Goal: Task Accomplishment & Management: Complete application form

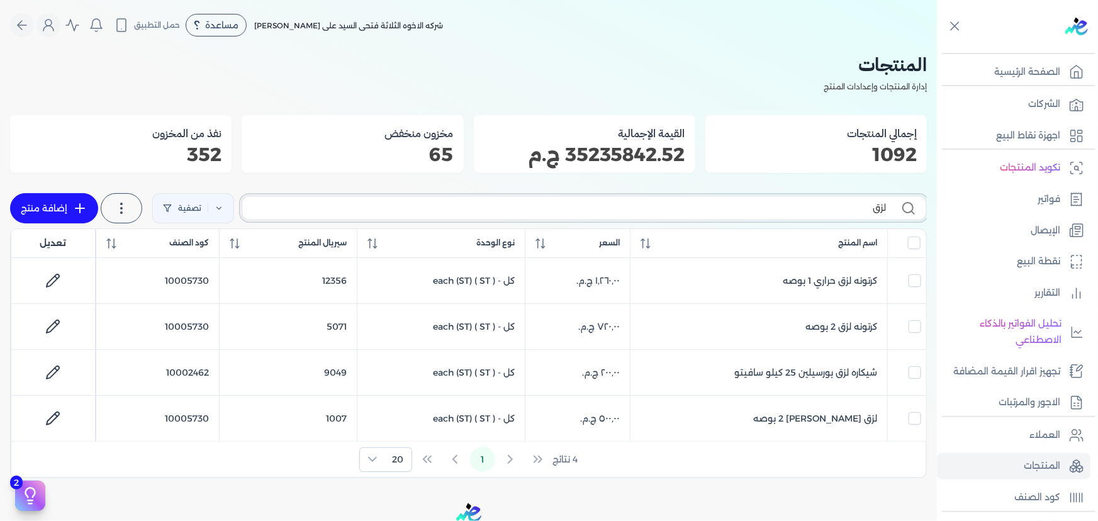
click at [637, 201] on input "لزق" at bounding box center [569, 207] width 634 height 13
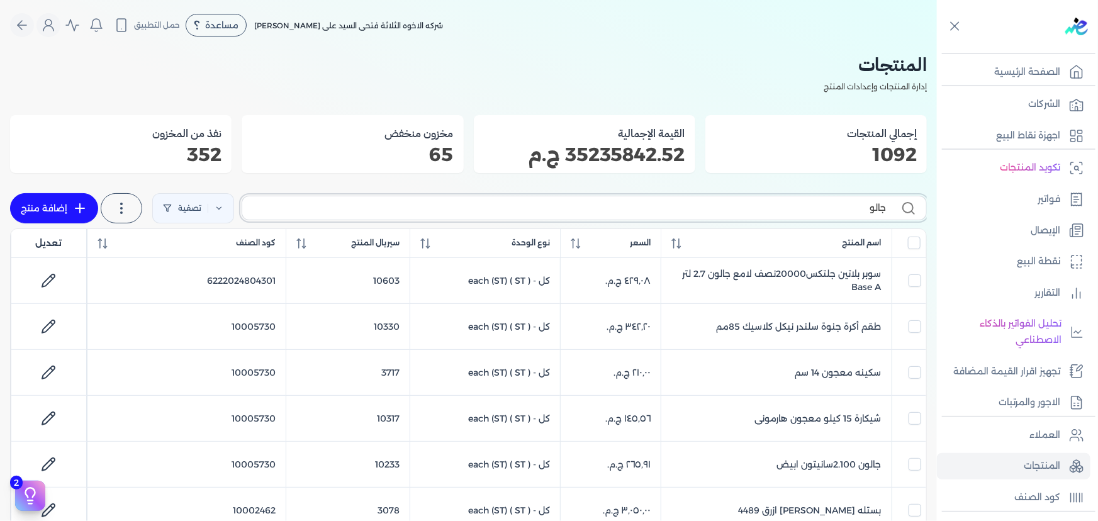
type input "جالون"
checkbox input "false"
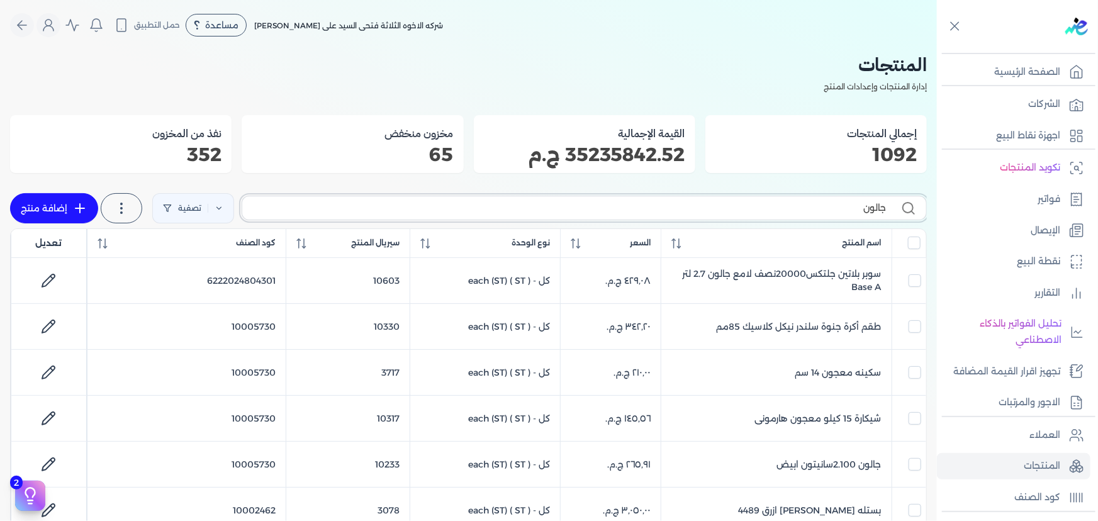
checkbox input "false"
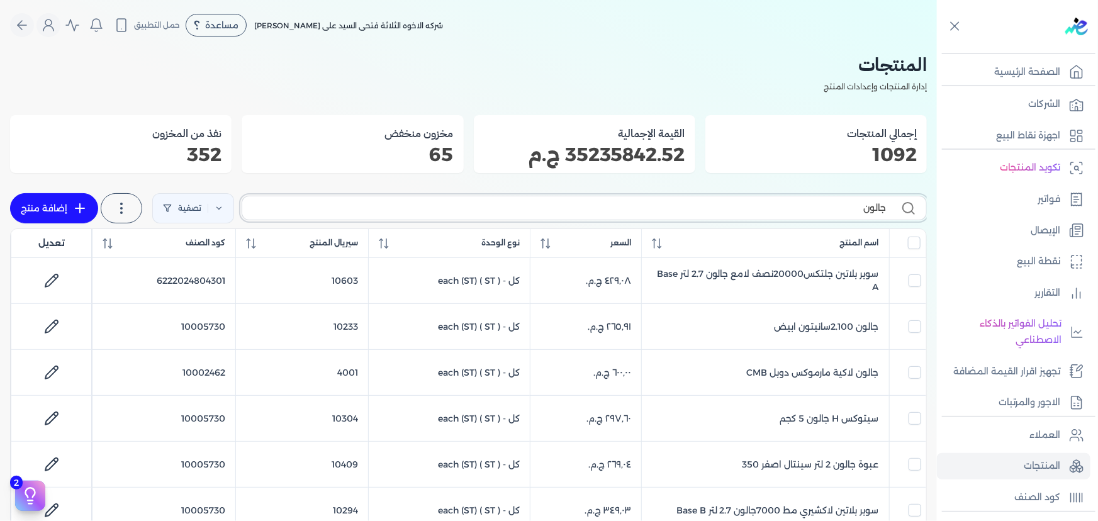
type input "جالون"
checkbox input "false"
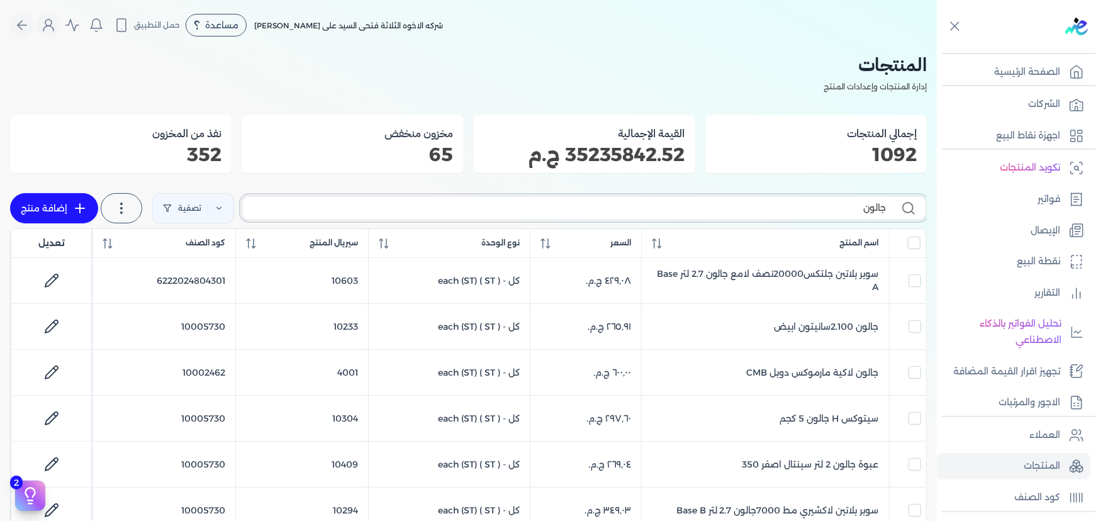
checkbox input "false"
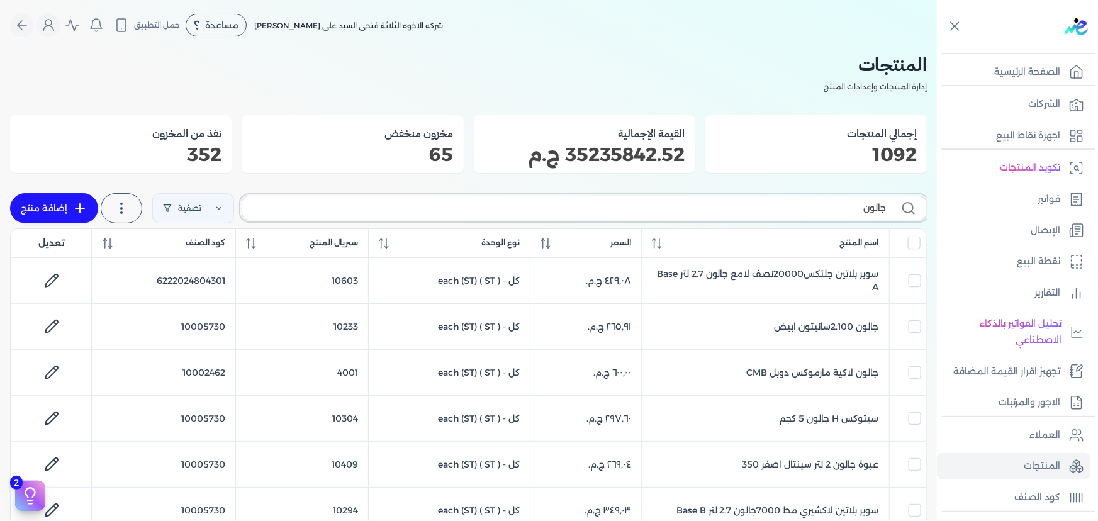
checkbox input "false"
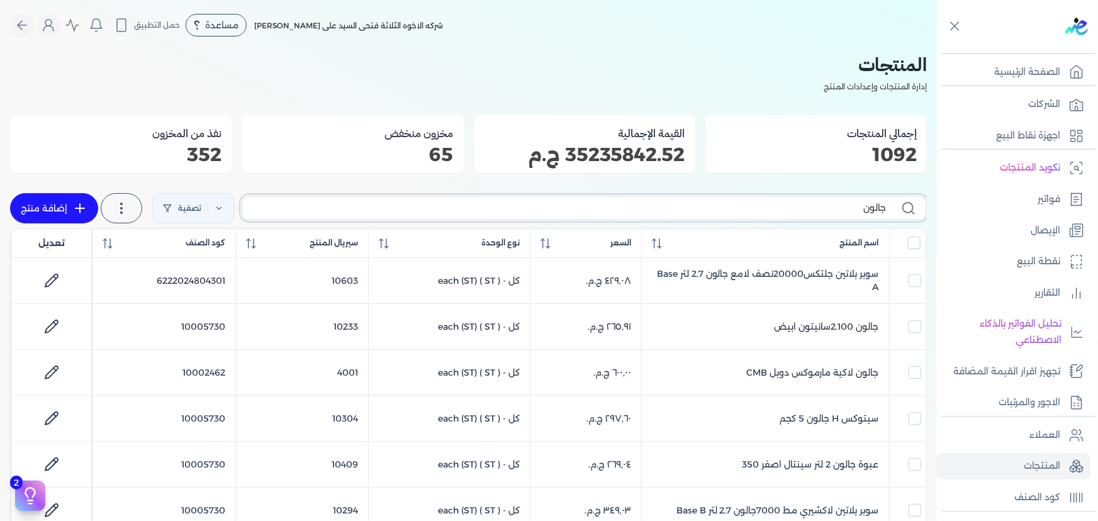
checkbox input "false"
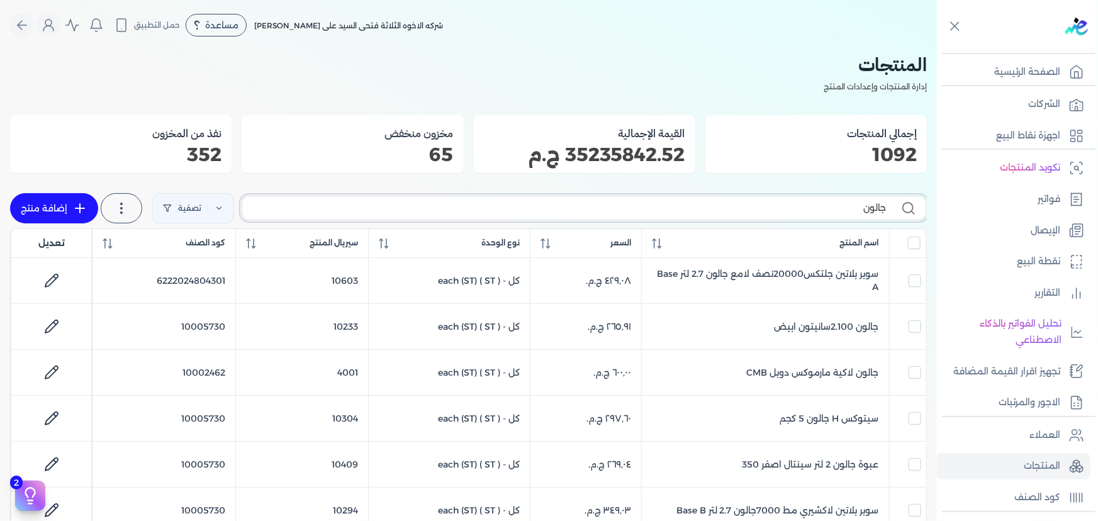
type input "جالون س"
checkbox input "false"
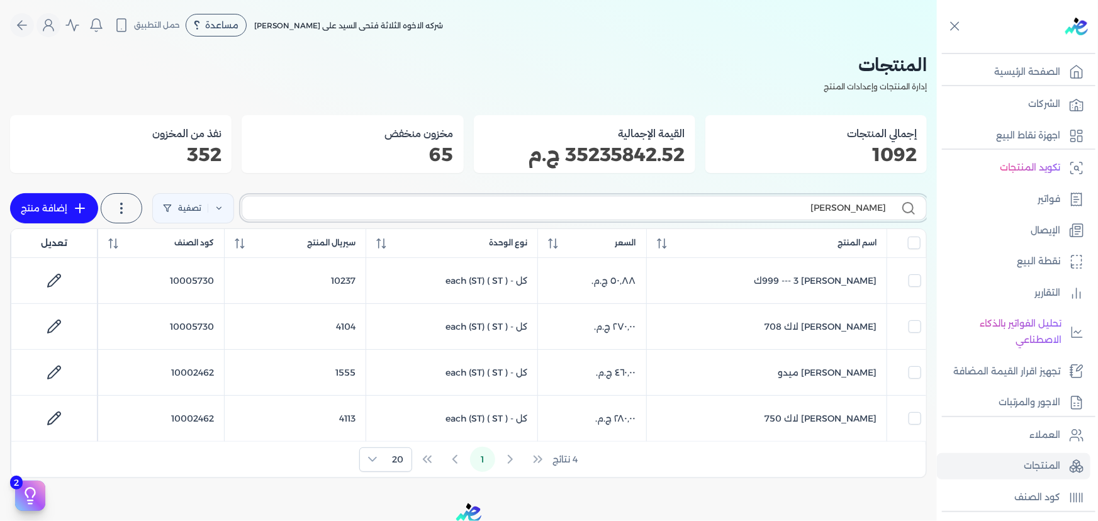
type input "[PERSON_NAME]"
checkbox input "false"
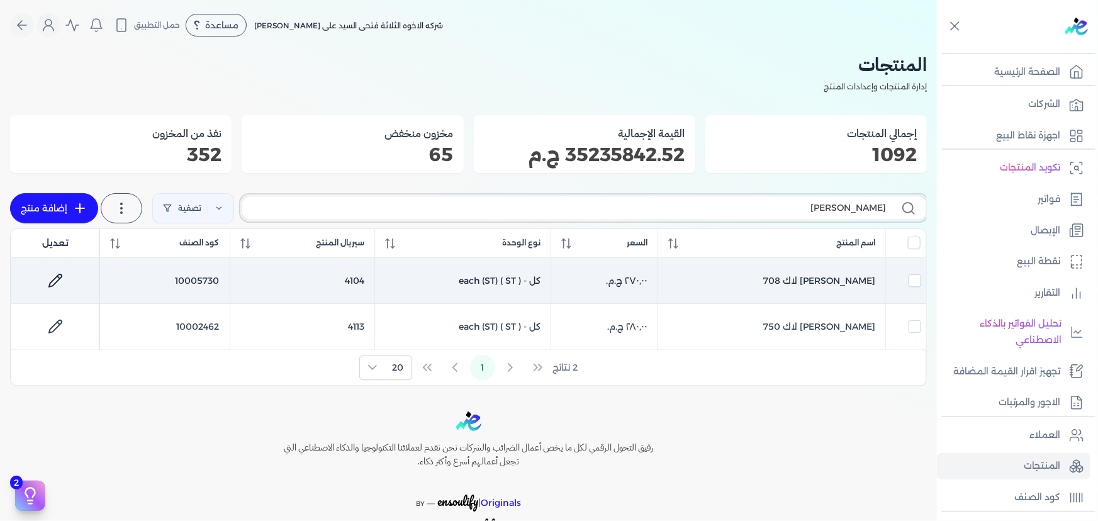
type input "[PERSON_NAME]"
click at [58, 281] on icon at bounding box center [55, 280] width 15 height 15
select select "GS1"
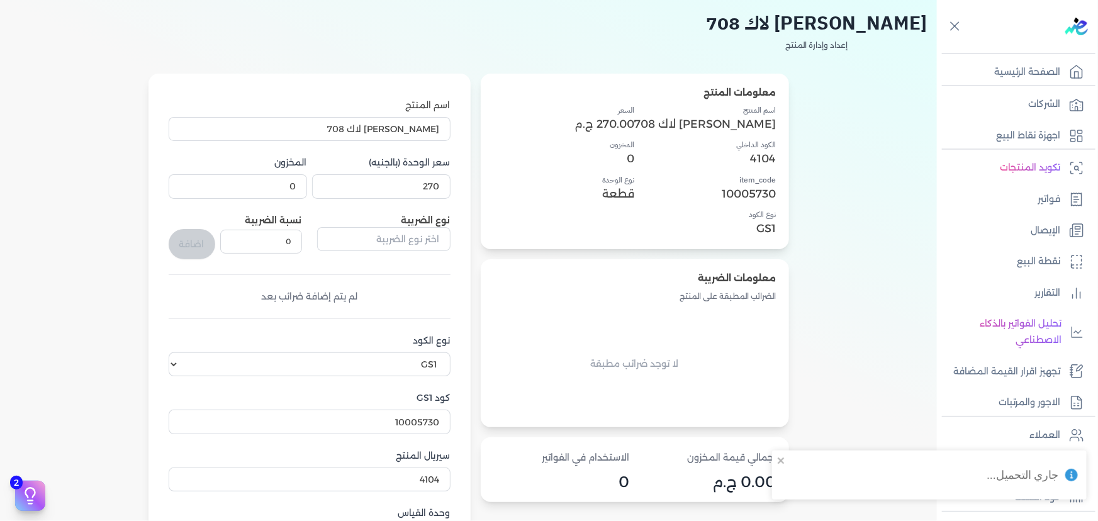
scroll to position [57, 0]
click at [424, 418] on input "10005730" at bounding box center [310, 422] width 282 height 24
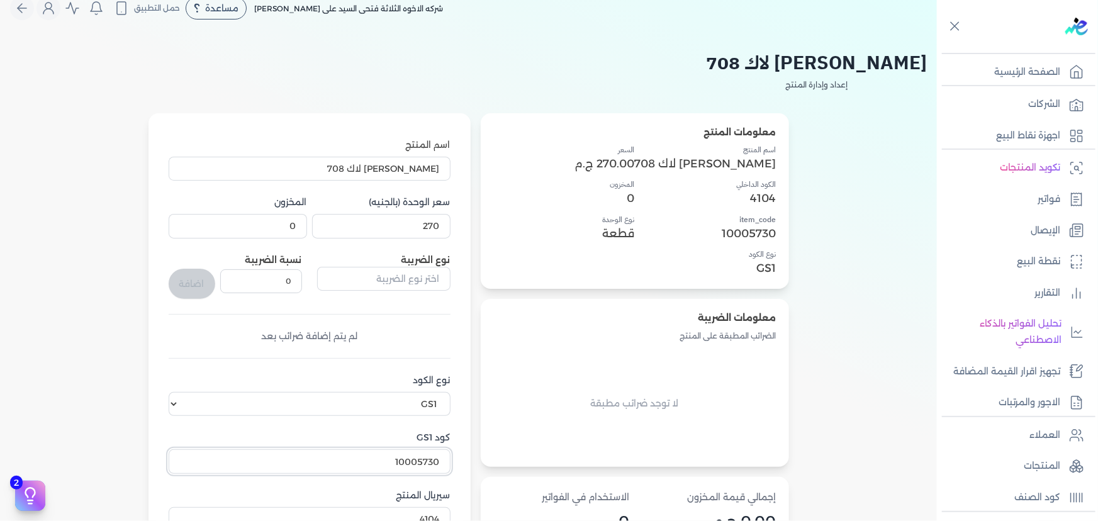
scroll to position [0, 0]
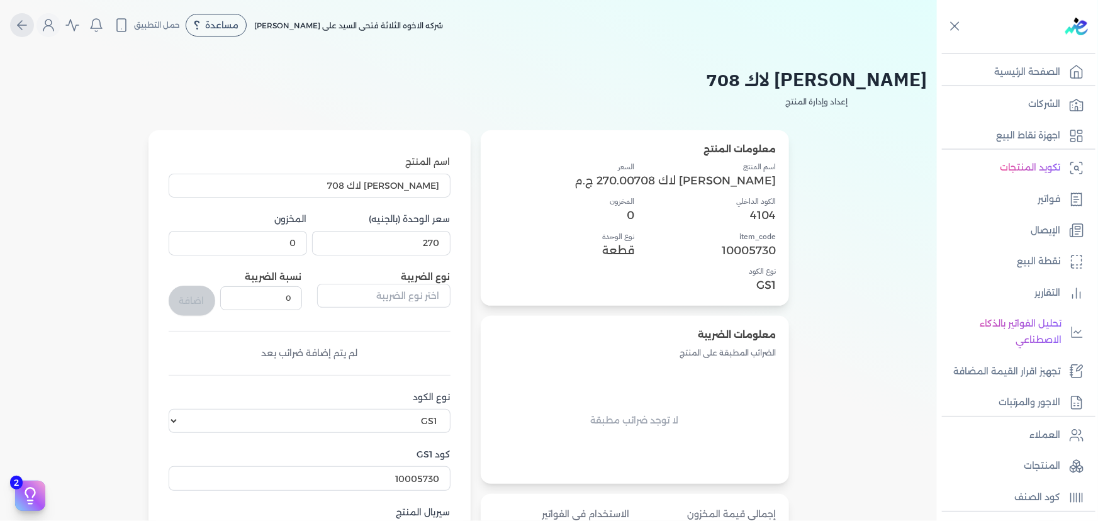
click at [30, 16] on button "Global" at bounding box center [22, 25] width 24 height 24
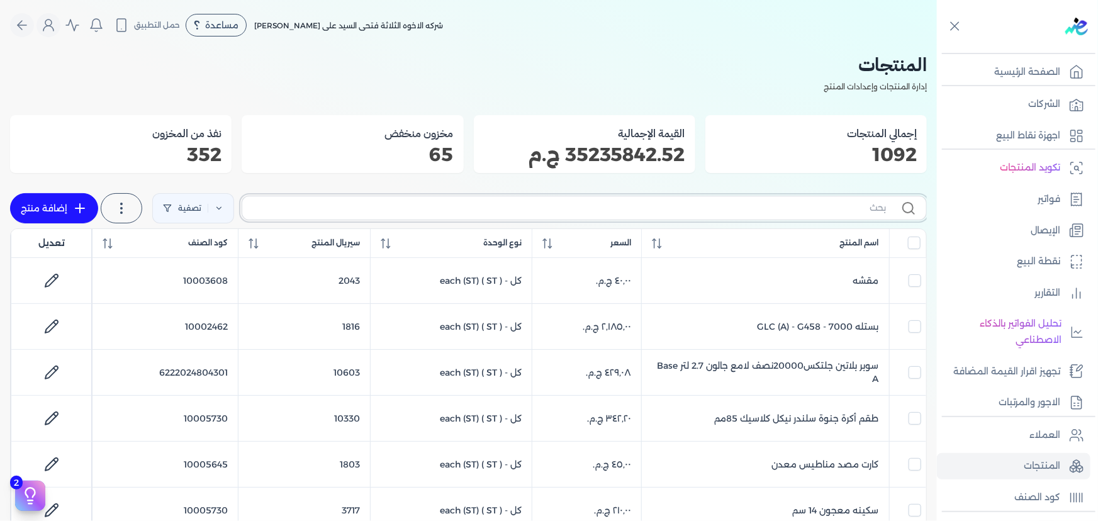
click at [578, 211] on input "text" at bounding box center [569, 207] width 634 height 13
type input "791"
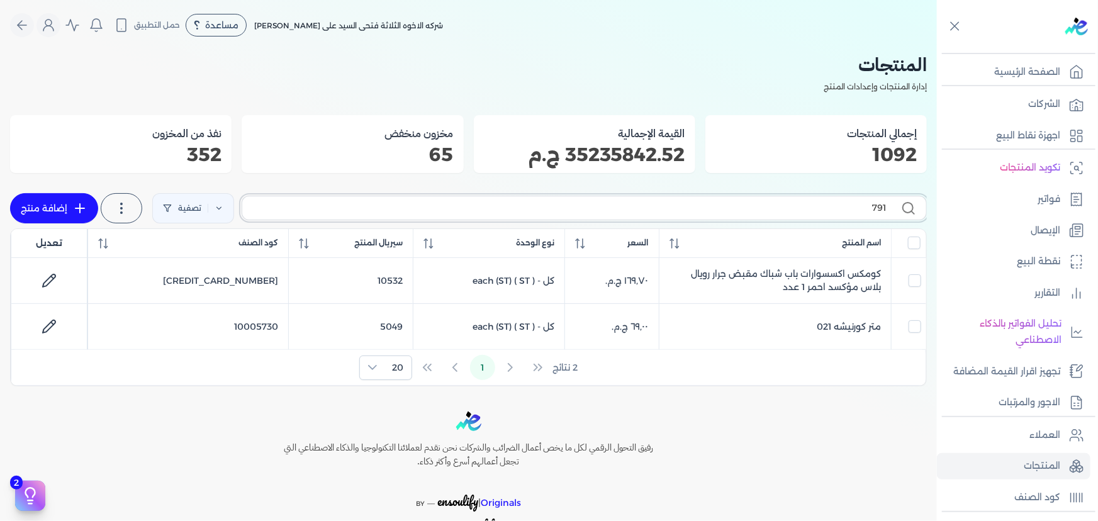
click at [781, 214] on input "791" at bounding box center [569, 207] width 634 height 13
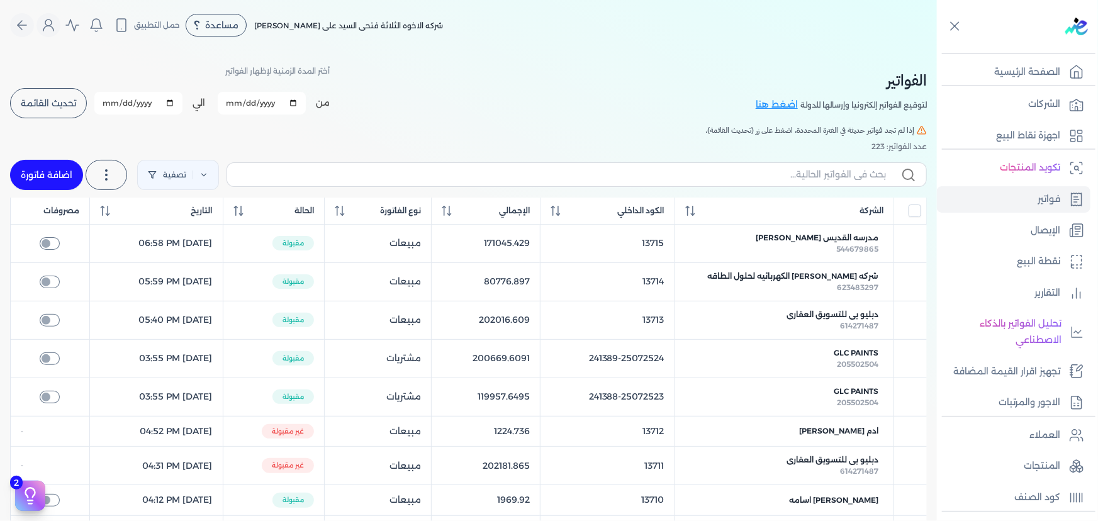
click at [72, 102] on span "تحديث القائمة" at bounding box center [48, 103] width 55 height 9
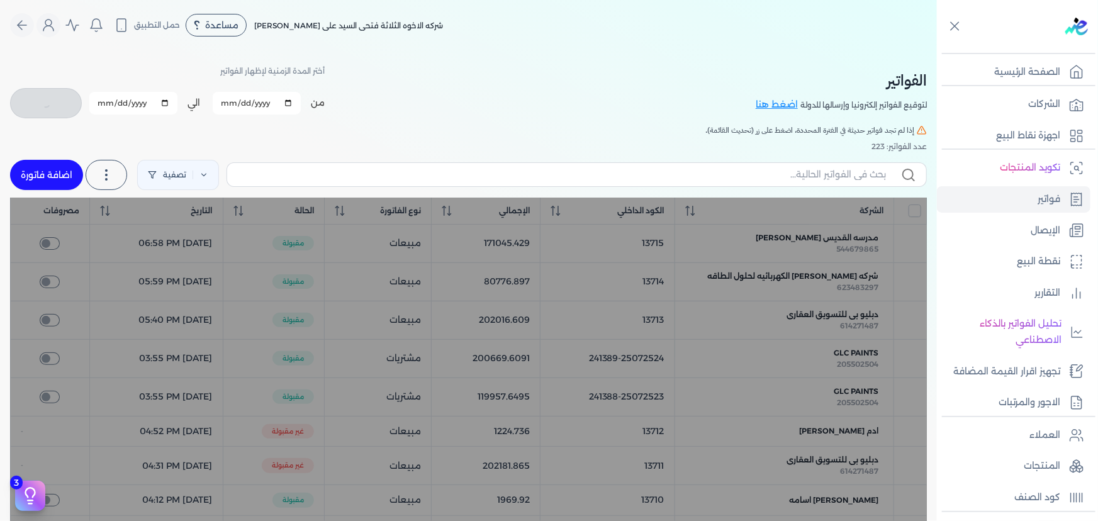
checkbox input "false"
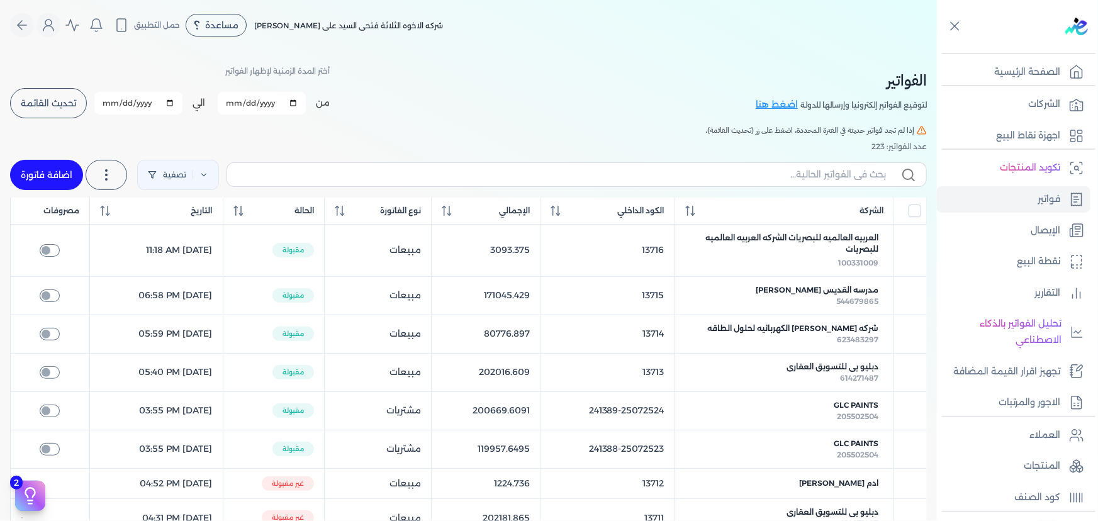
click at [56, 169] on link "اضافة فاتورة" at bounding box center [46, 175] width 73 height 30
select select "EGP"
select select "B"
select select "EGS"
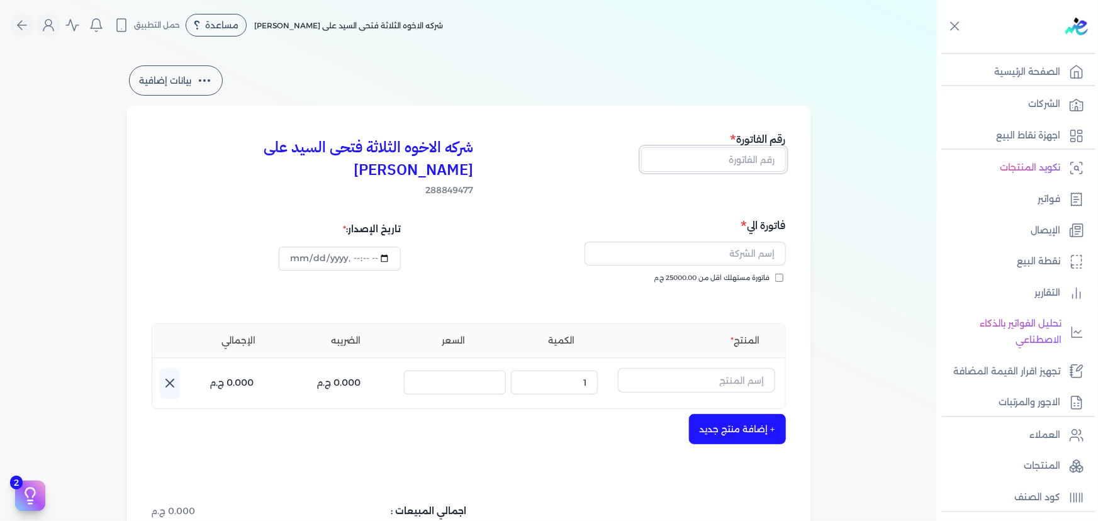
click at [725, 157] on input "text" at bounding box center [713, 159] width 145 height 24
type input "13717"
click at [726, 242] on input "text" at bounding box center [685, 254] width 201 height 24
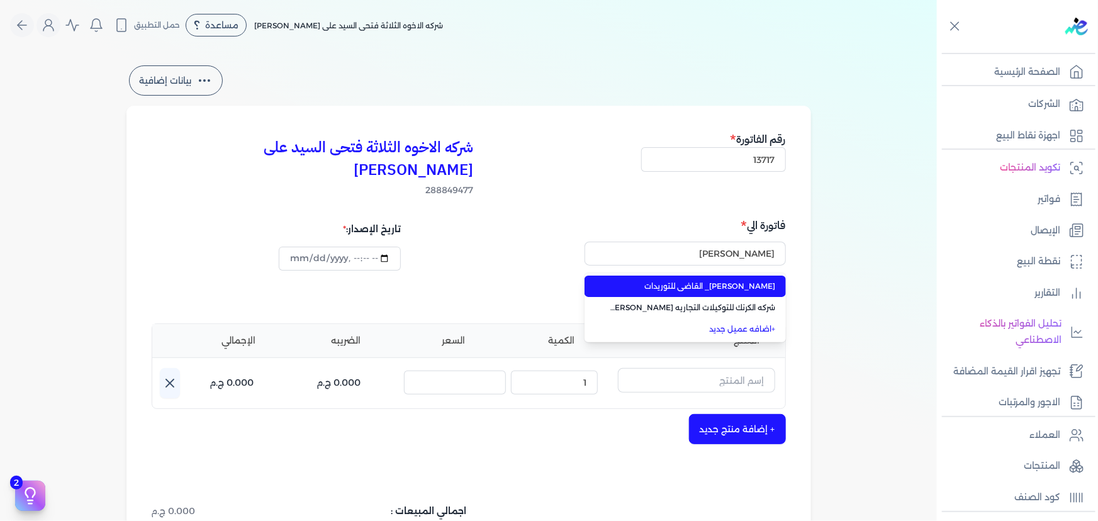
click at [697, 281] on span "[PERSON_NAME]_ القاضي للتوريدات" at bounding box center [693, 286] width 166 height 11
type input "[PERSON_NAME]_ القاضي للتوريدات"
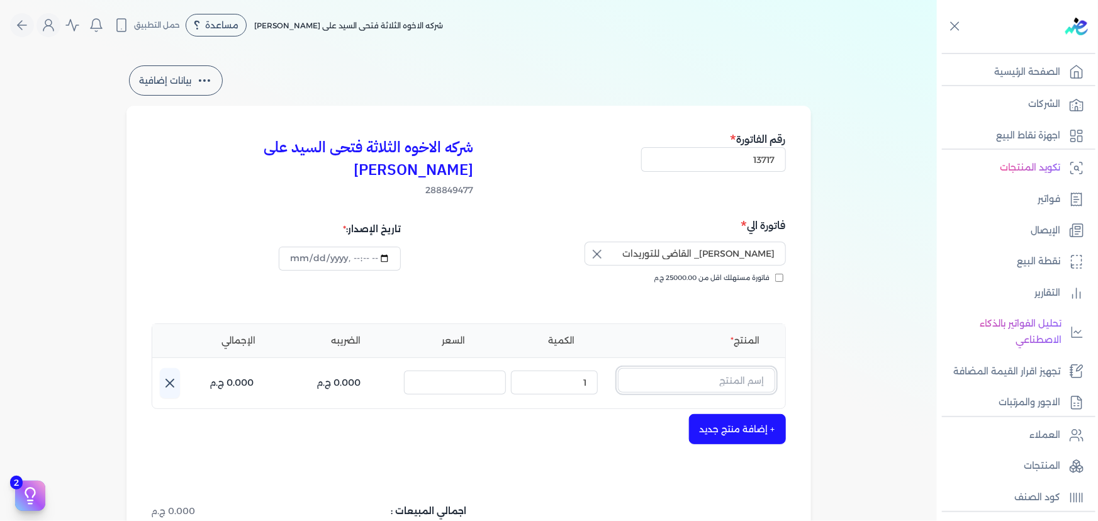
click at [723, 368] on input "text" at bounding box center [696, 380] width 157 height 24
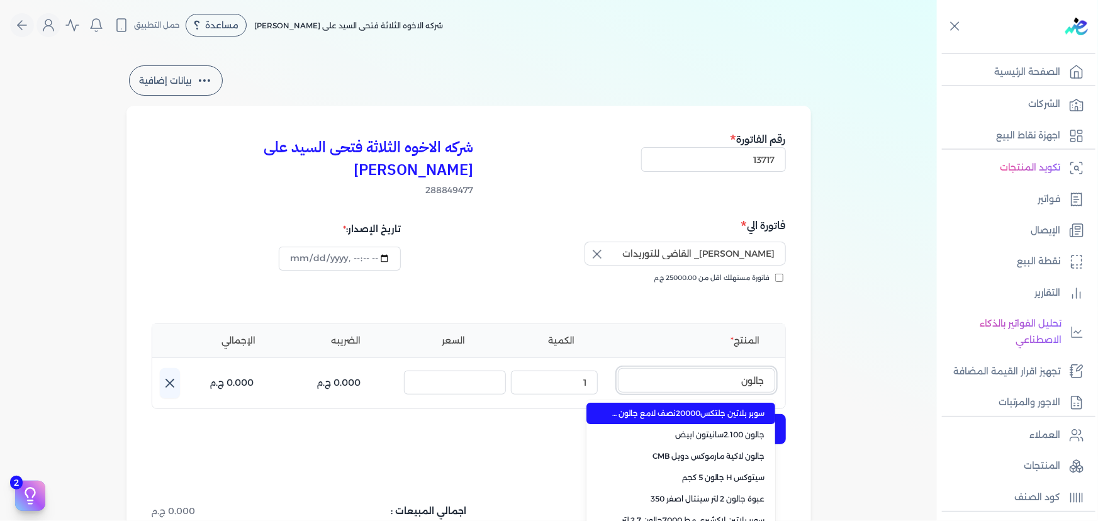
click at [618, 368] on button "جالون" at bounding box center [696, 382] width 157 height 29
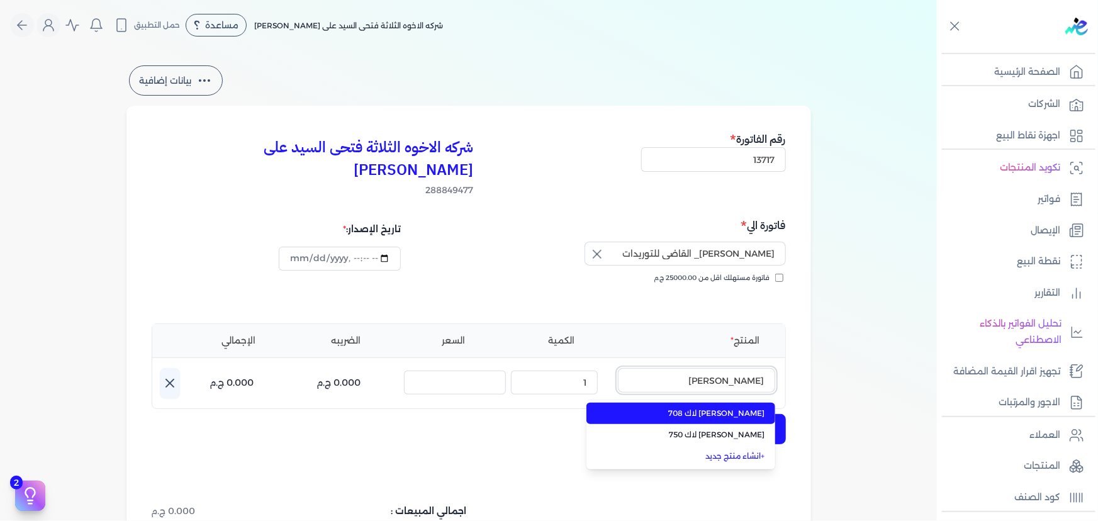
type input "[PERSON_NAME]"
click at [703, 408] on span "[PERSON_NAME] لاك 708" at bounding box center [689, 413] width 154 height 11
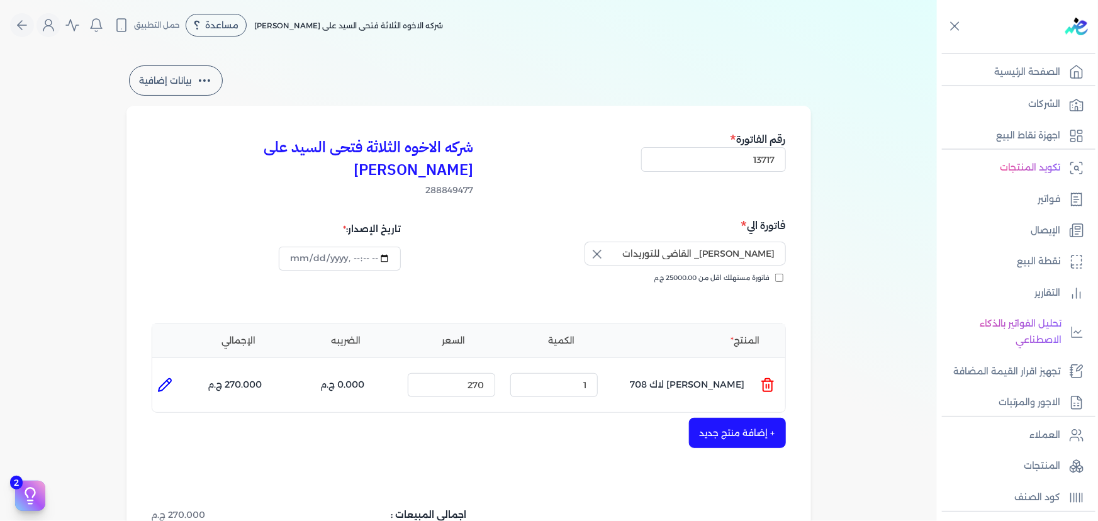
click at [761, 378] on icon at bounding box center [767, 385] width 15 height 15
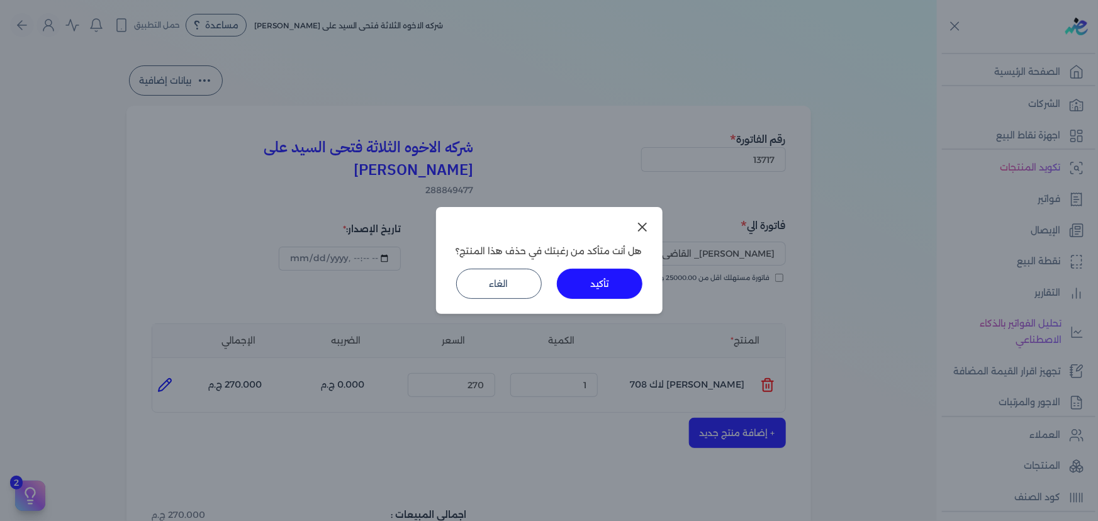
click at [617, 295] on button "تأكيد" at bounding box center [600, 284] width 86 height 30
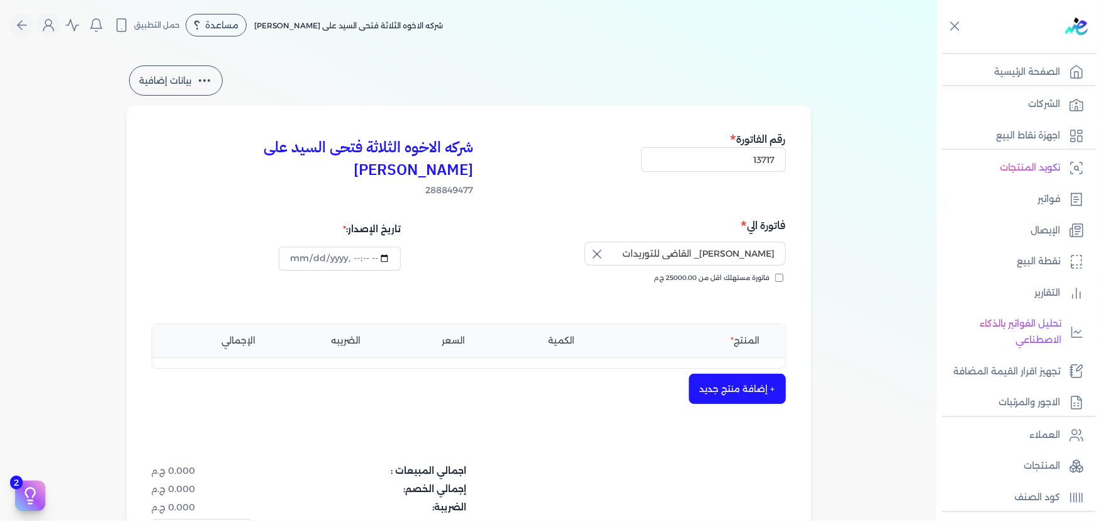
click at [737, 374] on button "+ إضافة منتج جديد" at bounding box center [737, 389] width 97 height 30
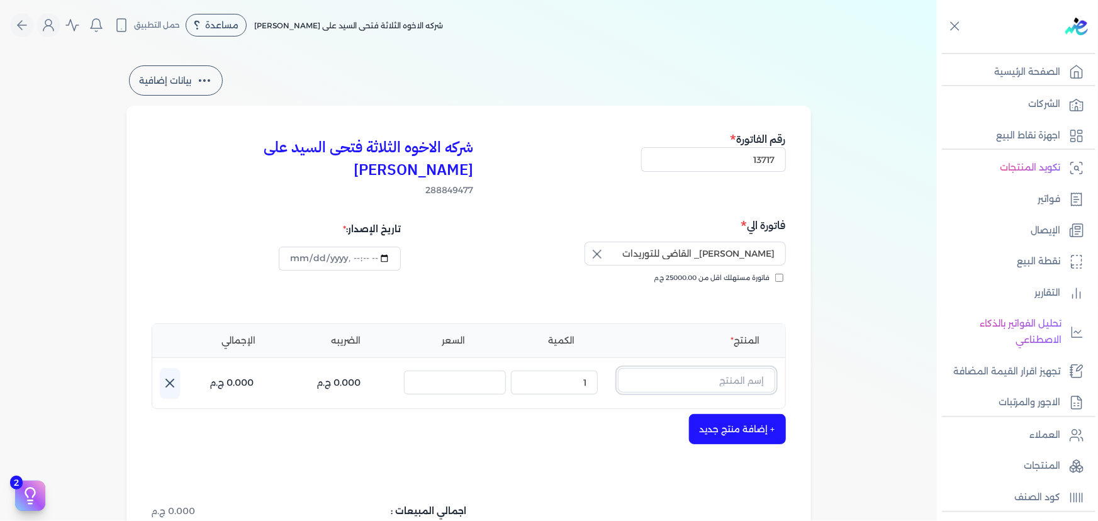
click at [733, 368] on input "text" at bounding box center [696, 380] width 157 height 24
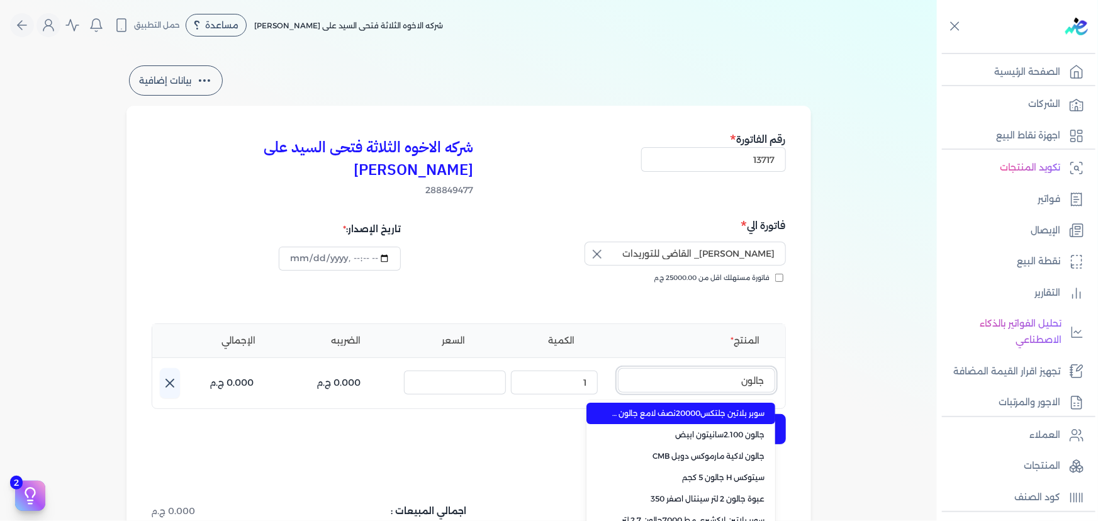
click at [618, 368] on button "جالون" at bounding box center [696, 382] width 157 height 29
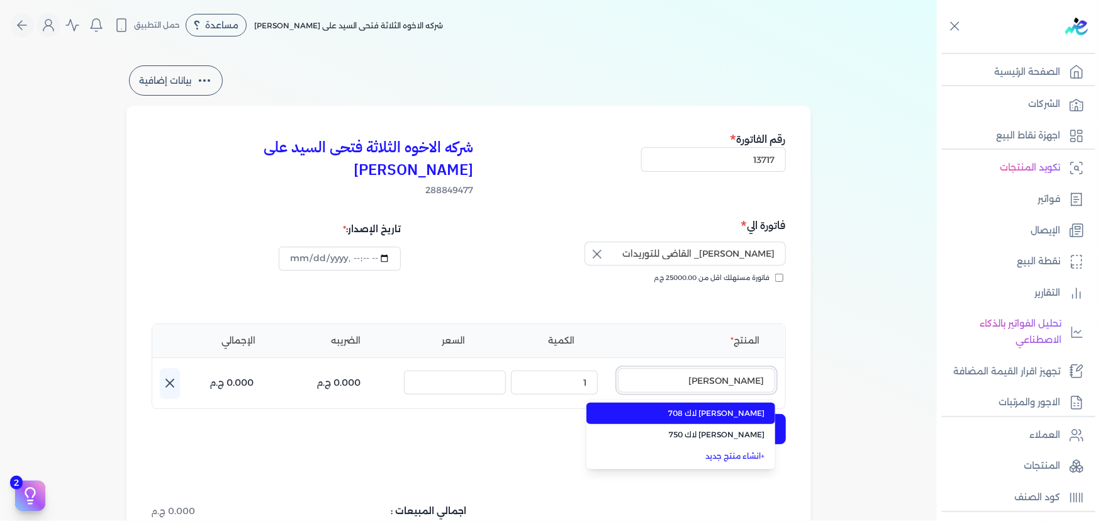
type input "[PERSON_NAME]"
click at [729, 451] on link "+ انشاء منتج جديد" at bounding box center [689, 456] width 154 height 11
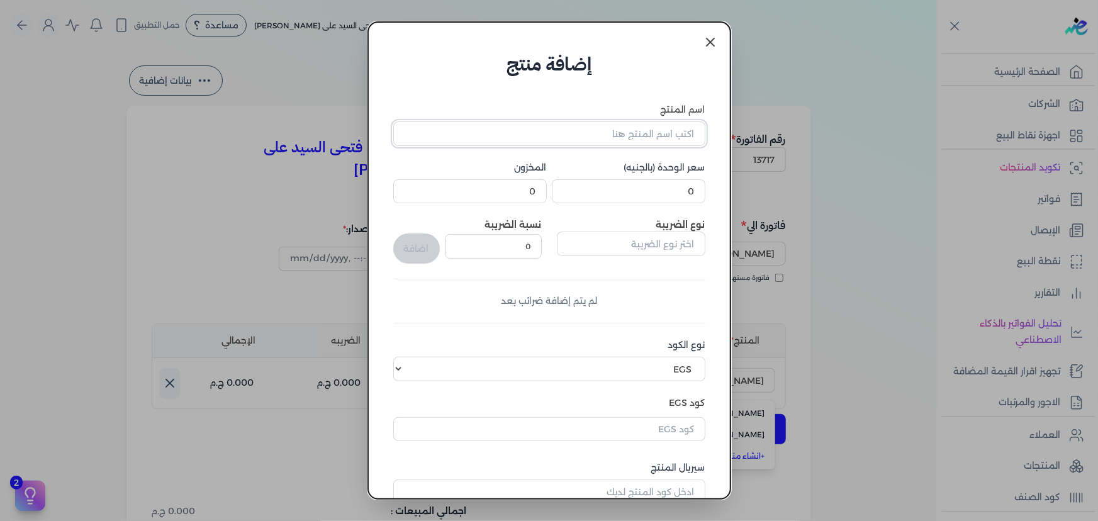
click at [587, 126] on input "اسم المنتج" at bounding box center [549, 133] width 312 height 24
type input "[PERSON_NAME] لاك 791 جملي"
click at [635, 190] on input "0" at bounding box center [629, 191] width 154 height 24
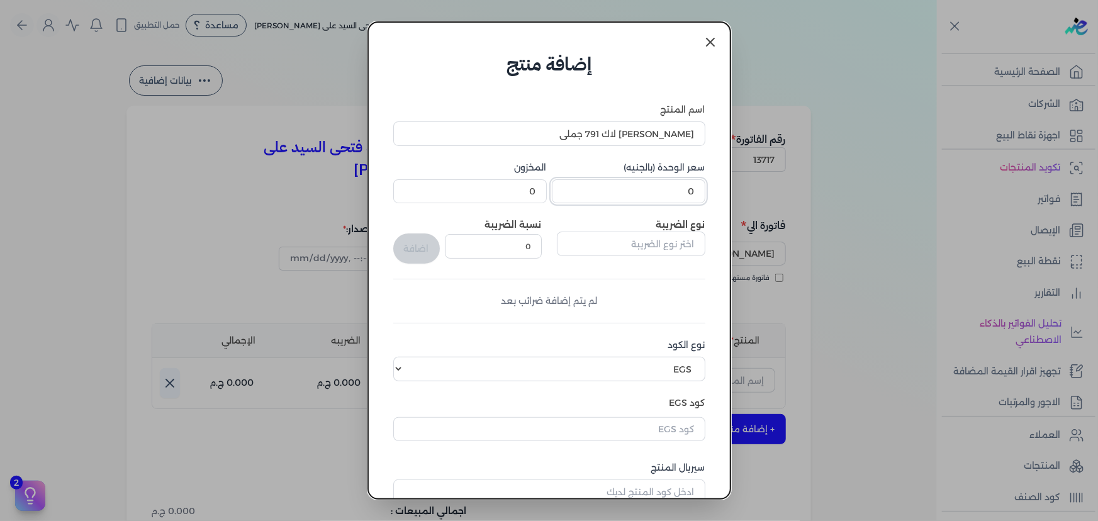
click at [635, 190] on input "0" at bounding box center [629, 191] width 154 height 24
type input "245.4"
click at [654, 245] on input "text" at bounding box center [631, 244] width 149 height 24
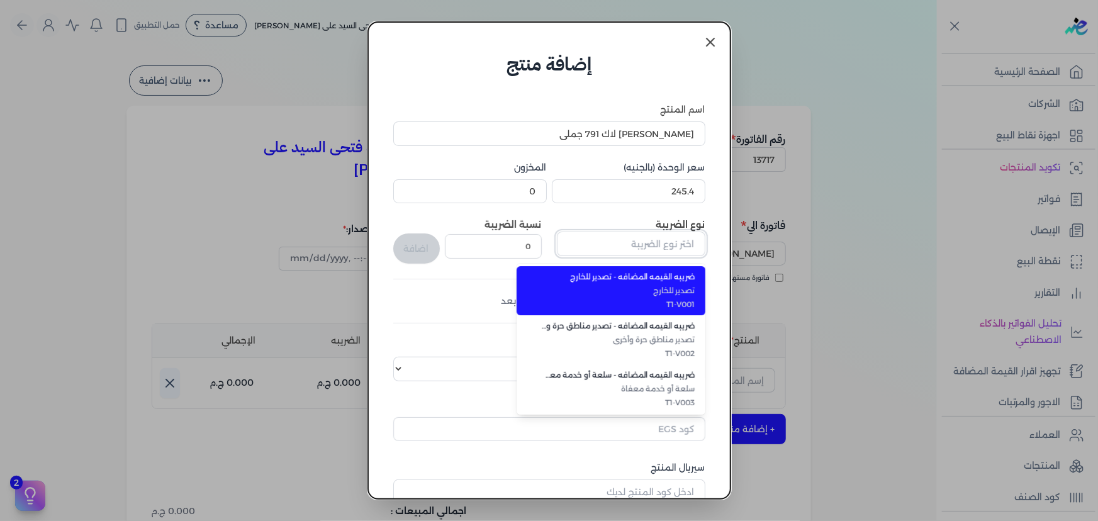
type input "ف"
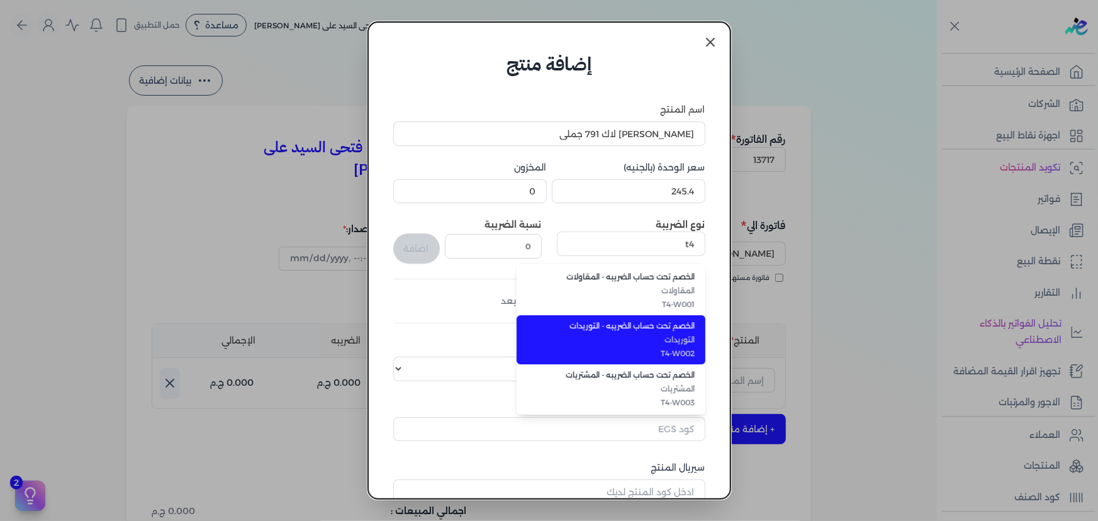
click at [677, 335] on span "التوريدات" at bounding box center [619, 339] width 154 height 11
type input "الخصم تحت حساب الضريبه - التوريدات"
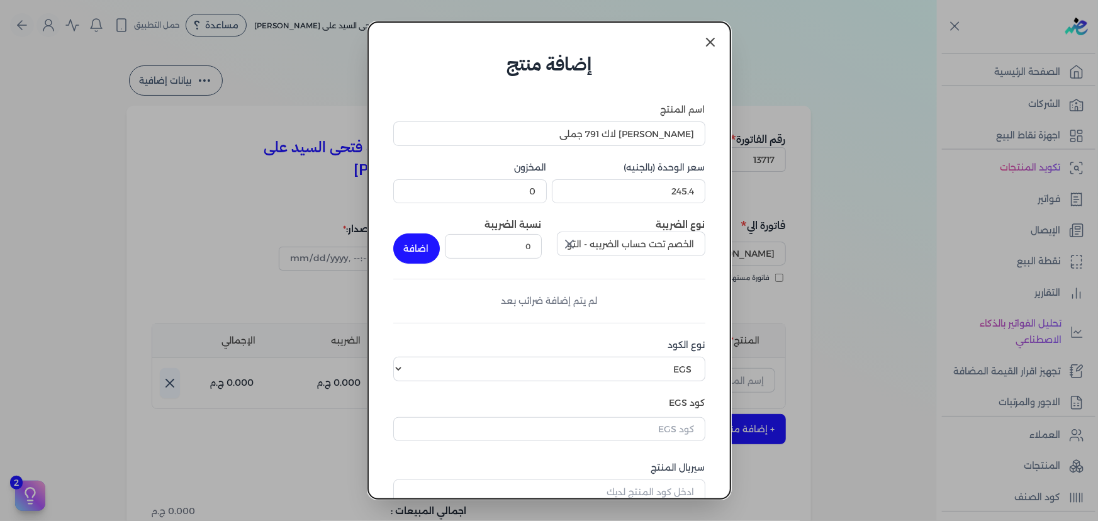
click at [568, 248] on icon "button" at bounding box center [569, 244] width 15 height 15
click at [597, 245] on input "text" at bounding box center [631, 244] width 149 height 24
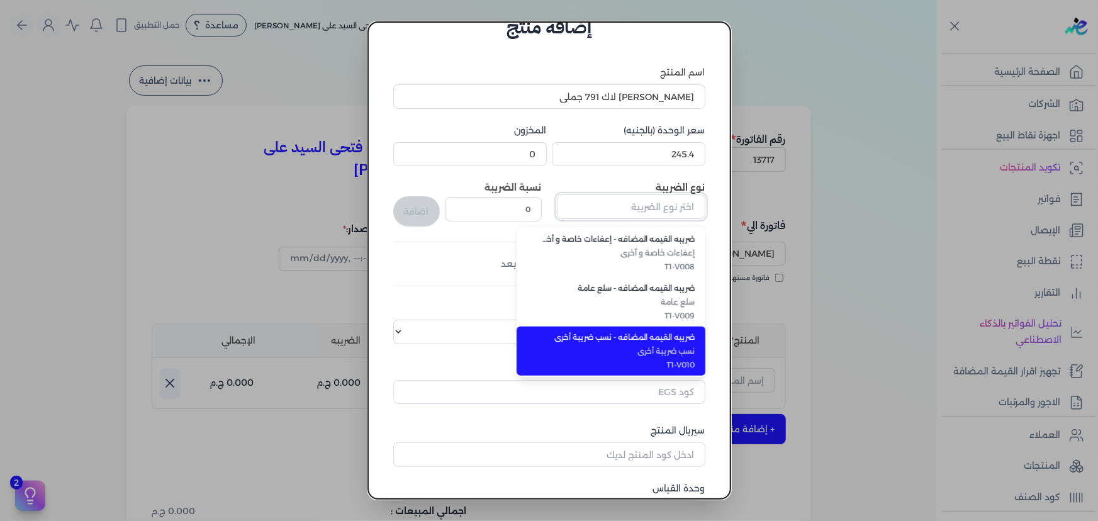
scroll to position [57, 0]
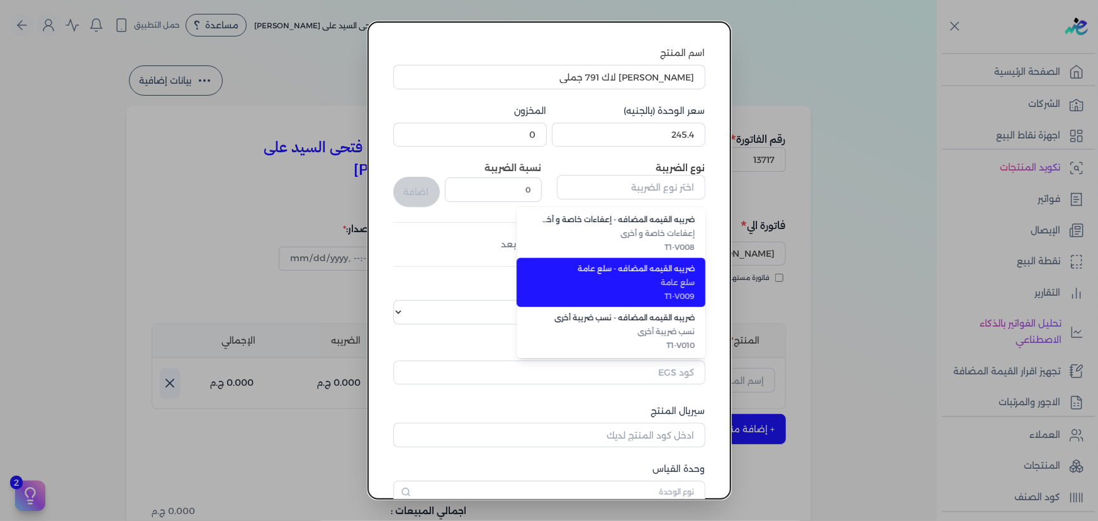
click at [649, 281] on span "سلع عامة" at bounding box center [619, 282] width 154 height 11
type input "ضريبه القيمه المضافه - سلع عامة"
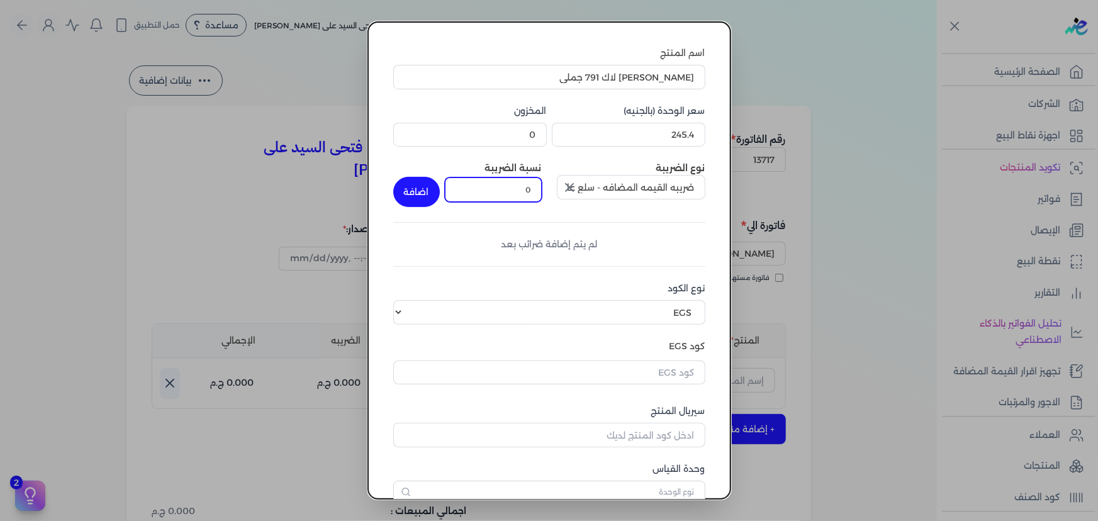
drag, startPoint x: 539, startPoint y: 188, endPoint x: 580, endPoint y: 187, distance: 41.5
click at [575, 188] on div "نوع الضريبة ضريبه القيمه المضافه - سلع عامة نسبة الضريبة 0 اضافة" at bounding box center [549, 184] width 312 height 45
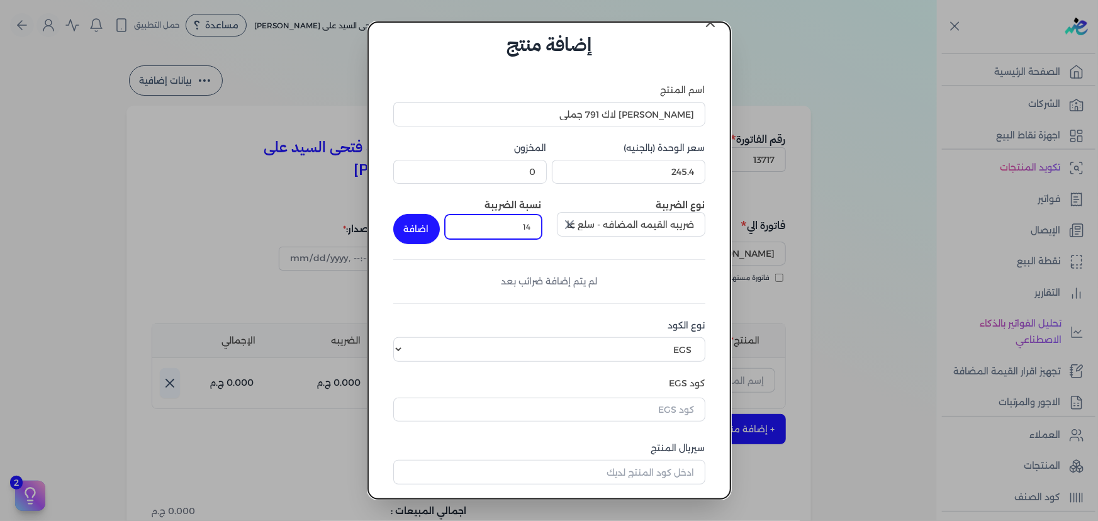
scroll to position [0, 0]
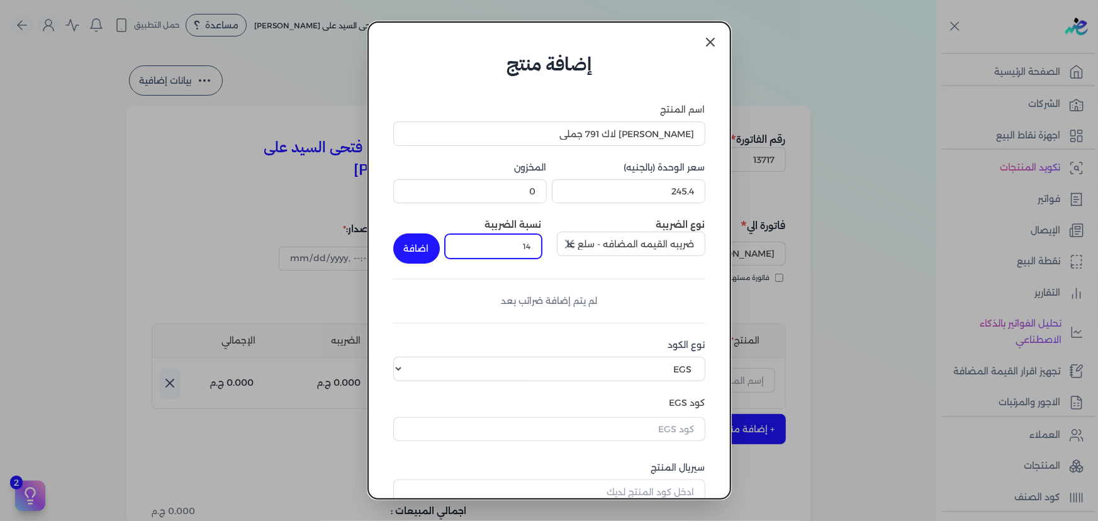
type input "14"
click at [717, 46] on icon at bounding box center [710, 42] width 15 height 15
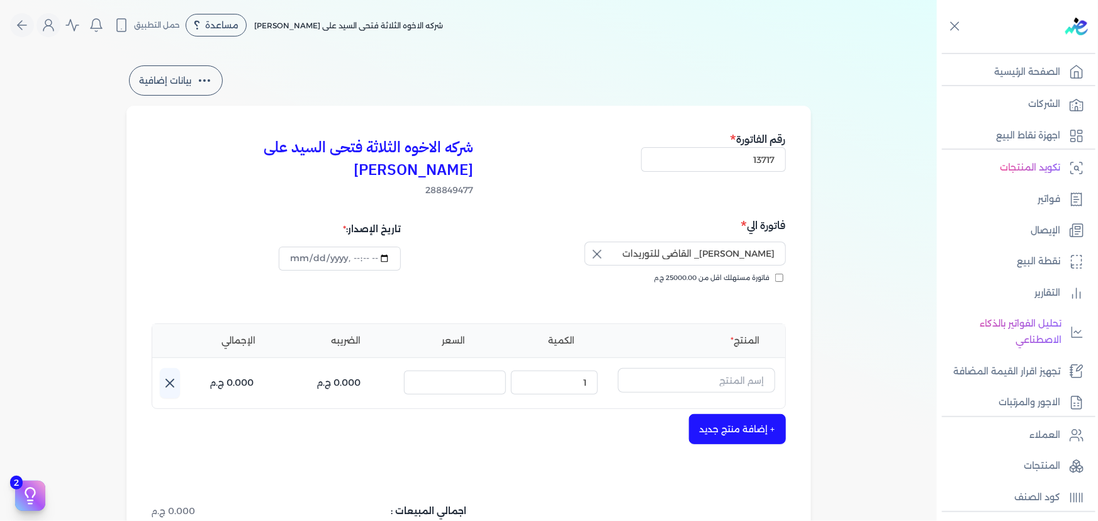
click at [695, 325] on ul "المنتج الكمية السعر الضريبه الإجمالي" at bounding box center [468, 340] width 633 height 33
click at [728, 368] on input "text" at bounding box center [696, 380] width 157 height 24
click at [735, 451] on link "+ انشاء منتج جديد" at bounding box center [689, 456] width 154 height 11
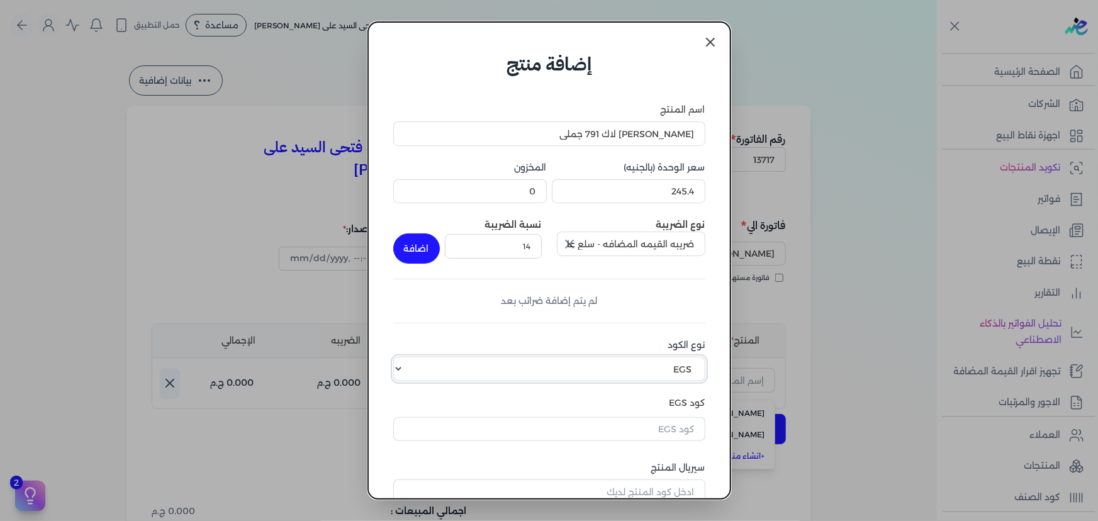
drag, startPoint x: 625, startPoint y: 366, endPoint x: 633, endPoint y: 373, distance: 10.3
click at [625, 366] on select "اختر نوع الكود EGS GS1" at bounding box center [549, 369] width 312 height 24
select select "GS1"
click at [401, 357] on select "اختر نوع الكود EGS GS1" at bounding box center [549, 369] width 312 height 24
click at [645, 424] on input "كود GS1" at bounding box center [549, 427] width 312 height 24
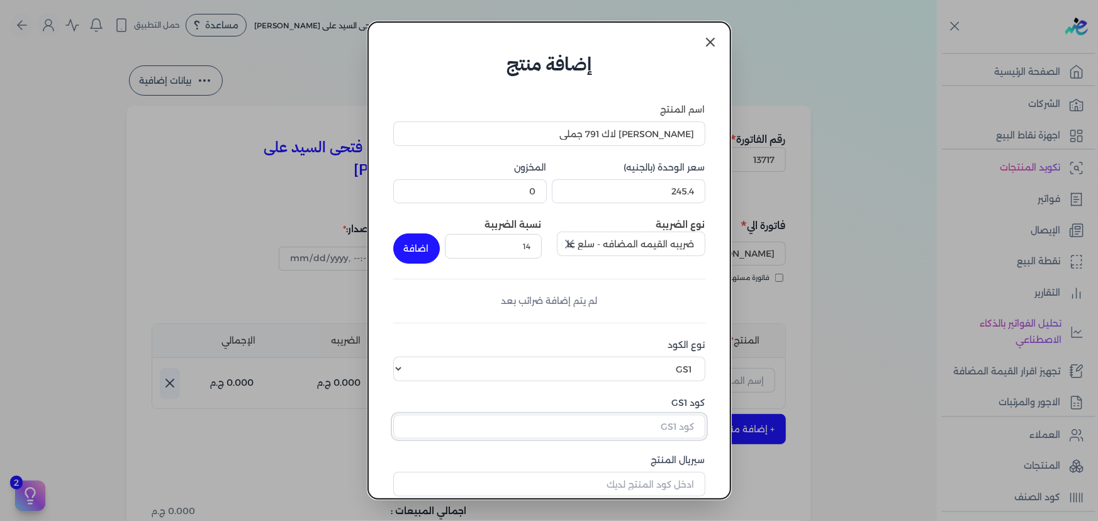
paste input "10005730"
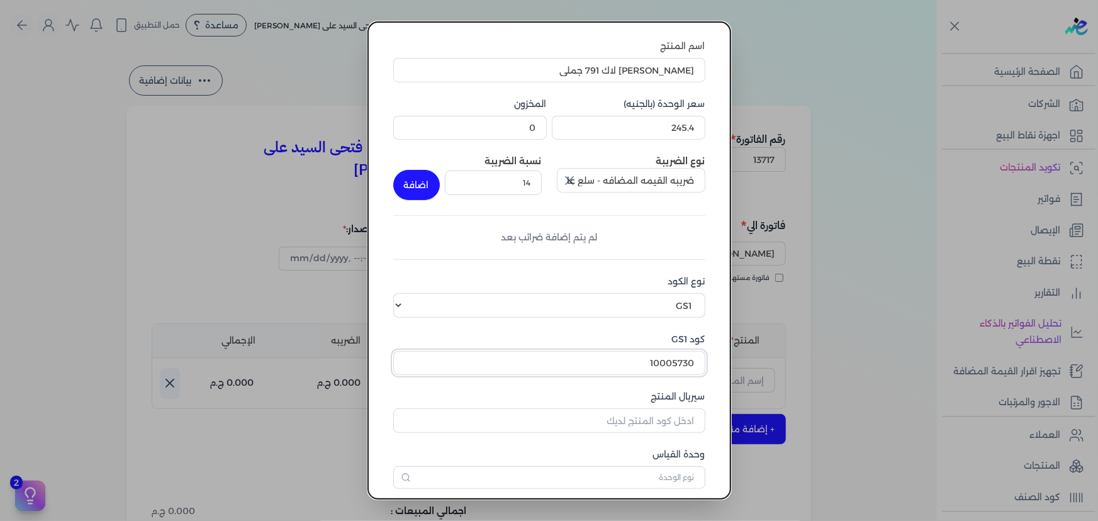
scroll to position [123, 0]
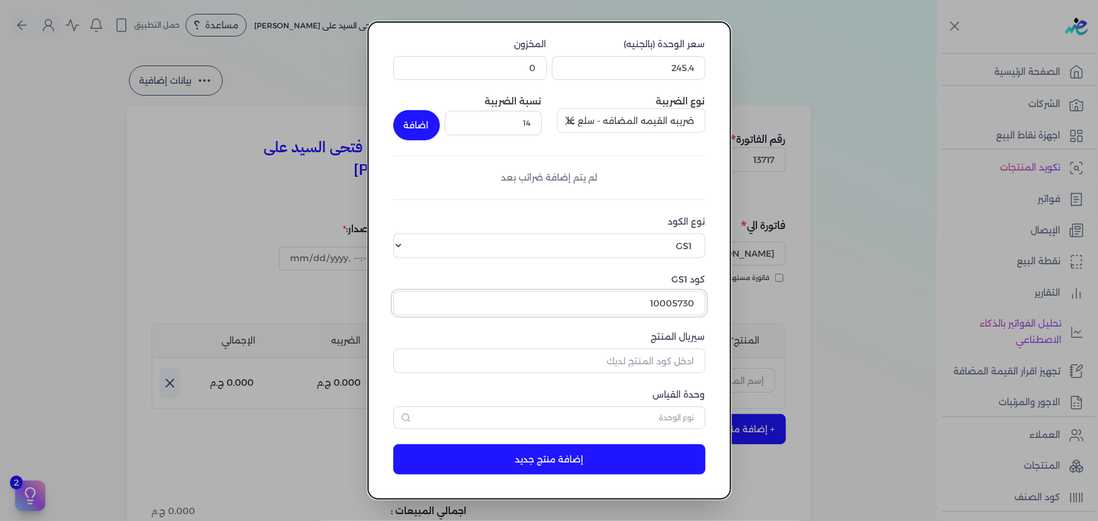
type input "10005730"
click at [634, 354] on input "سيريال المنتج" at bounding box center [549, 361] width 312 height 24
type input "13245"
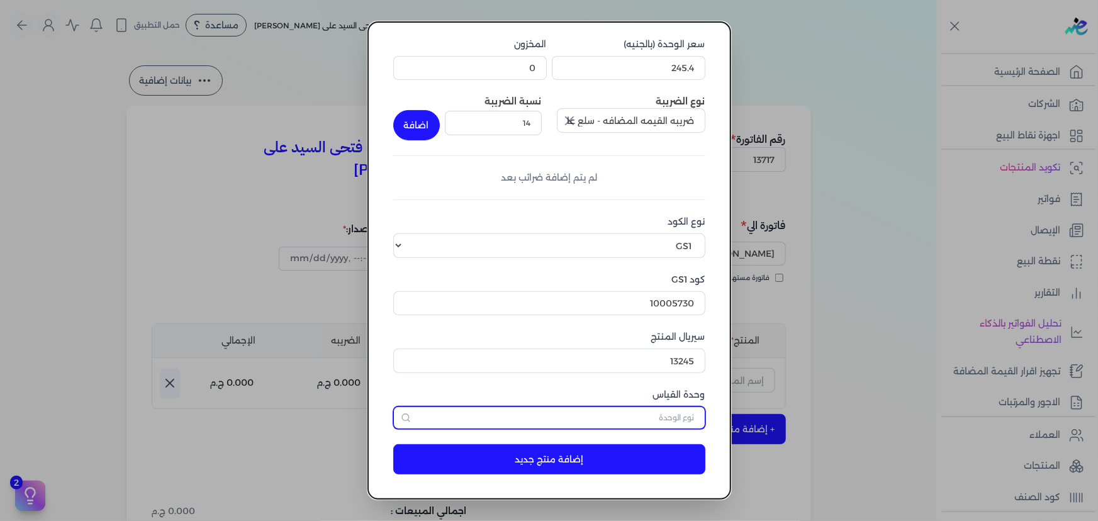
click at [566, 416] on input "text" at bounding box center [549, 418] width 312 height 23
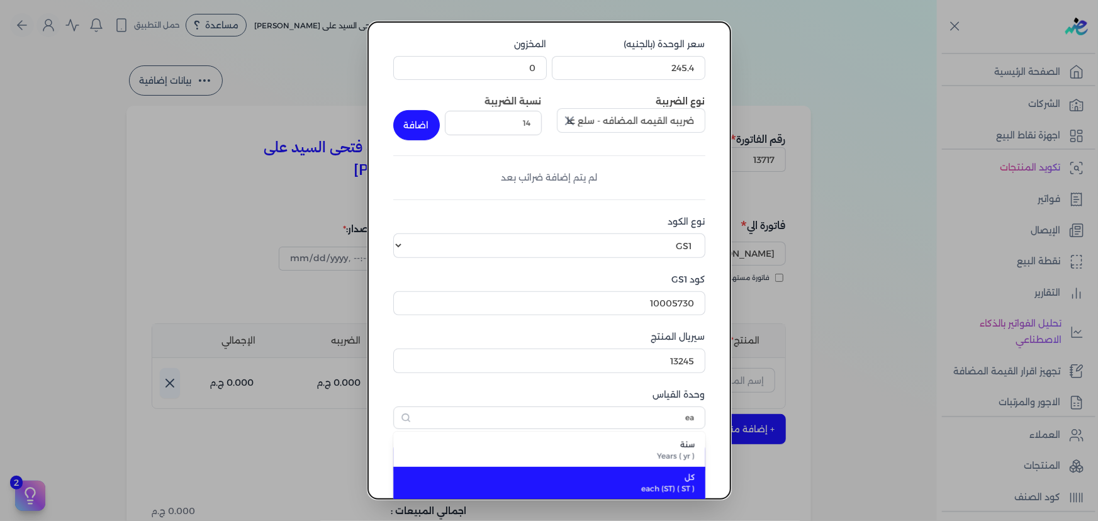
click at [584, 485] on span "each (ST) ( ST )" at bounding box center [556, 488] width 277 height 11
type input "كل"
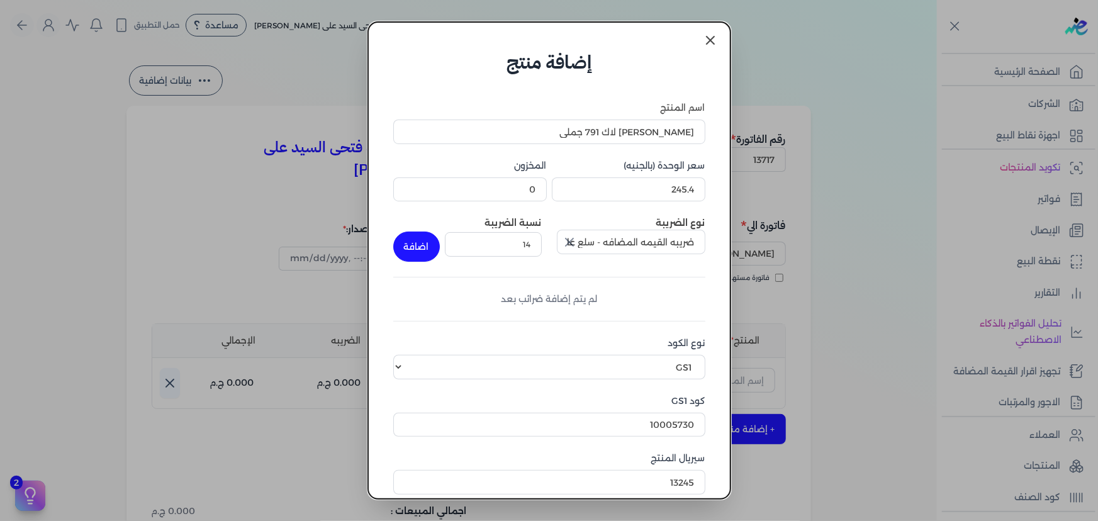
scroll to position [0, 0]
drag, startPoint x: 410, startPoint y: 247, endPoint x: 729, endPoint y: 317, distance: 325.9
click at [412, 247] on button "اضافة" at bounding box center [416, 248] width 47 height 30
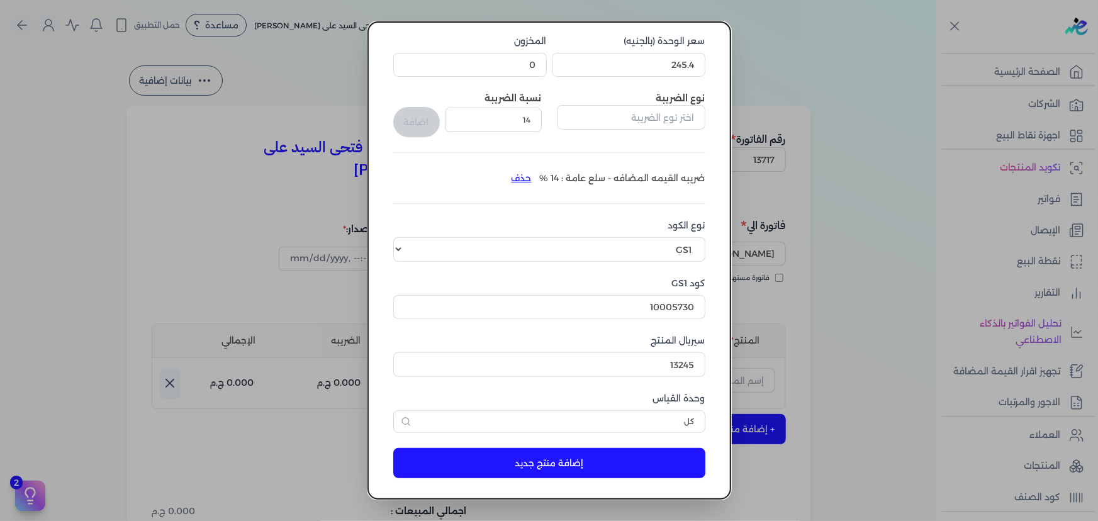
scroll to position [130, 0]
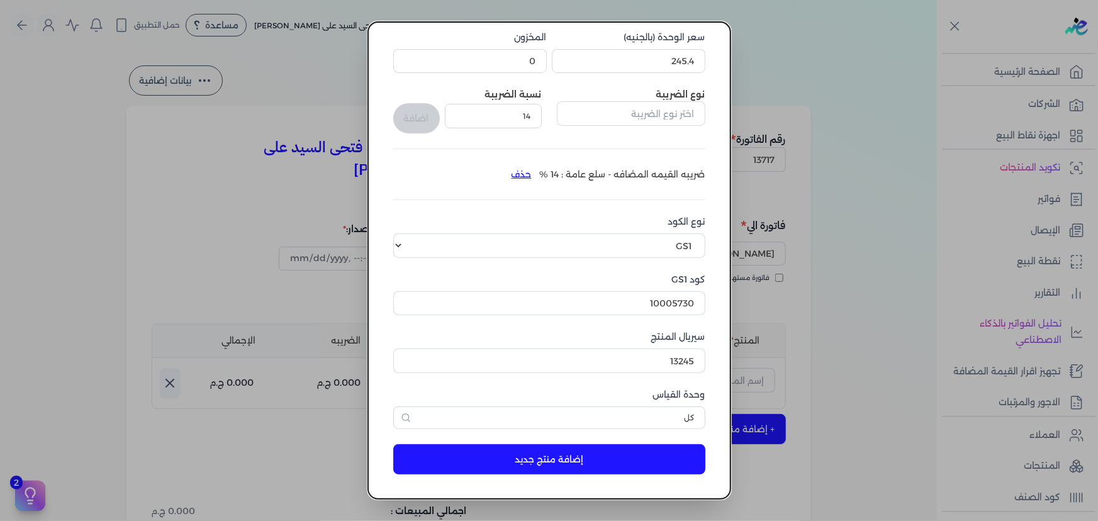
click at [599, 463] on button "إضافة منتج جديد" at bounding box center [549, 459] width 312 height 30
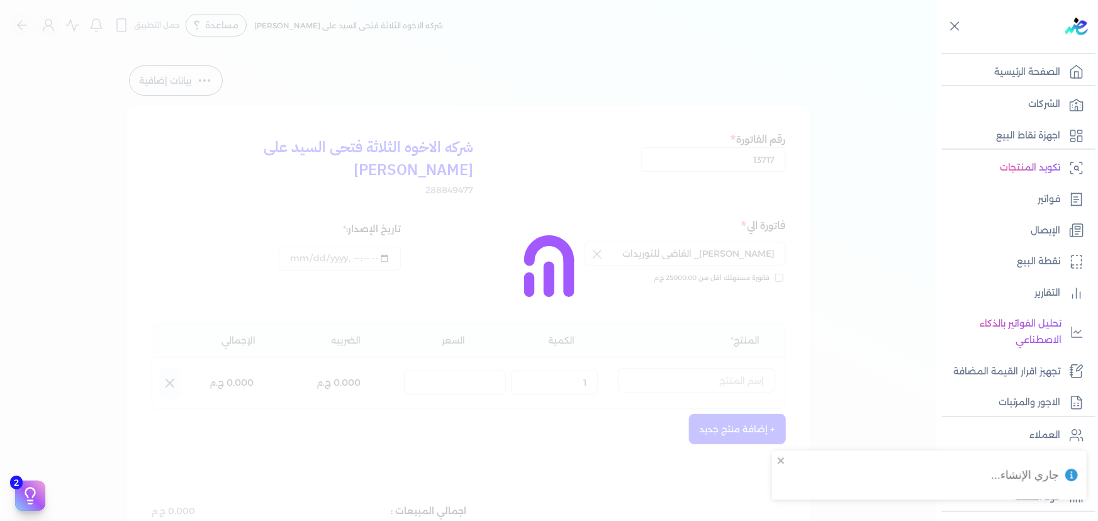
select select "EGS"
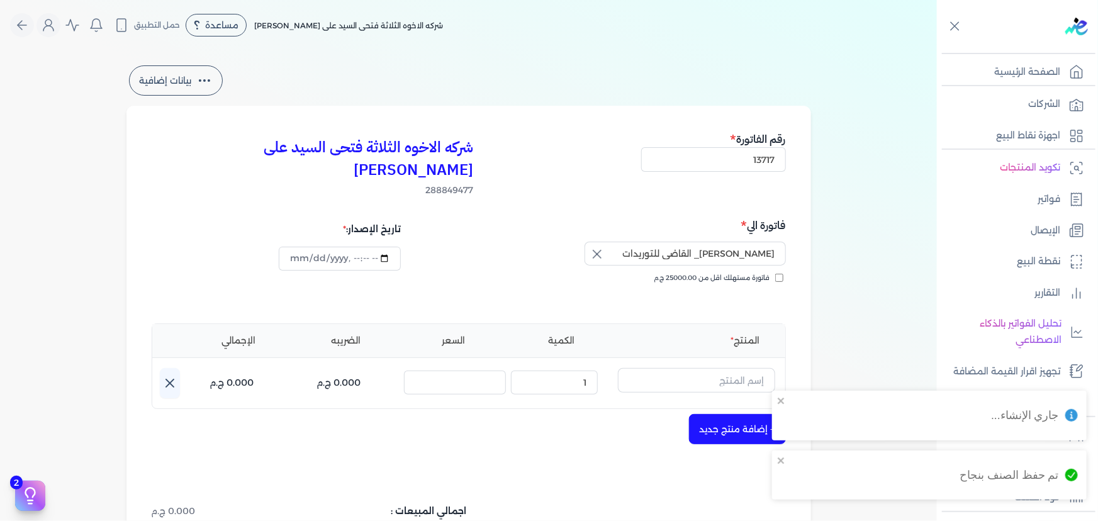
click at [724, 414] on button "+ إضافة منتج جديد" at bounding box center [737, 429] width 97 height 30
drag, startPoint x: 676, startPoint y: 358, endPoint x: 629, endPoint y: 358, distance: 47.2
click at [676, 368] on input "text" at bounding box center [696, 380] width 157 height 24
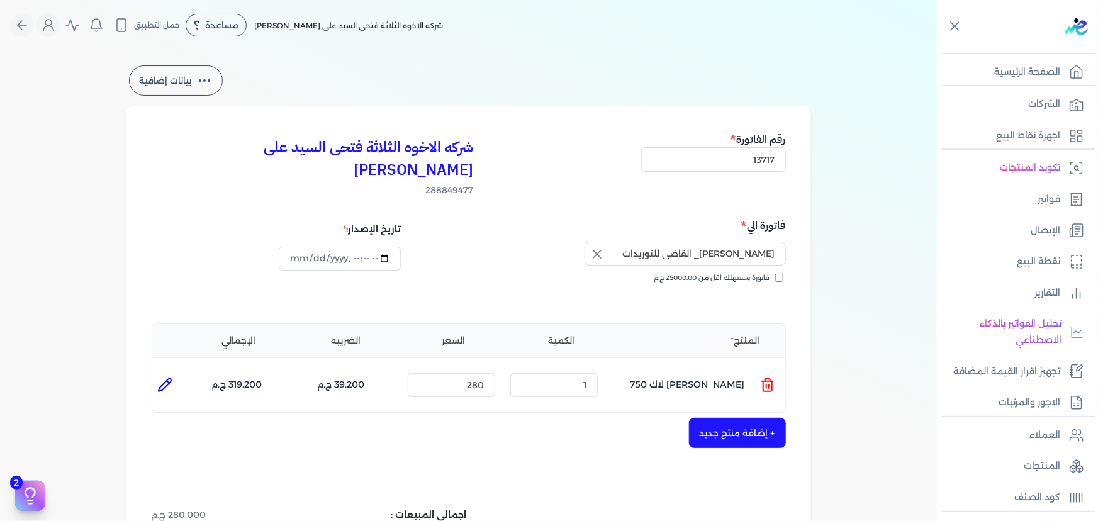
click at [768, 378] on icon at bounding box center [767, 385] width 15 height 15
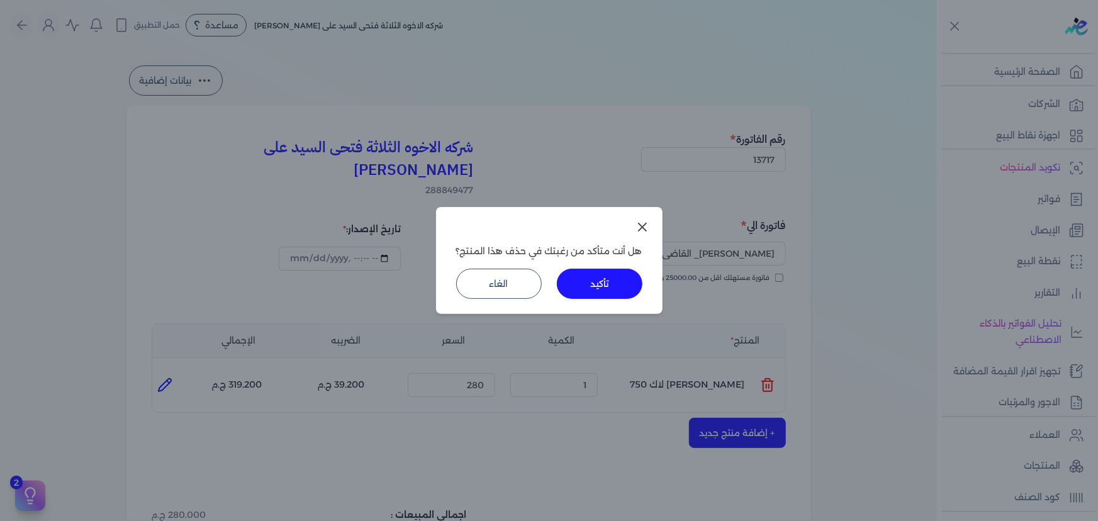
drag, startPoint x: 615, startPoint y: 277, endPoint x: 740, endPoint y: 349, distance: 144.3
click at [615, 278] on button "تأكيد" at bounding box center [600, 284] width 86 height 30
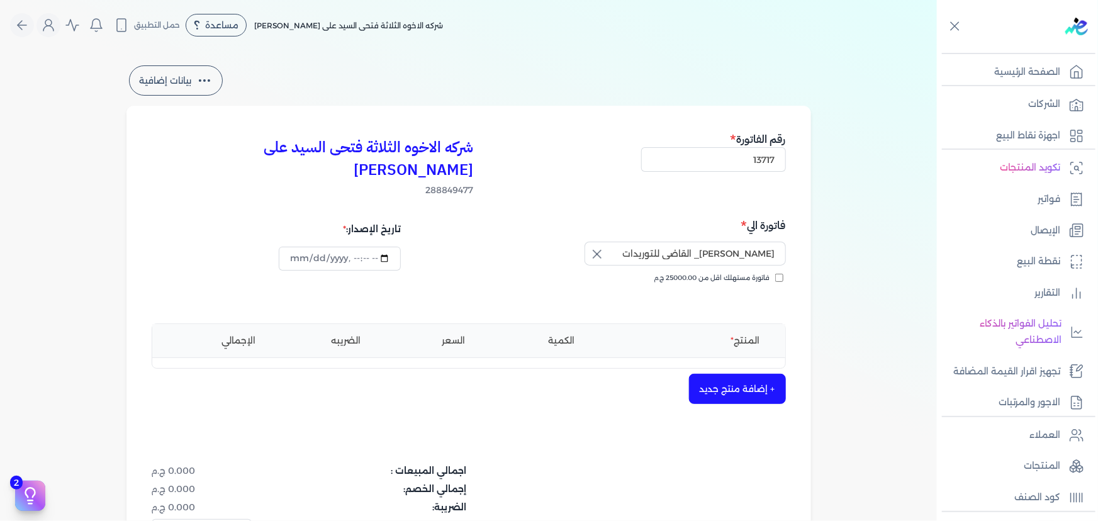
click at [756, 374] on button "+ إضافة منتج جديد" at bounding box center [737, 389] width 97 height 30
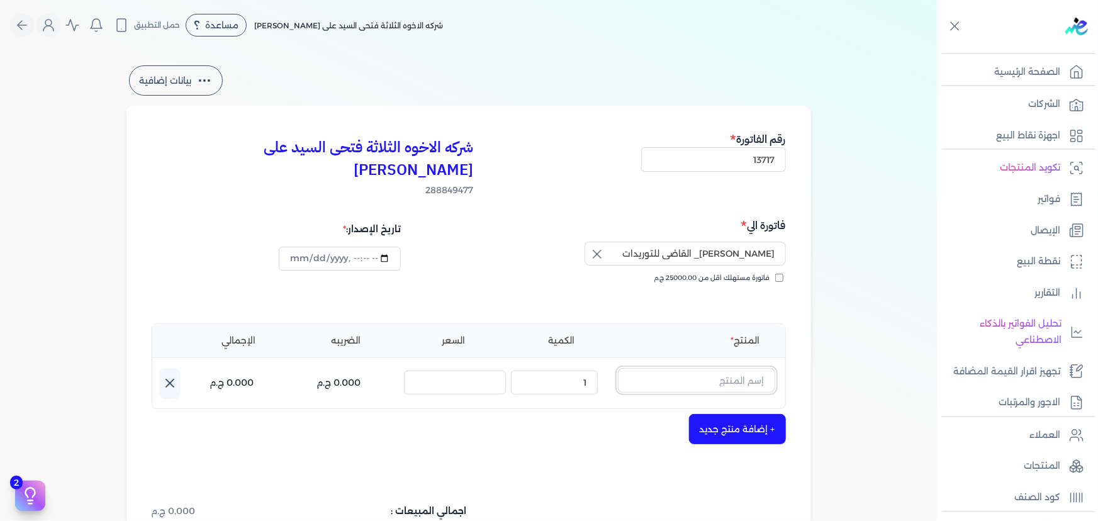
click at [748, 368] on input "text" at bounding box center [696, 380] width 157 height 24
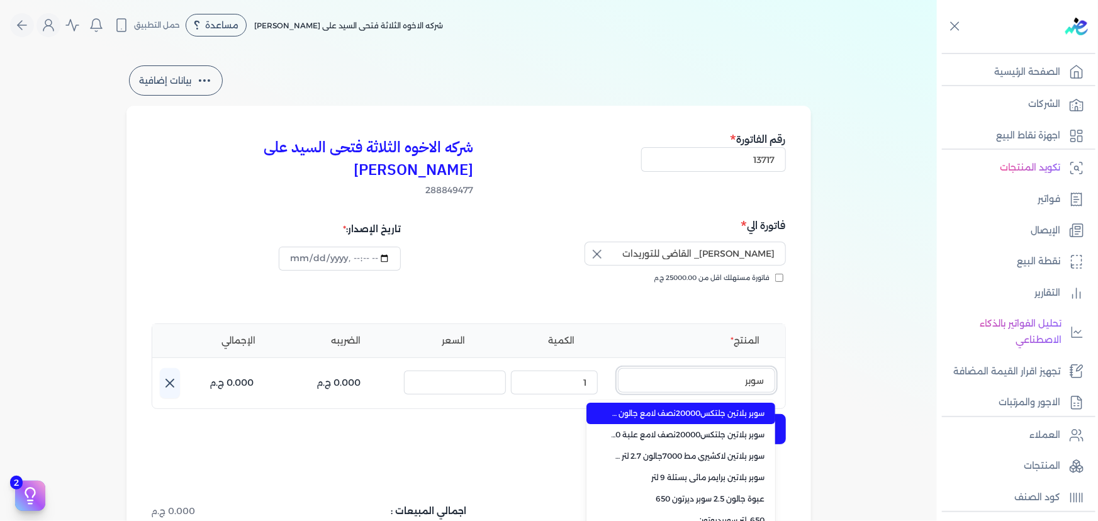
click at [618, 368] on button "سوبر" at bounding box center [696, 382] width 157 height 29
type input "س"
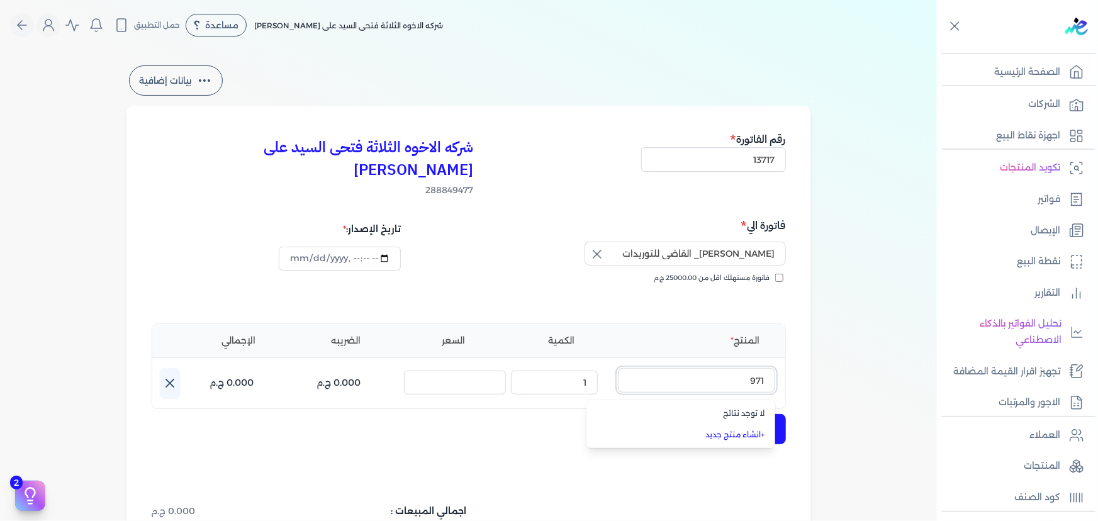
type input "971"
click at [724, 368] on input "971" at bounding box center [696, 380] width 157 height 24
click at [724, 368] on input "text" at bounding box center [696, 380] width 157 height 24
type input "9"
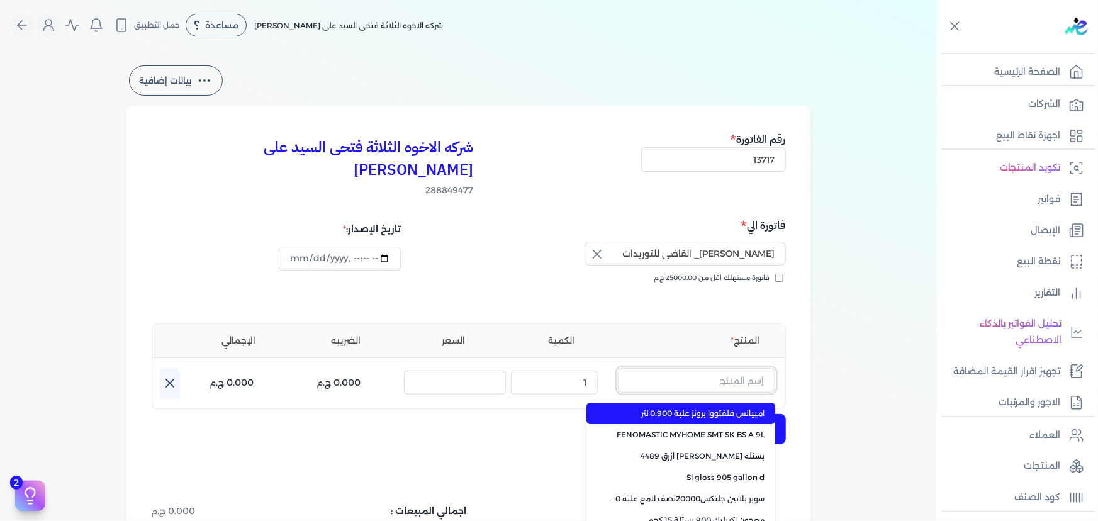
type input "="
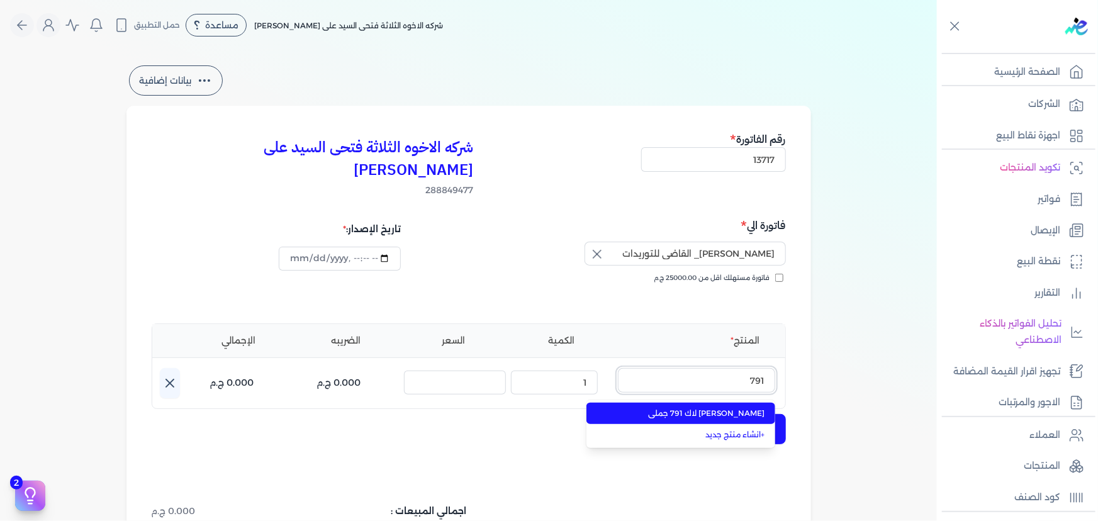
type input "791"
click at [727, 408] on span "[PERSON_NAME] لاك 791 جملي" at bounding box center [689, 413] width 154 height 11
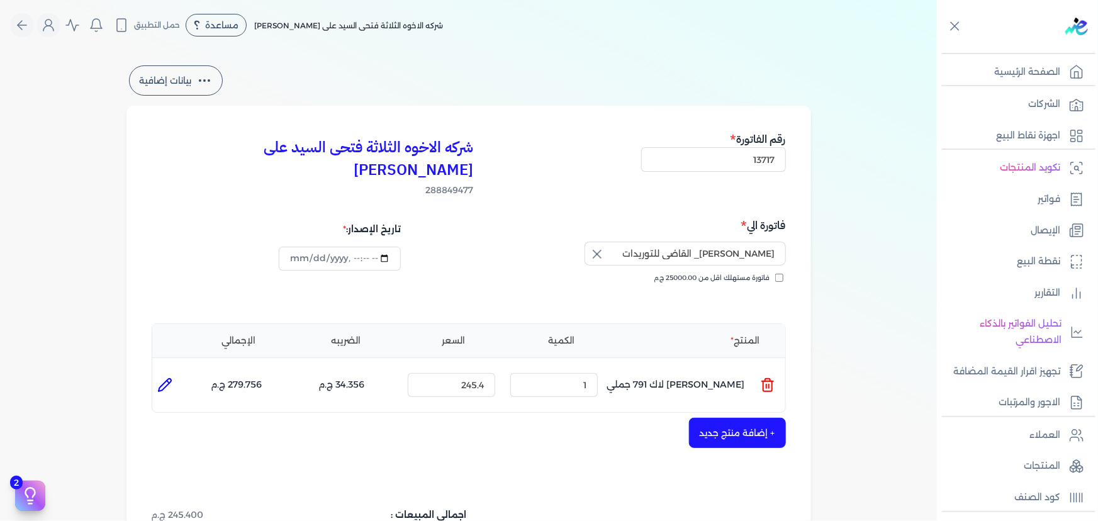
click at [769, 378] on icon at bounding box center [767, 385] width 15 height 15
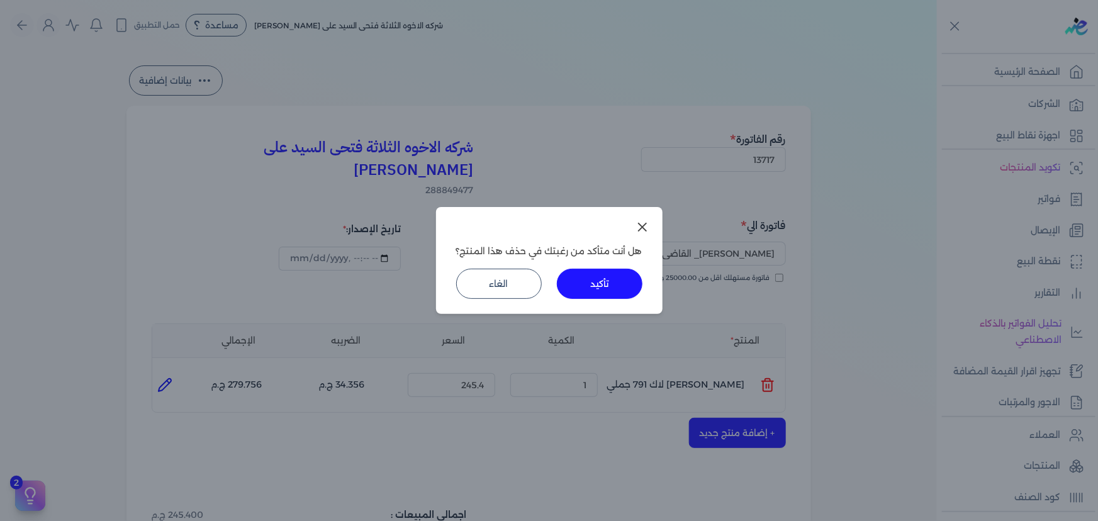
click at [602, 282] on button "تأكيد" at bounding box center [600, 284] width 86 height 30
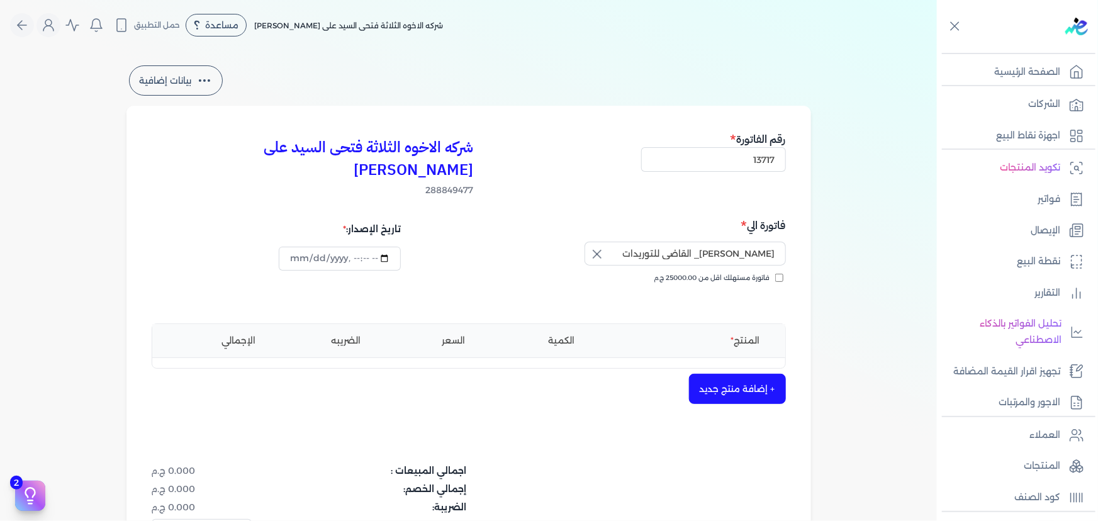
click at [726, 374] on button "+ إضافة منتج جديد" at bounding box center [737, 389] width 97 height 30
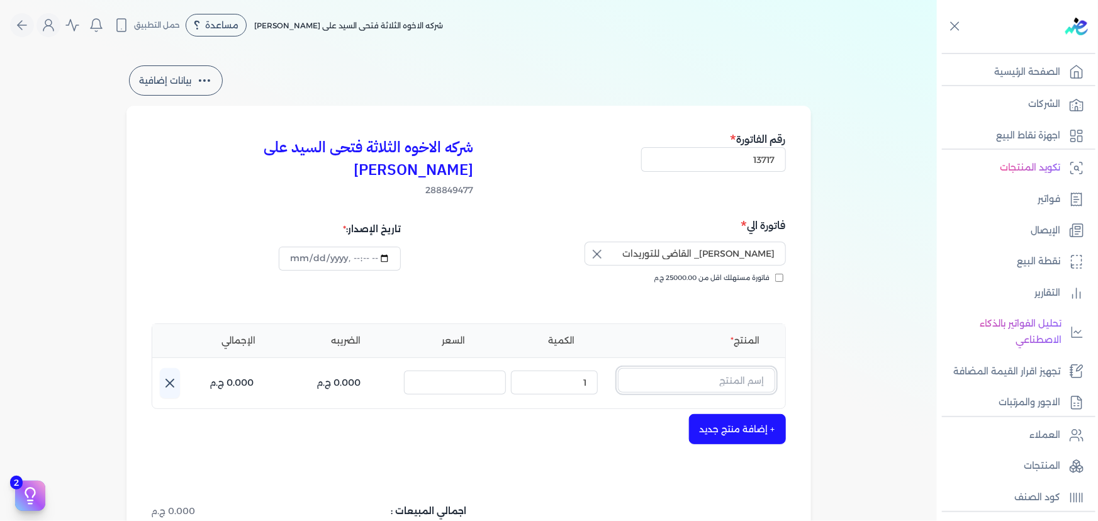
click at [726, 368] on input "text" at bounding box center [696, 380] width 157 height 24
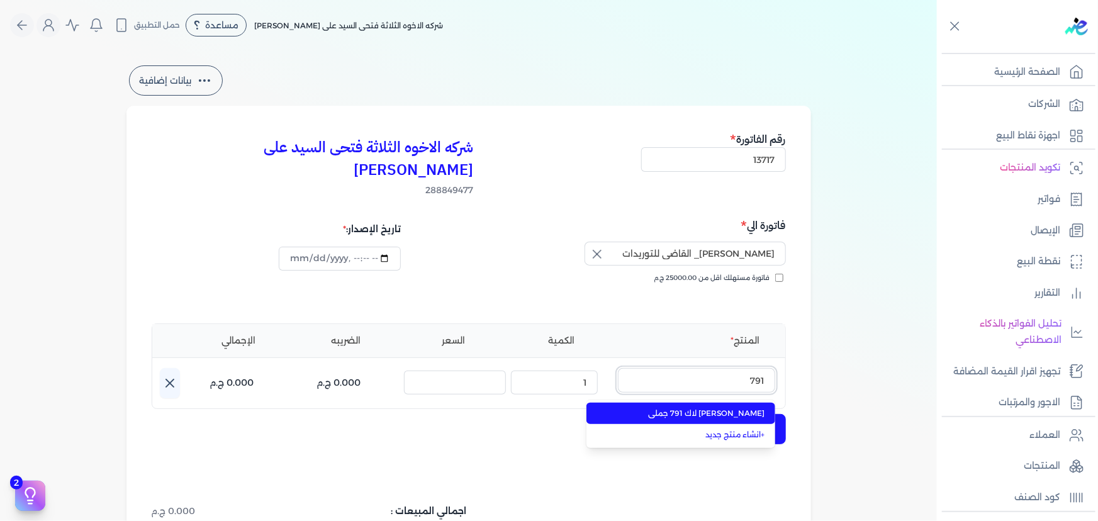
type input "791"
click at [690, 403] on li "[PERSON_NAME] لاك 791 جملي" at bounding box center [681, 413] width 189 height 21
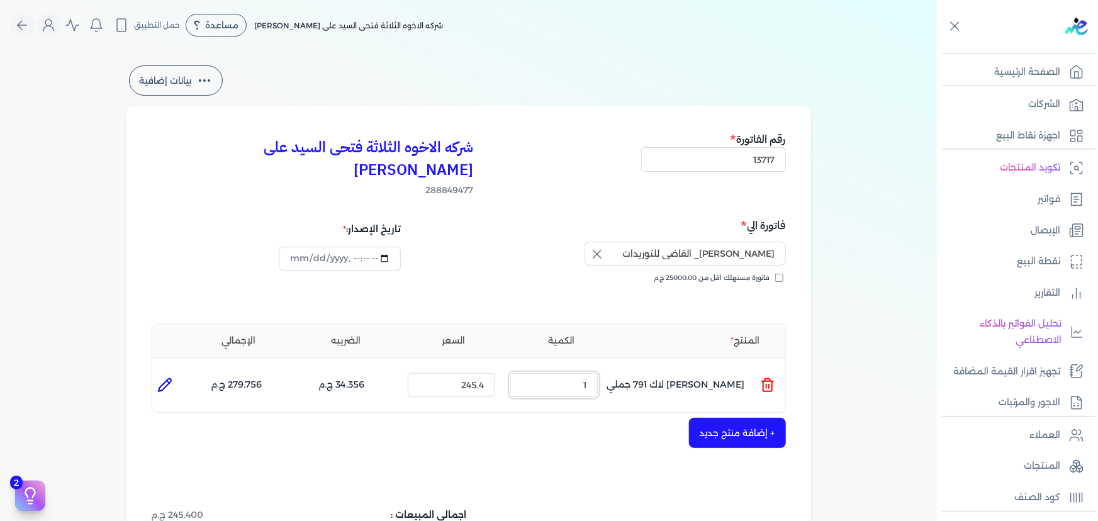
drag, startPoint x: 571, startPoint y: 363, endPoint x: 635, endPoint y: 362, distance: 63.6
click at [620, 368] on ul "المنتج : [PERSON_NAME] لاك 791 جملي الكمية : 1 السعر : 245.4 الضريبه : 34.356 ج…" at bounding box center [468, 385] width 633 height 34
type input "8"
click at [732, 422] on button "+ إضافة منتج جديد" at bounding box center [737, 433] width 97 height 30
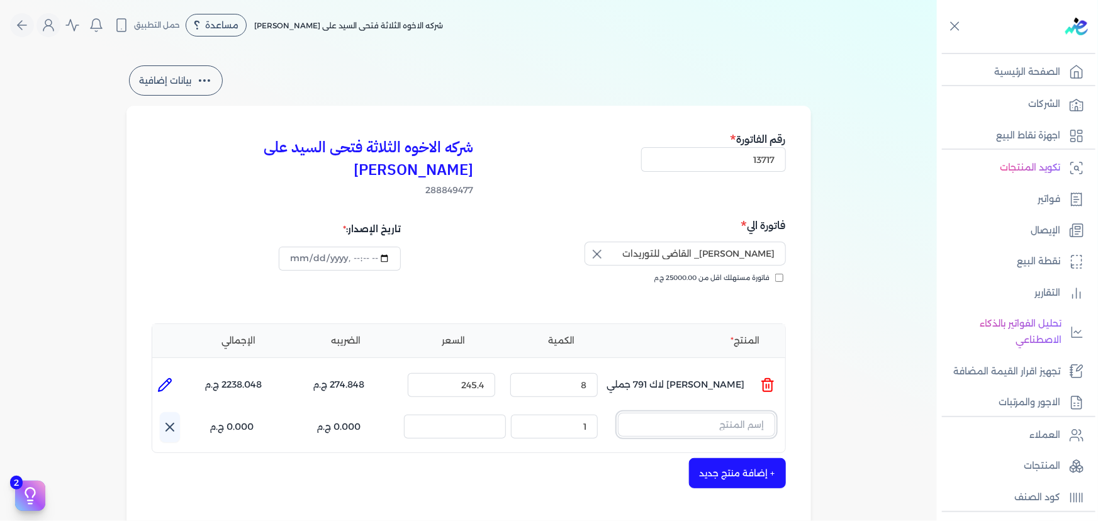
drag, startPoint x: 722, startPoint y: 390, endPoint x: 722, endPoint y: 396, distance: 6.9
click at [722, 413] on input "text" at bounding box center [696, 425] width 157 height 24
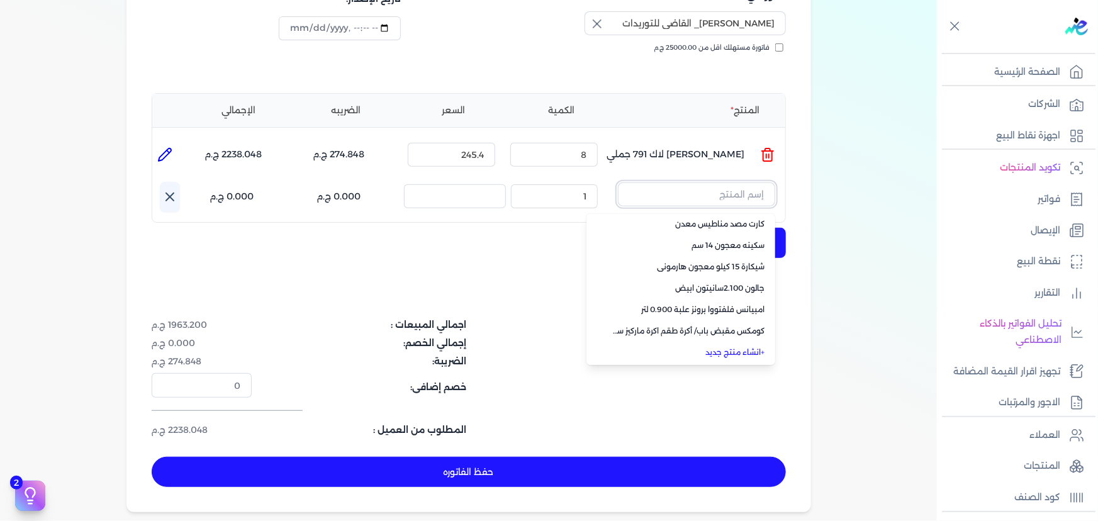
scroll to position [286, 0]
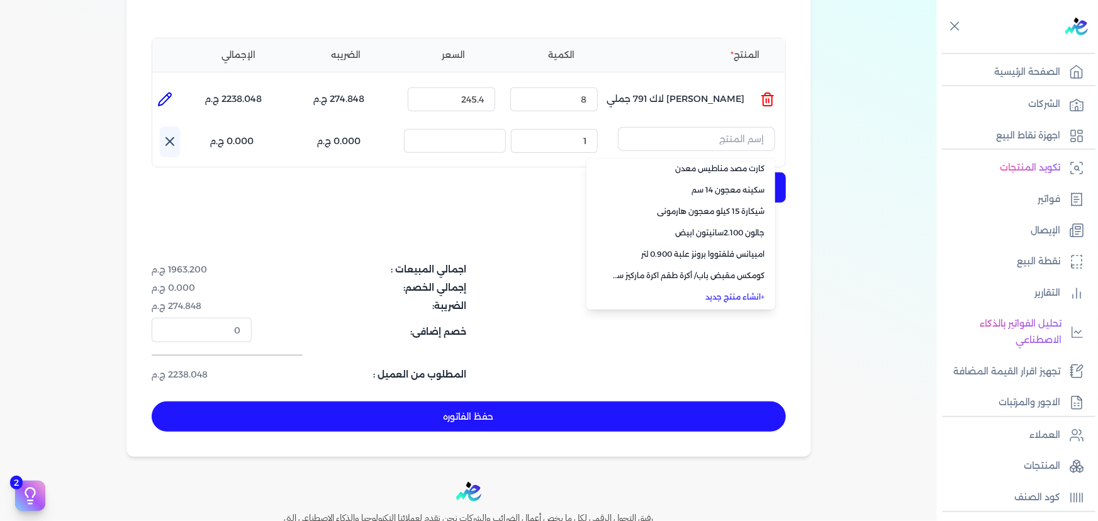
click at [712, 291] on link "+ انشاء منتج جديد" at bounding box center [689, 296] width 154 height 11
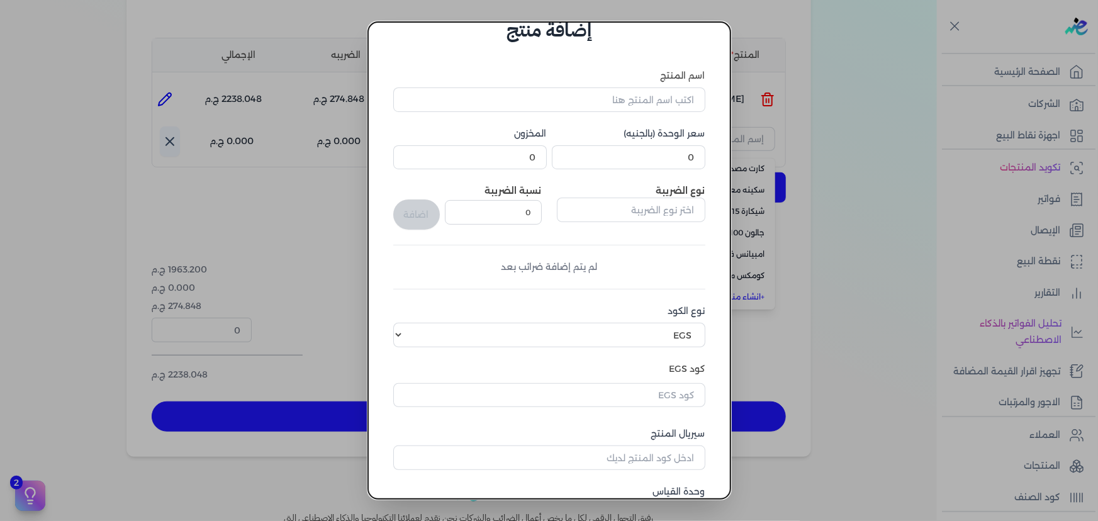
scroll to position [0, 0]
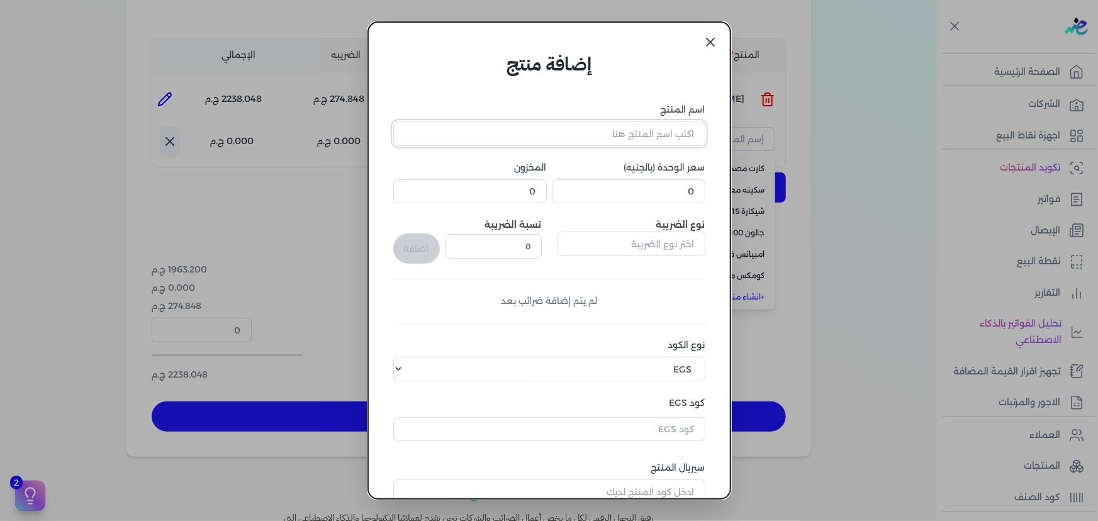
click at [627, 130] on input "اسم المنتج" at bounding box center [549, 133] width 312 height 24
type input "جالون"
click at [622, 127] on input "جالون" at bounding box center [549, 133] width 312 height 24
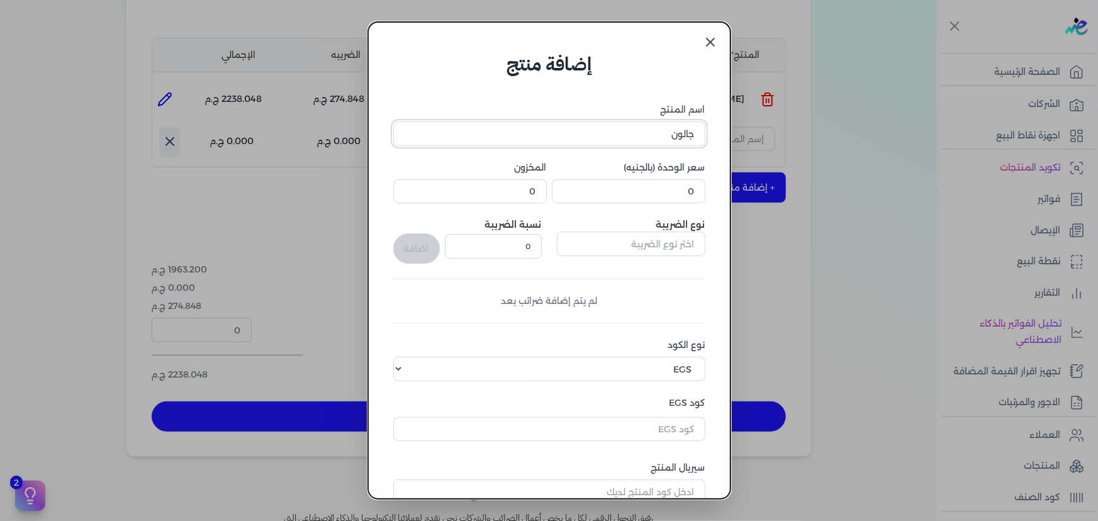
paste input "text"
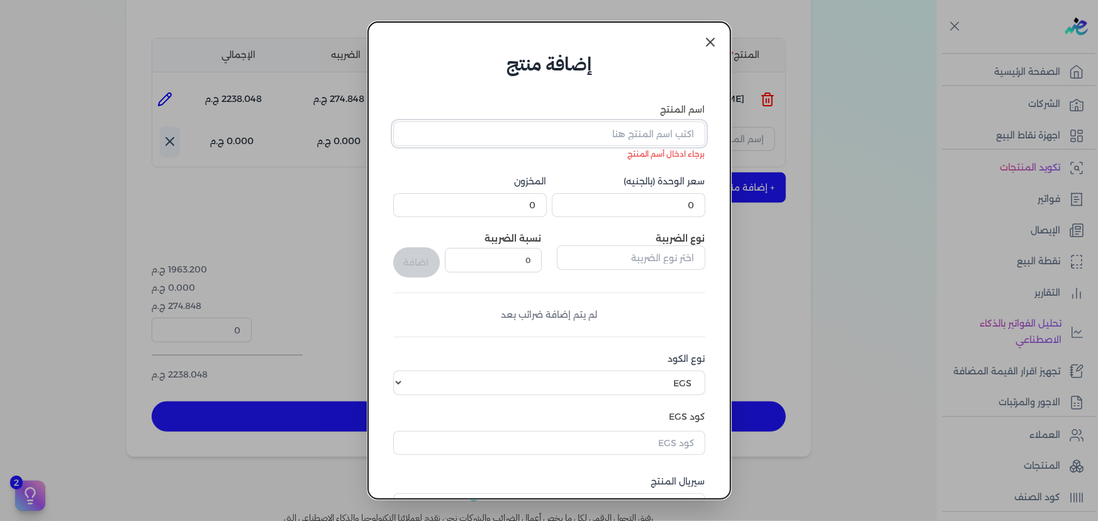
paste input "text"
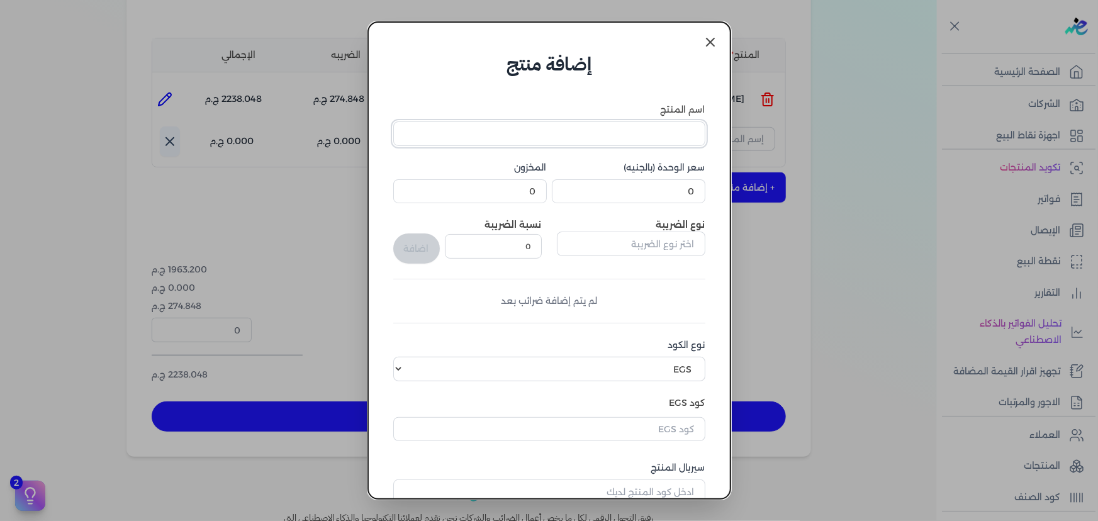
click at [631, 125] on input "اسم المنتج" at bounding box center [549, 133] width 312 height 24
paste input "سوبرلاك الوان 764 جالون 2 لتر"
click at [592, 132] on input "سوبرلاك الوان 764 جالون 2 لتر" at bounding box center [549, 133] width 312 height 24
drag, startPoint x: 591, startPoint y: 132, endPoint x: 580, endPoint y: 133, distance: 11.4
click at [580, 133] on input "سوبرلاك الوان 764 جالون 2 لتر" at bounding box center [549, 133] width 312 height 24
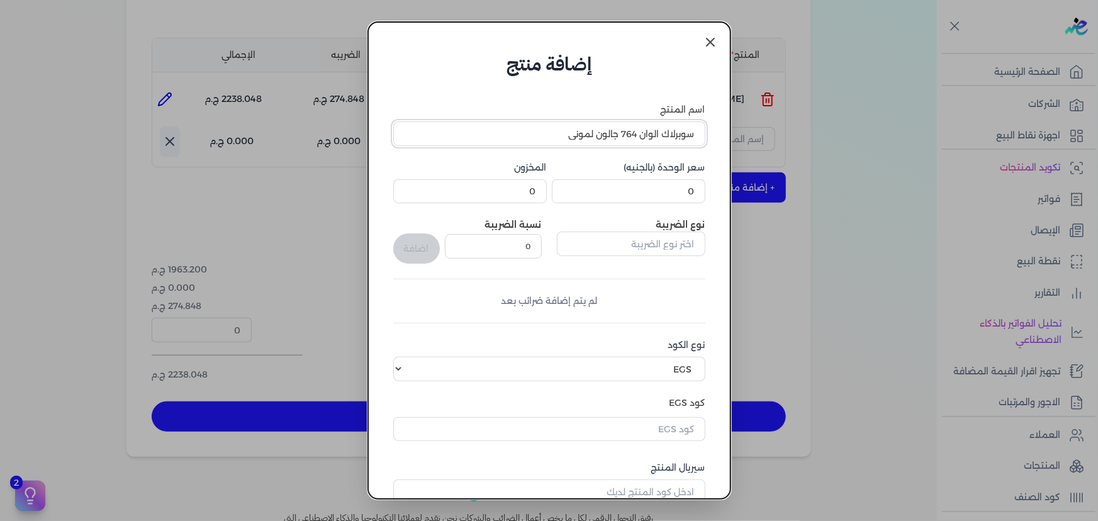
type input "سوبرلاك الوان 764 جالون لموني"
click at [644, 186] on input "0" at bounding box center [629, 191] width 154 height 24
type input "245.4"
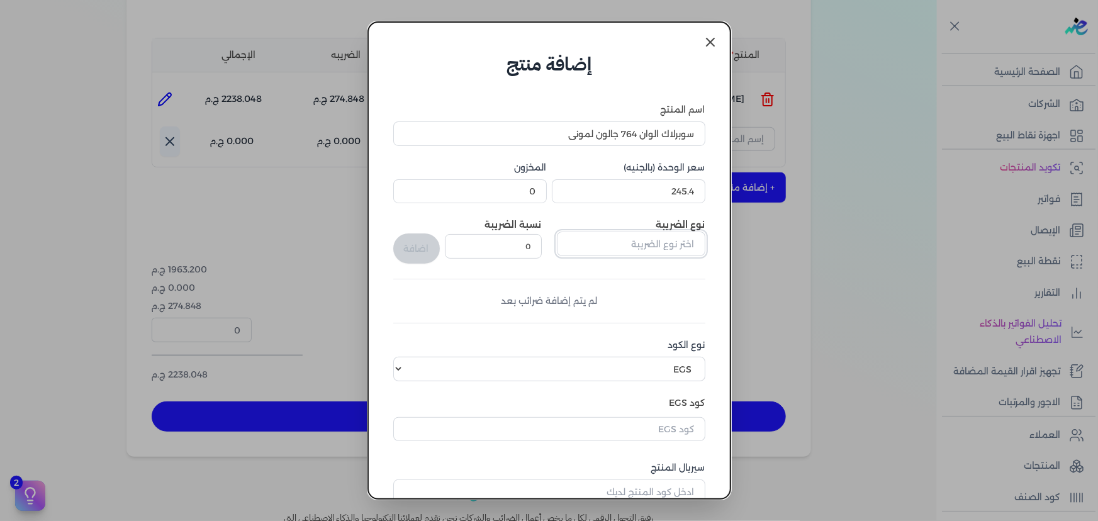
click at [636, 244] on input "text" at bounding box center [631, 244] width 149 height 24
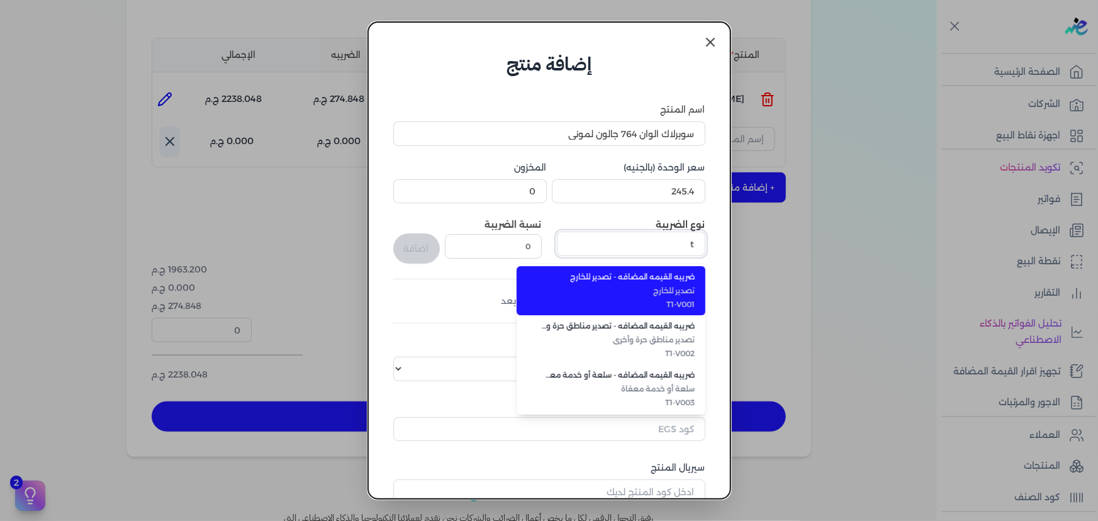
type input "t4"
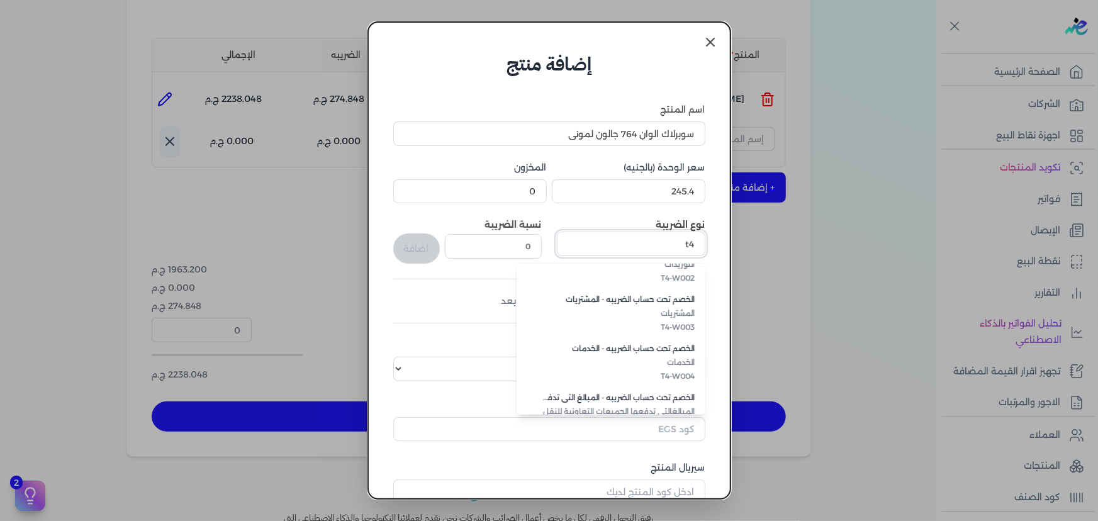
scroll to position [57, 0]
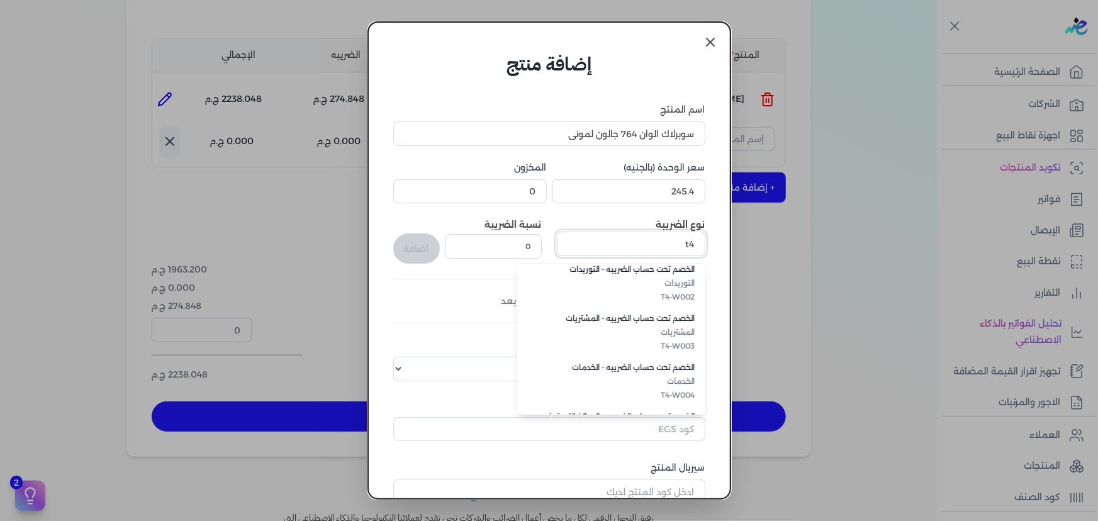
click at [660, 238] on input "t4" at bounding box center [631, 244] width 149 height 24
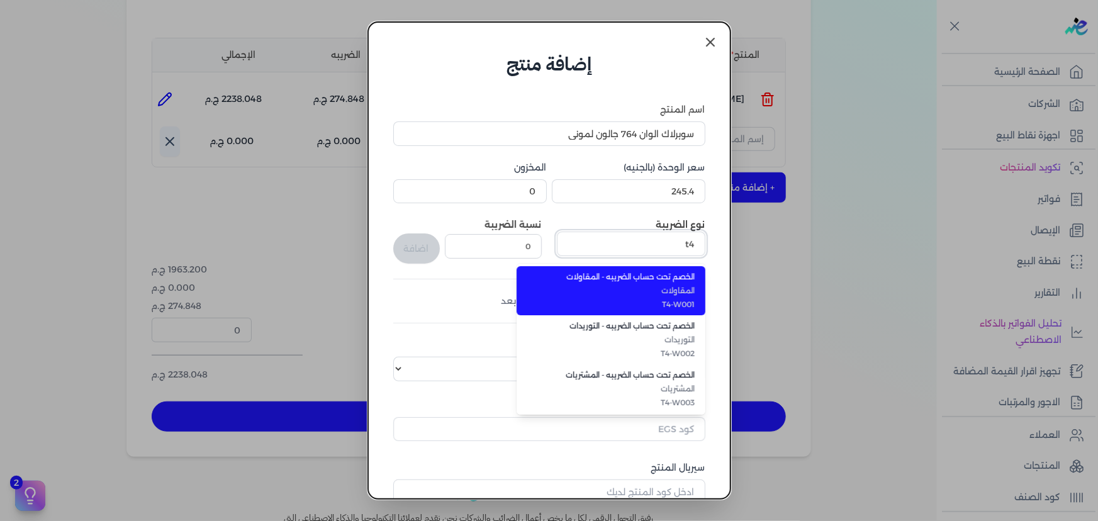
click at [660, 238] on input "t4" at bounding box center [631, 244] width 149 height 24
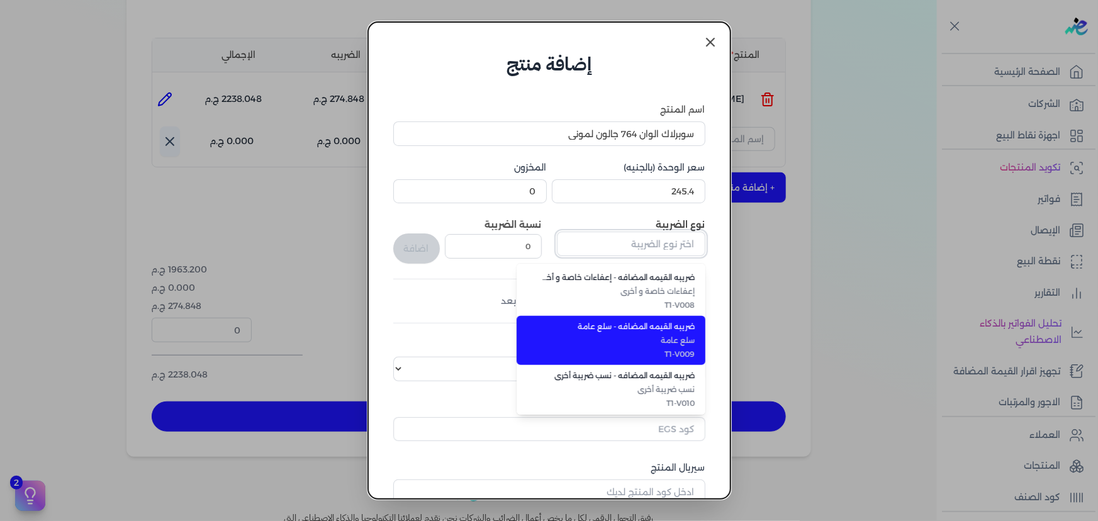
scroll to position [344, 0]
click at [651, 352] on span "T1-V009" at bounding box center [619, 352] width 154 height 11
type input "ضريبه القيمه المضافه - سلع عامة"
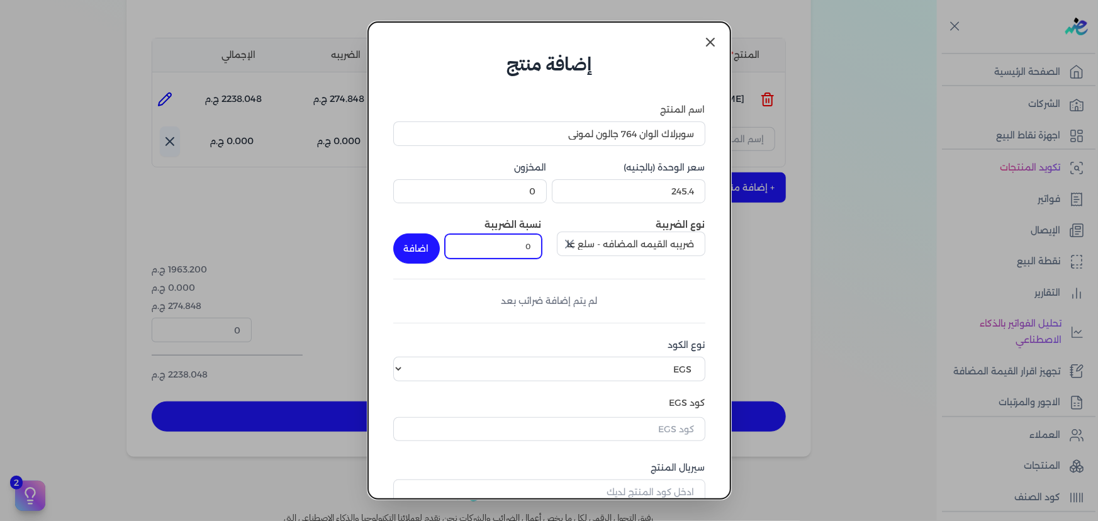
click at [526, 249] on input "0" at bounding box center [493, 246] width 97 height 24
type input "14"
click at [425, 245] on button "اضافة" at bounding box center [416, 248] width 47 height 30
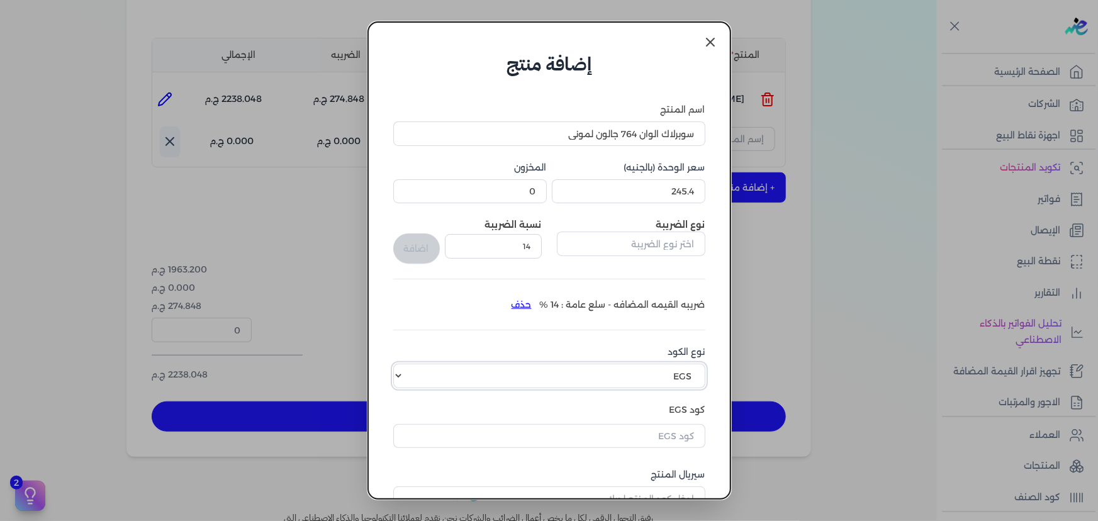
click at [637, 374] on select "اختر نوع الكود EGS GS1" at bounding box center [549, 376] width 312 height 24
select select "GS1"
click at [401, 364] on select "اختر نوع الكود EGS GS1" at bounding box center [549, 376] width 312 height 24
click at [623, 435] on input "كود GS1" at bounding box center [549, 434] width 312 height 24
paste input "6222024802536"
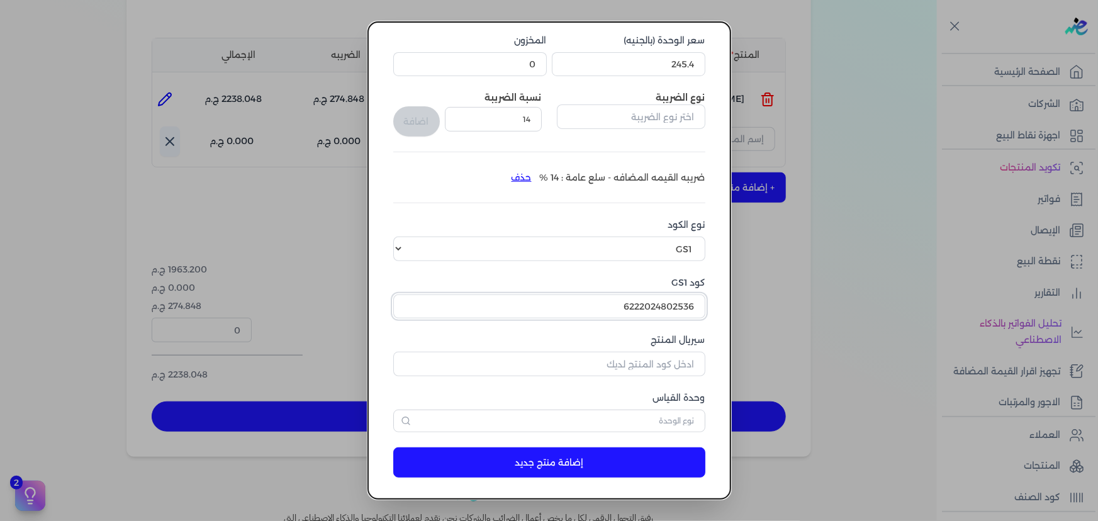
scroll to position [130, 0]
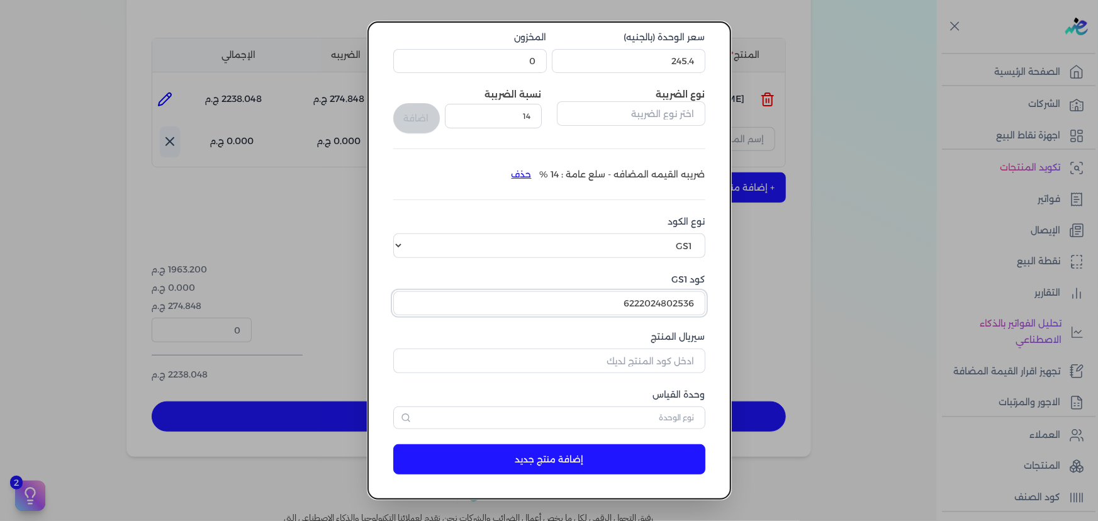
type input "6222024802536"
click at [656, 359] on input "سيريال المنتج" at bounding box center [549, 361] width 312 height 24
type input "13265"
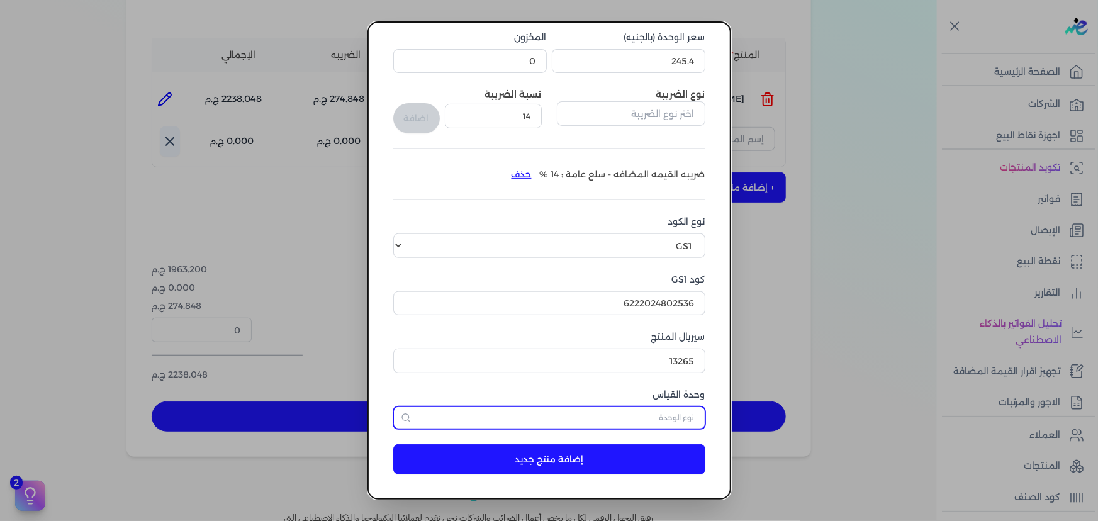
drag, startPoint x: 542, startPoint y: 407, endPoint x: 541, endPoint y: 430, distance: 22.7
click at [541, 429] on form "اسم المنتج سوبرلاك الوان 764 جالون لموني سعر الوحدة (بالجنيه) 245.4 المخزون 0 ن…" at bounding box center [549, 217] width 337 height 539
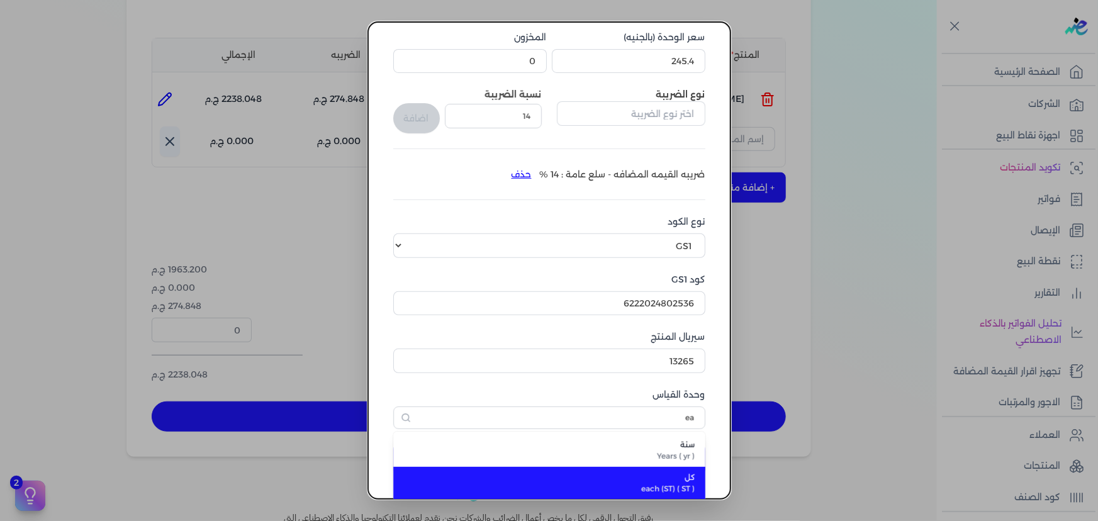
click at [579, 472] on span "كل" at bounding box center [556, 477] width 277 height 11
type input "كل"
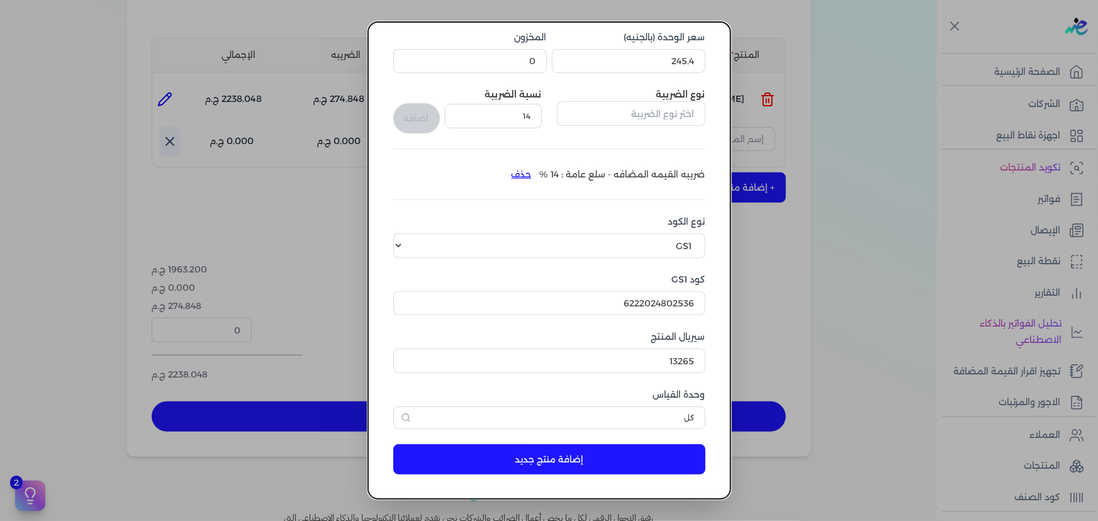
click at [634, 451] on button "إضافة منتج جديد" at bounding box center [549, 459] width 312 height 30
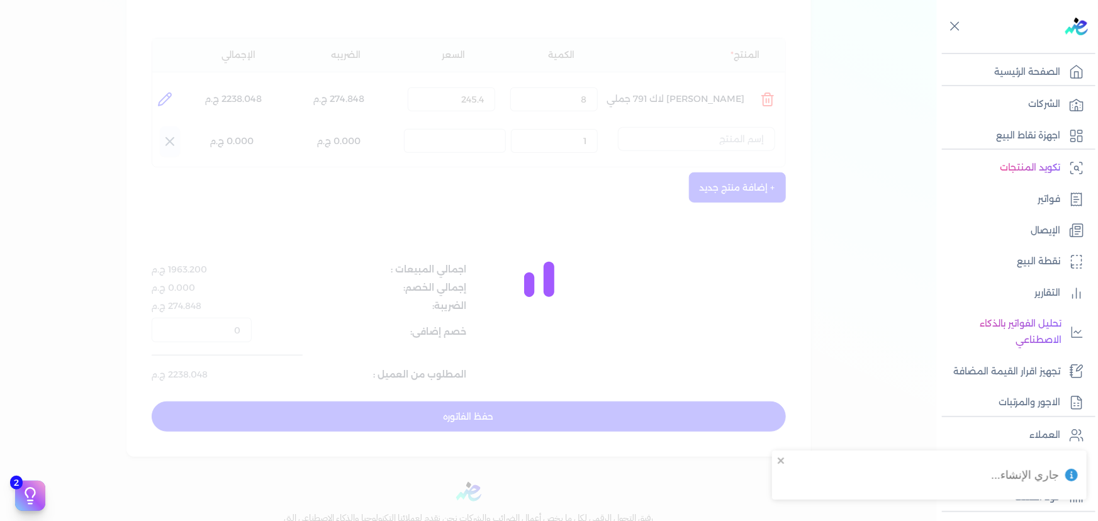
select select "EGS"
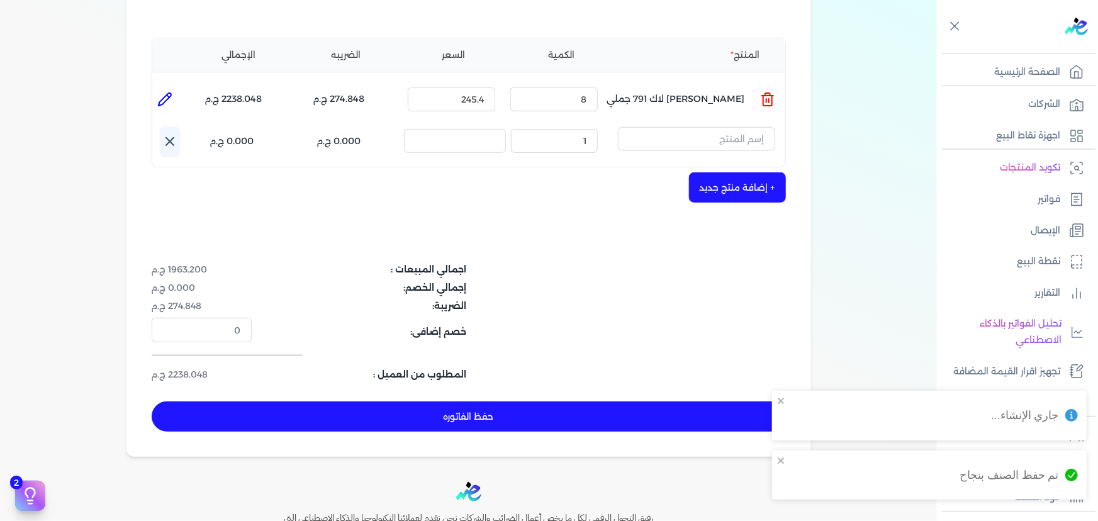
click at [164, 93] on icon at bounding box center [165, 99] width 13 height 13
type input "[PERSON_NAME] لاك 791 جملي"
type input "245.4"
type input "8"
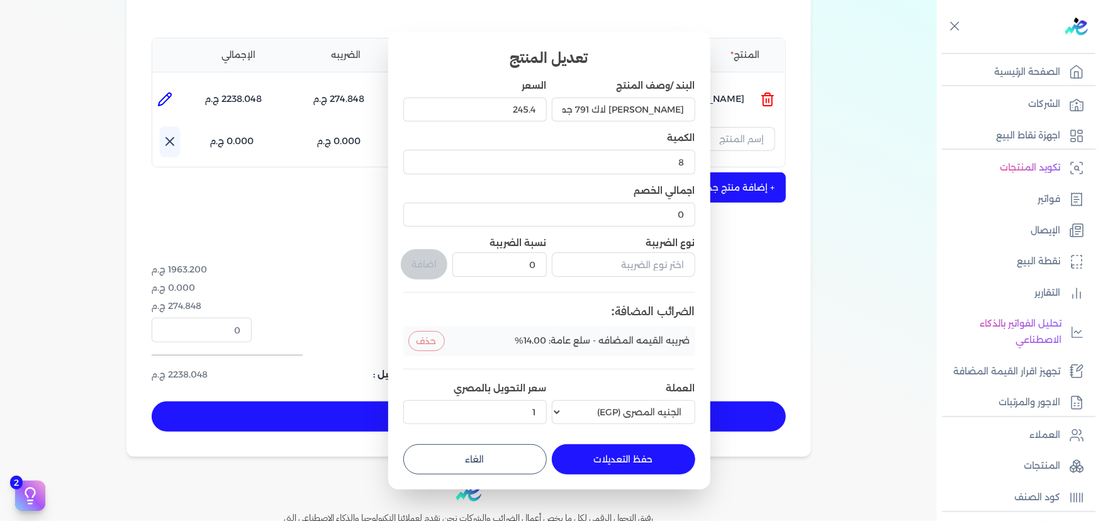
click at [498, 459] on button "الغاء" at bounding box center [474, 459] width 143 height 30
type input "0"
type input "1"
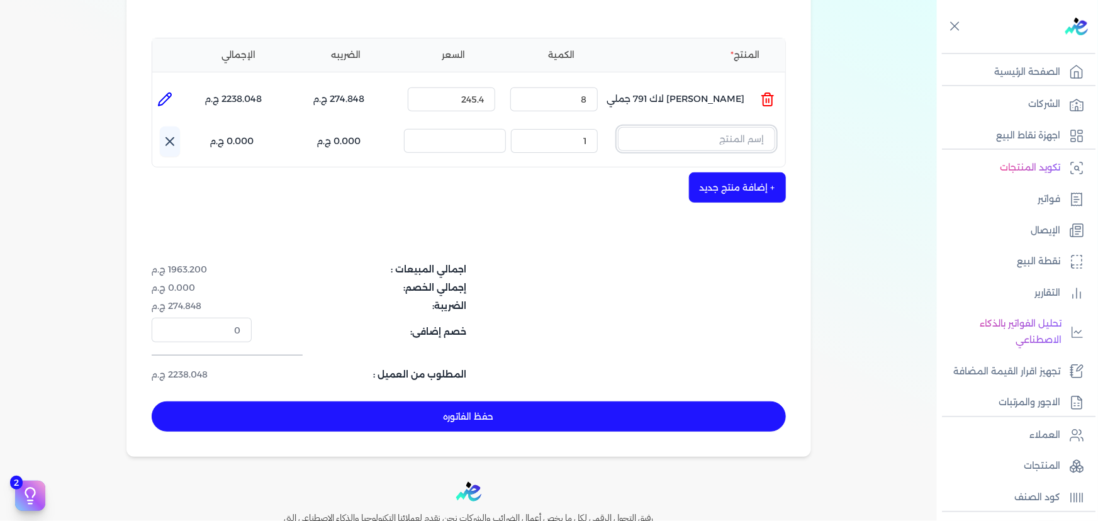
click at [721, 127] on input "text" at bounding box center [696, 139] width 157 height 24
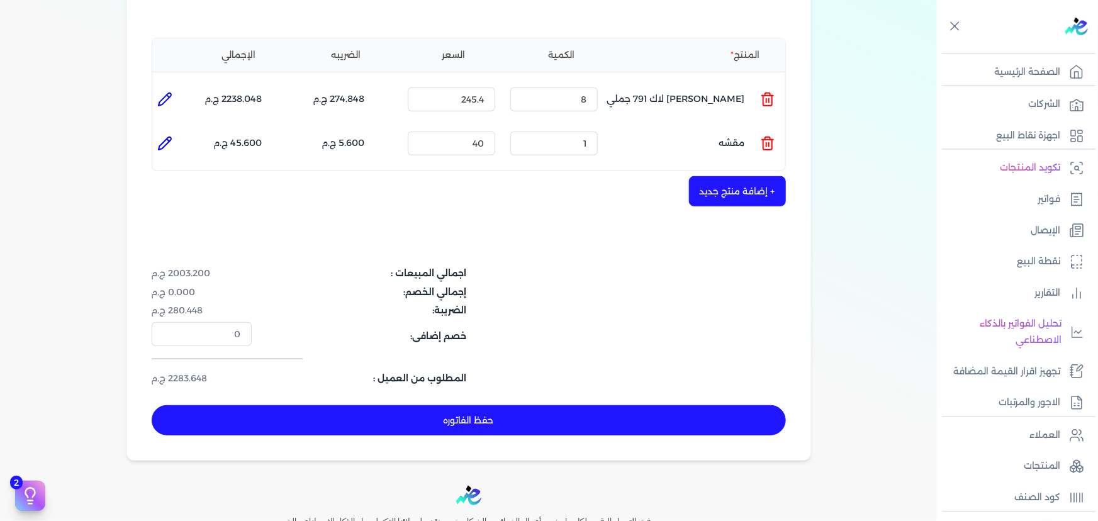
click at [768, 136] on icon at bounding box center [767, 143] width 15 height 15
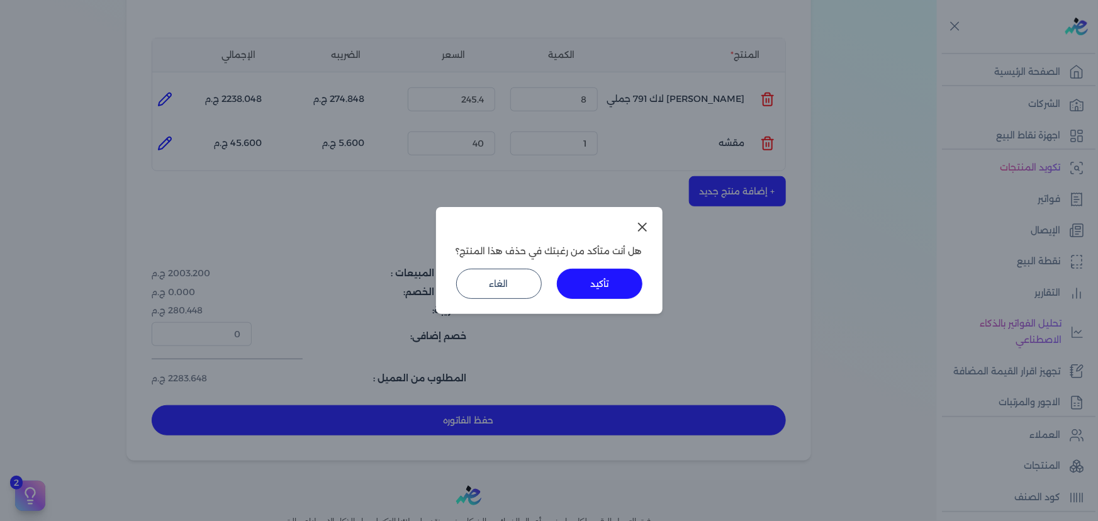
click at [600, 293] on button "تأكيد" at bounding box center [600, 284] width 86 height 30
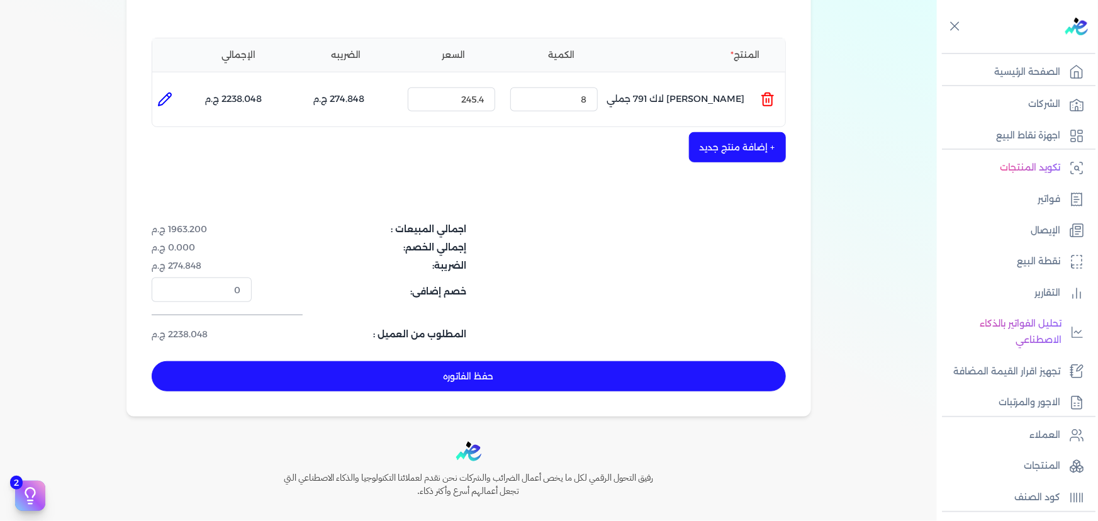
click at [761, 147] on div "شركه الاخوه الثلاثة فتحى السيد على [PERSON_NAME] 288849477 رقم الفاتورة 13717 ف…" at bounding box center [468, 118] width 685 height 597
drag, startPoint x: 762, startPoint y: 138, endPoint x: 756, endPoint y: 134, distance: 7.2
click at [760, 137] on button "+ إضافة منتج جديد" at bounding box center [737, 147] width 97 height 30
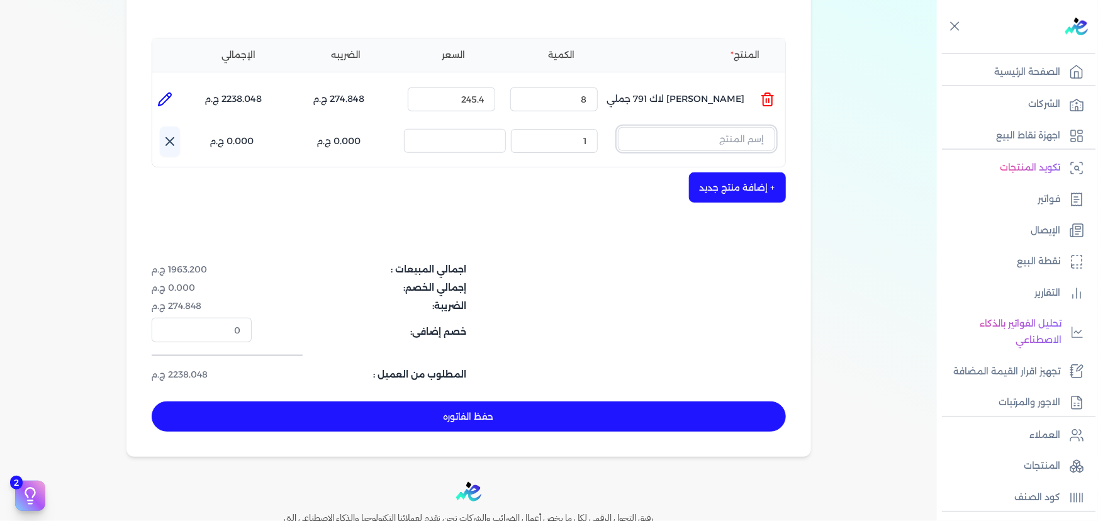
drag, startPoint x: 736, startPoint y: 125, endPoint x: 733, endPoint y: 113, distance: 12.5
click at [736, 127] on input "text" at bounding box center [696, 139] width 157 height 24
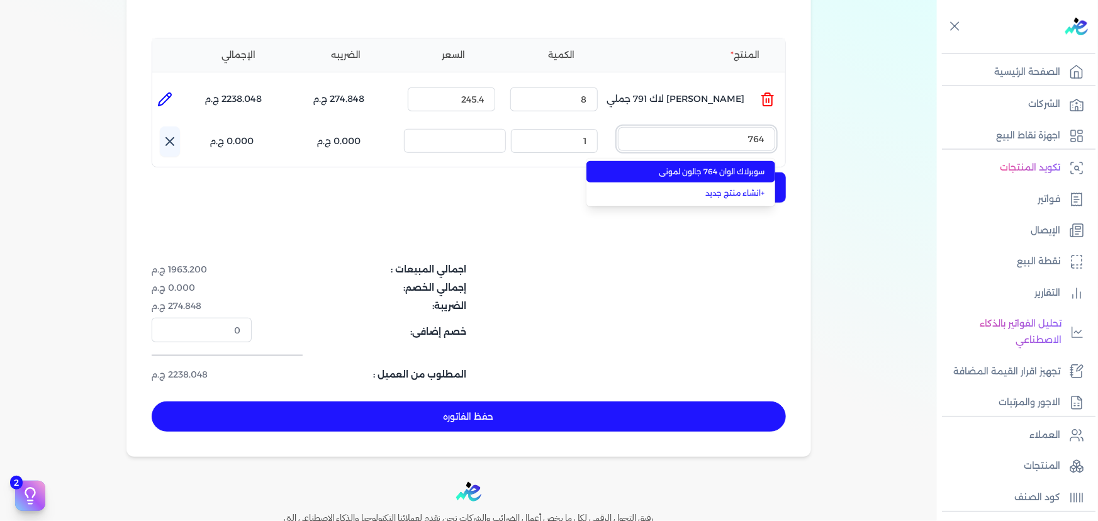
type input "764"
click at [700, 166] on span "سوبرلاك الوان 764 جالون لموني" at bounding box center [689, 171] width 154 height 11
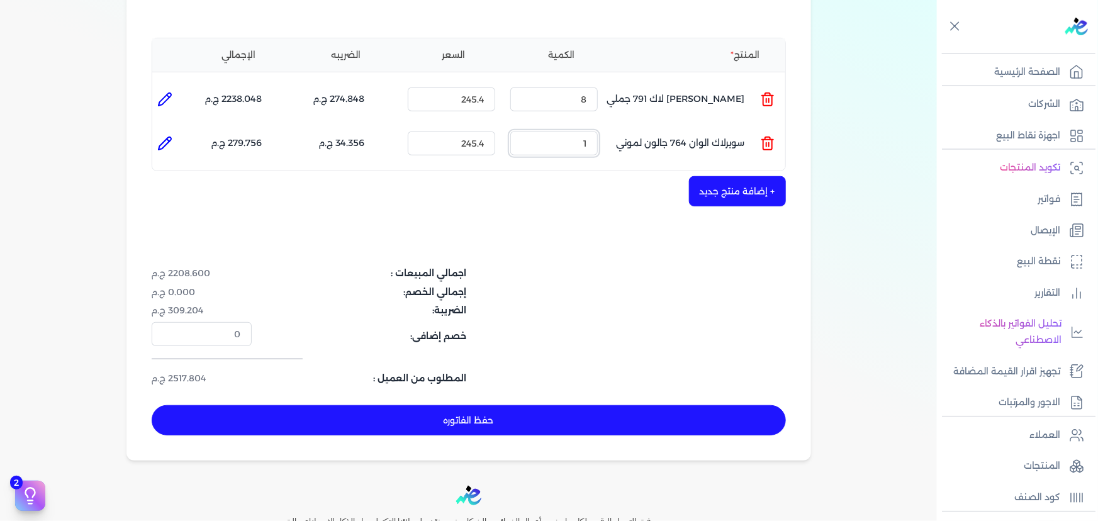
drag, startPoint x: 578, startPoint y: 113, endPoint x: 667, endPoint y: 126, distance: 89.6
click at [644, 126] on ul "المنتج : سوبرلاك الوان 764 جالون لموني الكمية : 1 السعر : 245.4 الضريبه : 34.35…" at bounding box center [468, 143] width 633 height 34
type input "8"
click at [721, 176] on button "+ إضافة منتج جديد" at bounding box center [737, 191] width 97 height 30
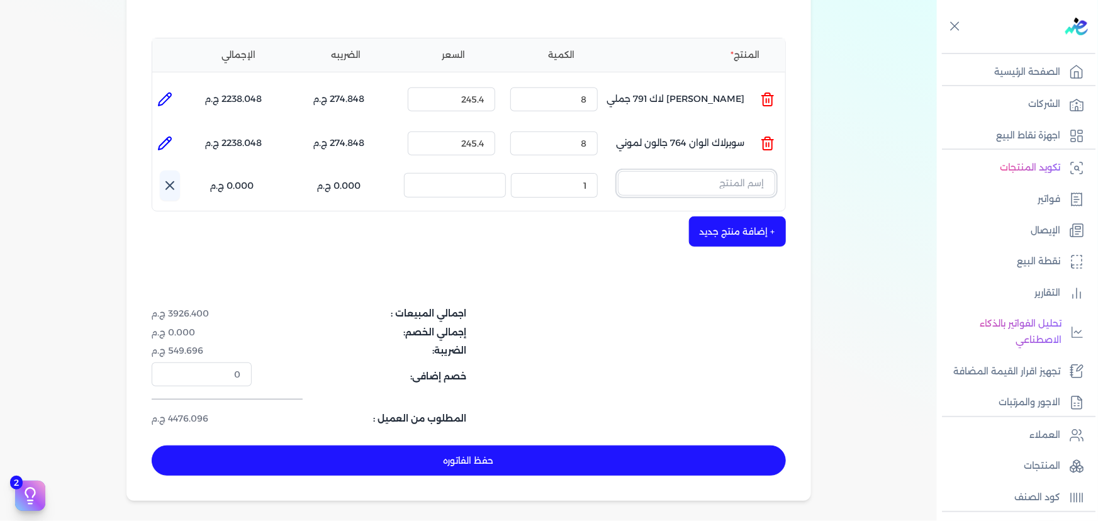
click at [691, 171] on input "text" at bounding box center [696, 183] width 157 height 24
type input "h"
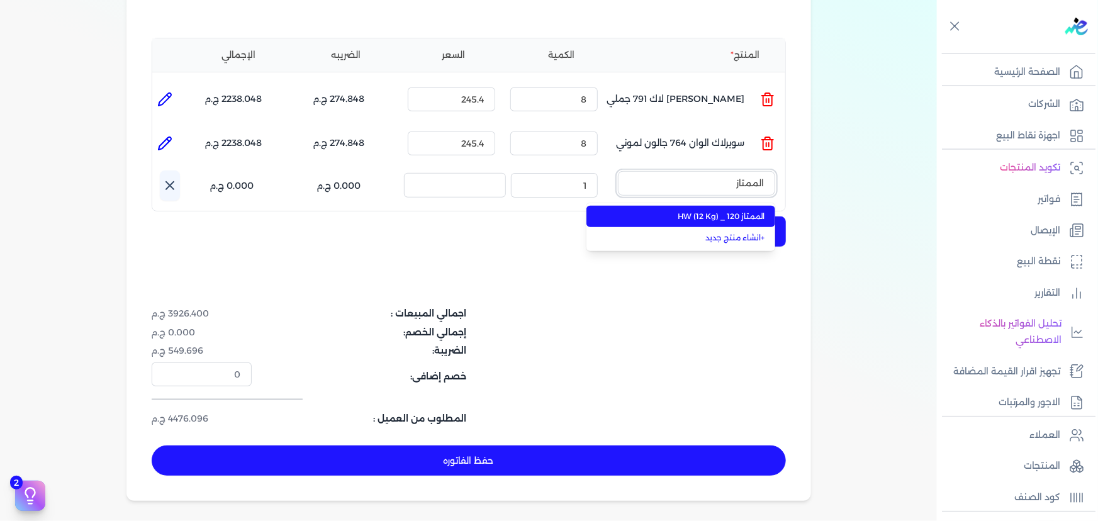
type input "الممتاز"
click at [678, 211] on span "الممتاز 120 _ HW (12 Kg)" at bounding box center [689, 216] width 154 height 11
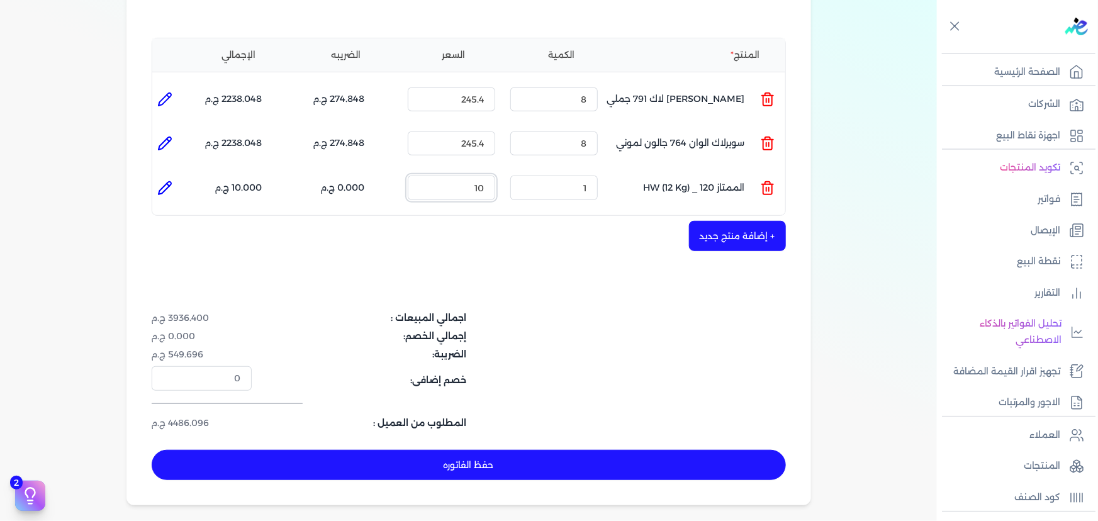
drag, startPoint x: 452, startPoint y: 164, endPoint x: 575, endPoint y: 176, distance: 123.9
click at [575, 176] on ul "المنتج : الممتاز 120 _ HW (12 Kg) الكمية : 1 السعر : 10 الضريبه : 0.000 ج.م الإ…" at bounding box center [468, 188] width 633 height 34
type input "108.8"
click at [736, 221] on button "+ إضافة منتج جديد" at bounding box center [737, 236] width 97 height 30
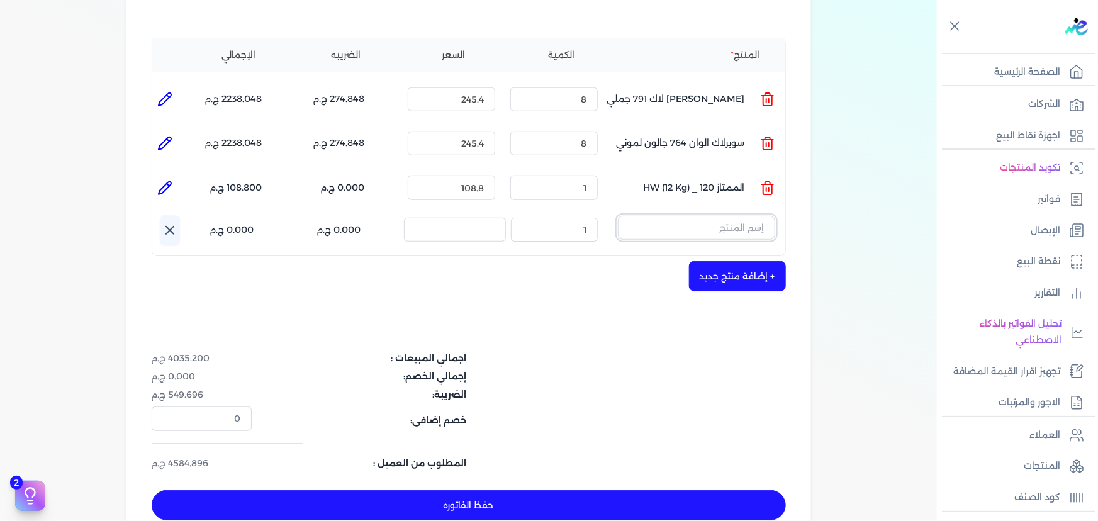
click at [647, 216] on input "text" at bounding box center [696, 228] width 157 height 24
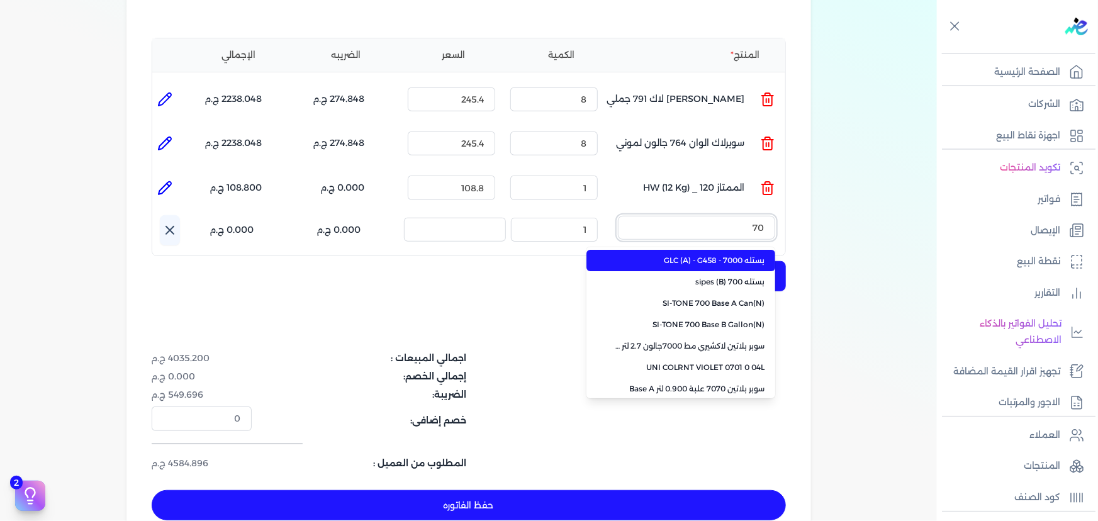
type input "700"
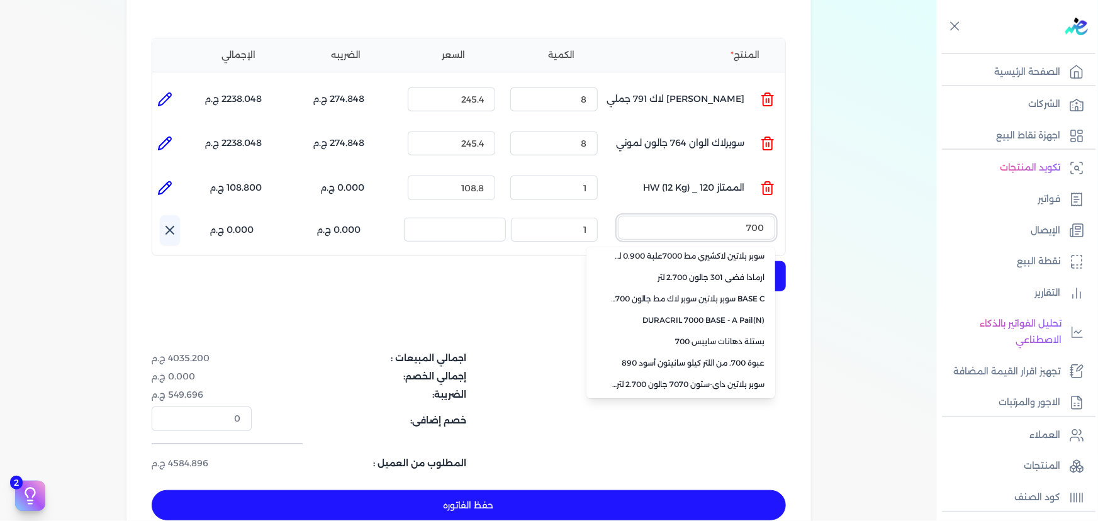
scroll to position [171, 0]
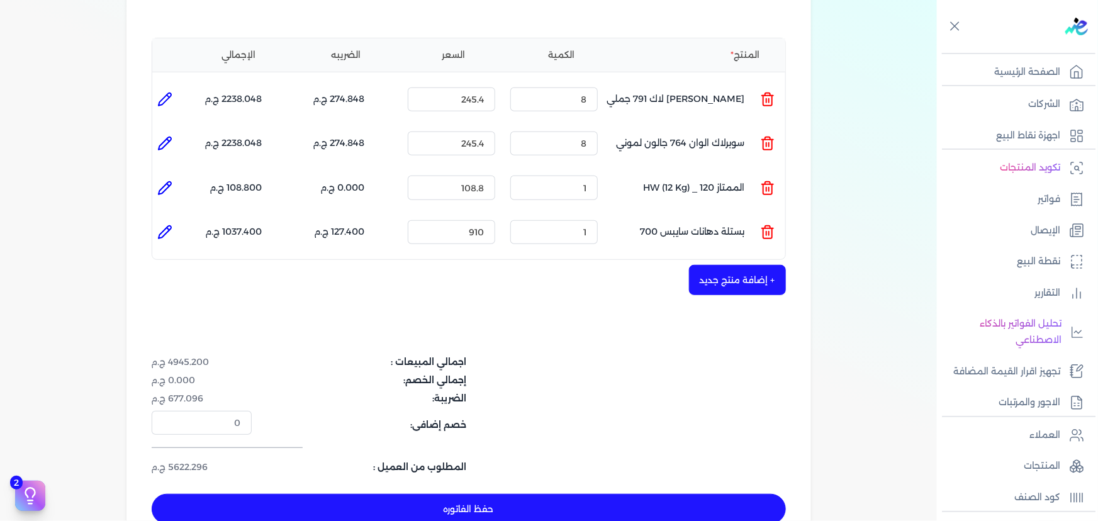
click at [769, 232] on line at bounding box center [769, 234] width 0 height 4
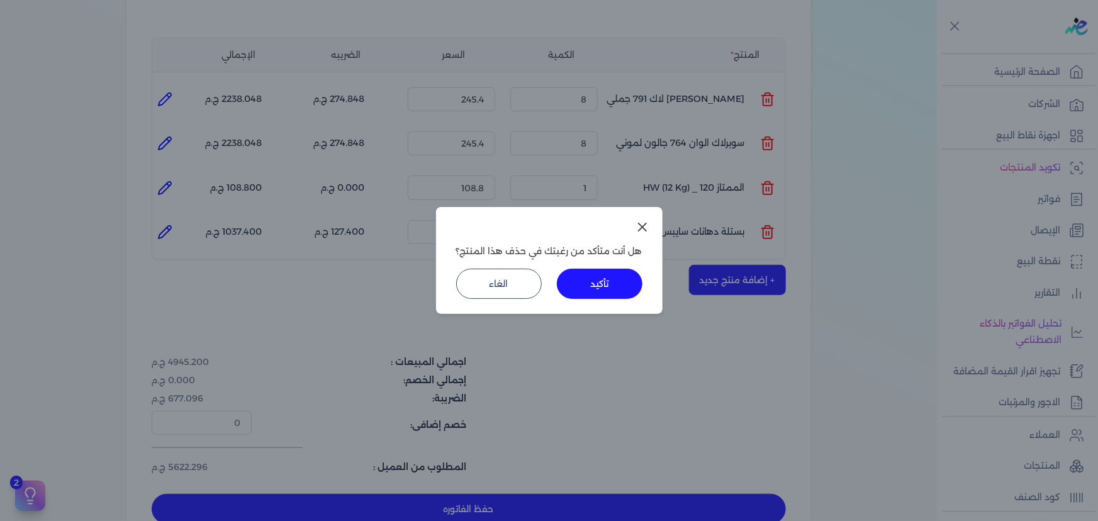
click at [581, 279] on button "تأكيد" at bounding box center [600, 284] width 86 height 30
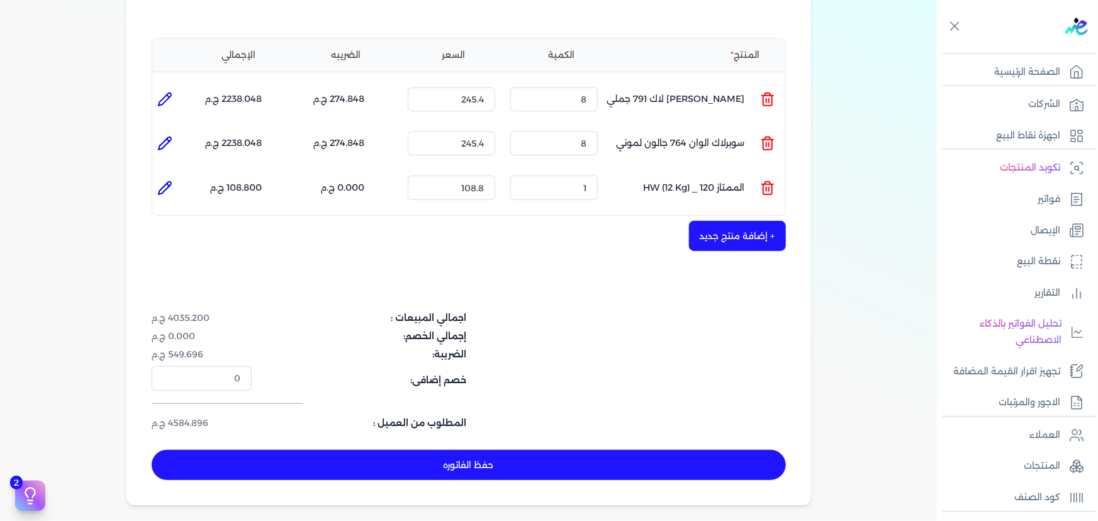
click at [753, 221] on button "+ إضافة منتج جديد" at bounding box center [737, 236] width 97 height 30
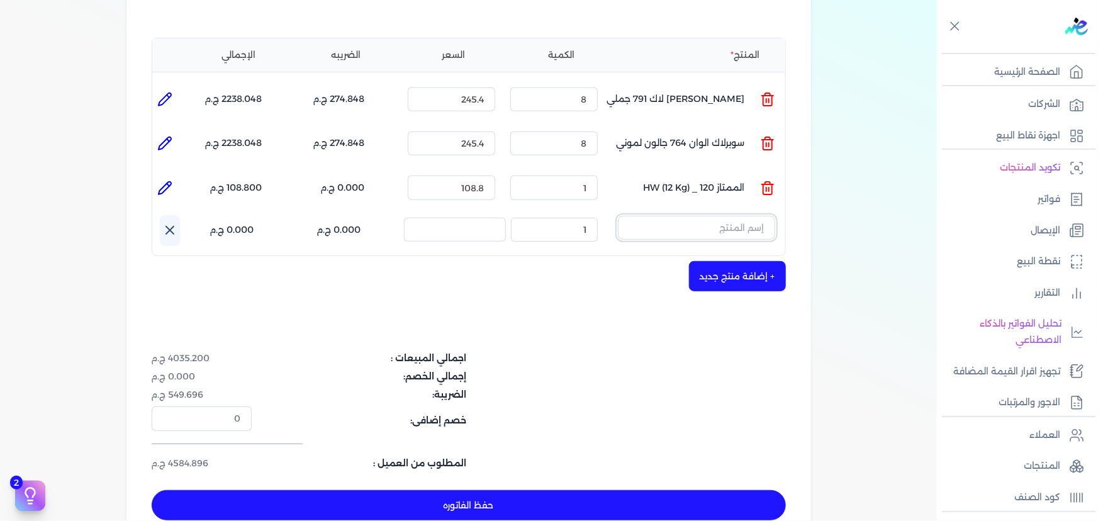
click at [743, 216] on input "text" at bounding box center [696, 228] width 157 height 24
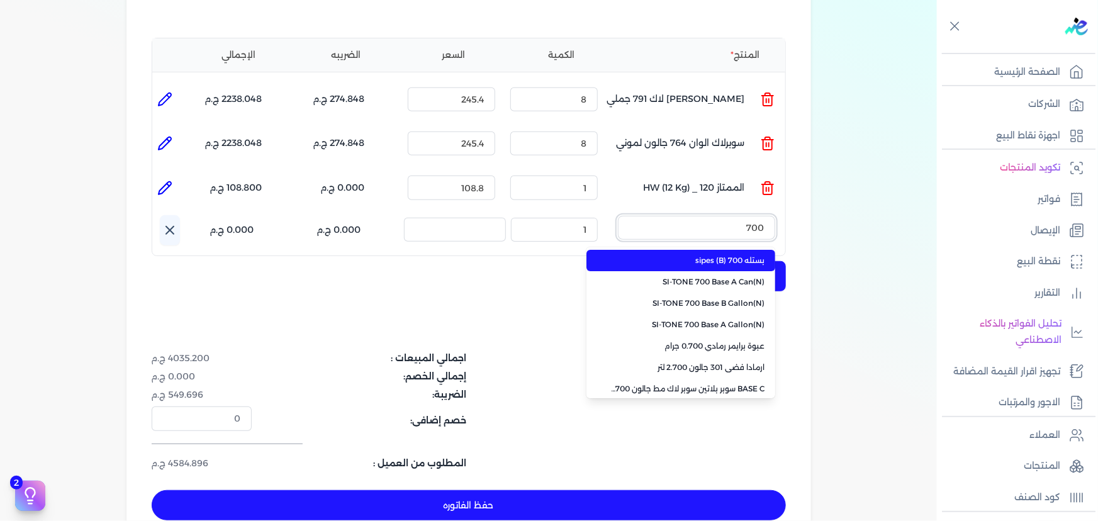
click at [618, 216] on button "700" at bounding box center [696, 230] width 157 height 29
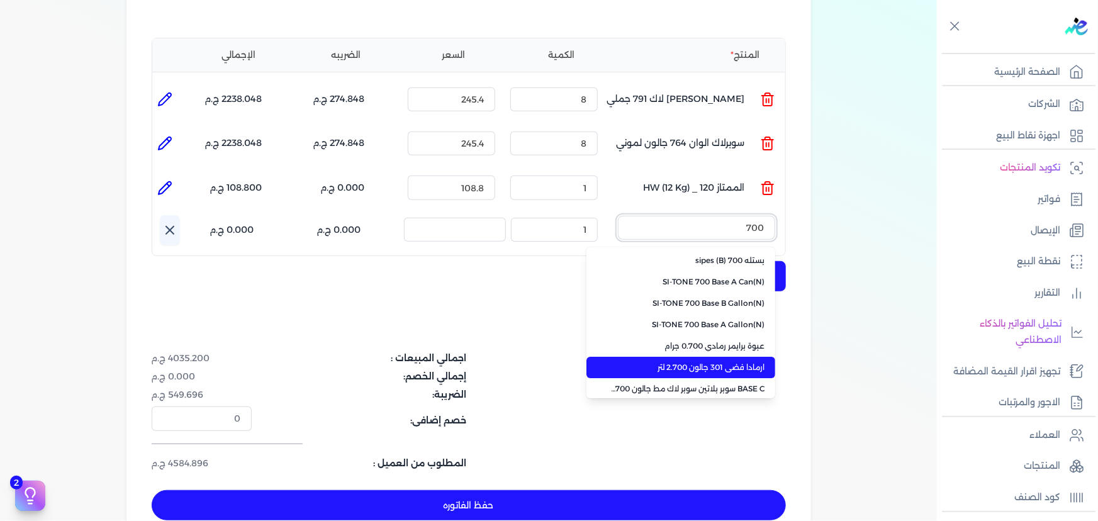
scroll to position [114, 0]
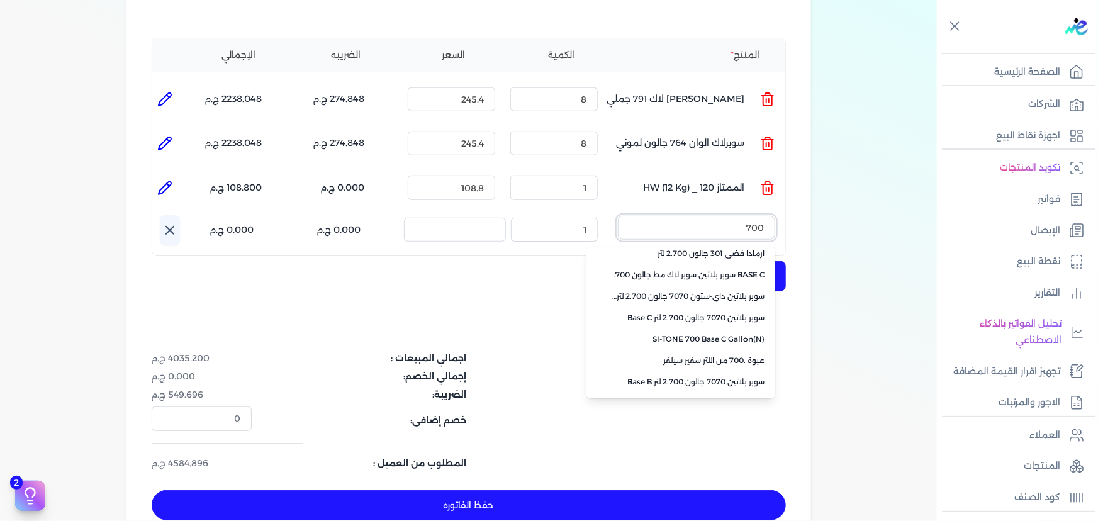
type input "700"
click at [711, 216] on input "700" at bounding box center [696, 228] width 157 height 24
click at [711, 216] on input "text" at bounding box center [696, 228] width 157 height 24
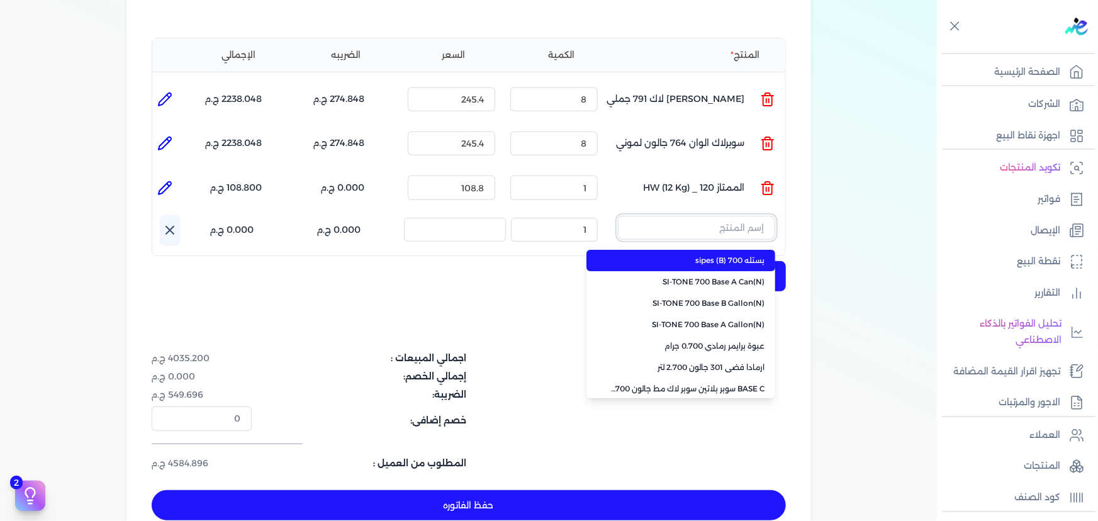
click at [711, 216] on input "text" at bounding box center [696, 228] width 157 height 24
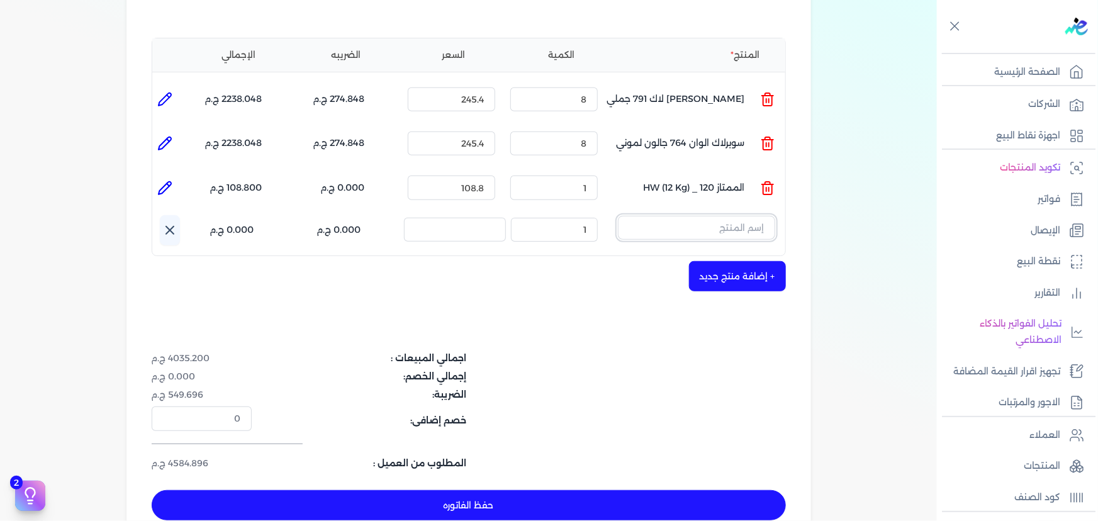
paste input "بستله 700 سايبس مط 9 لتر"
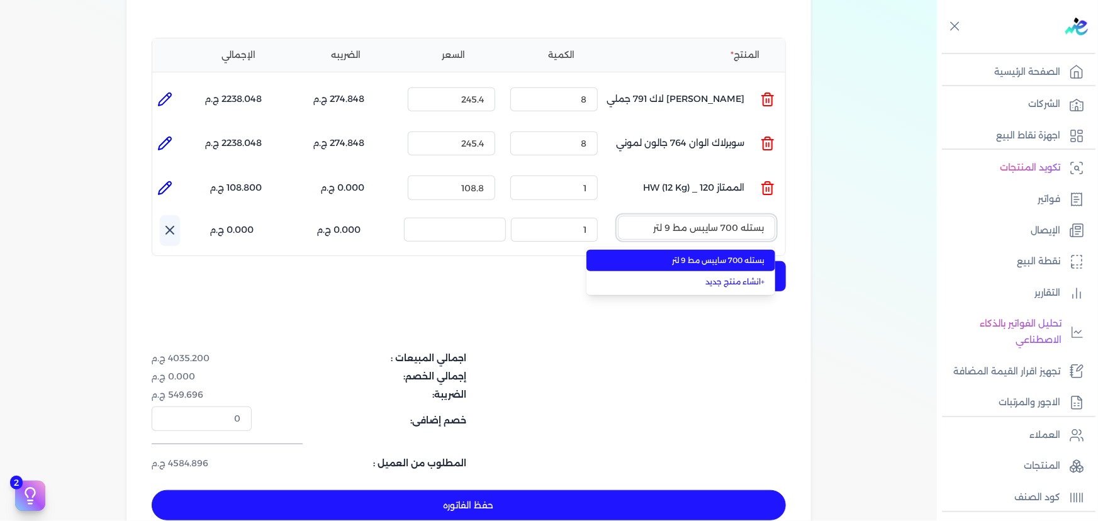
type input "بستله 700 سايبس مط 9 لتر"
click at [712, 255] on span "بستله 700 سايبس مط 9 لتر" at bounding box center [689, 260] width 154 height 11
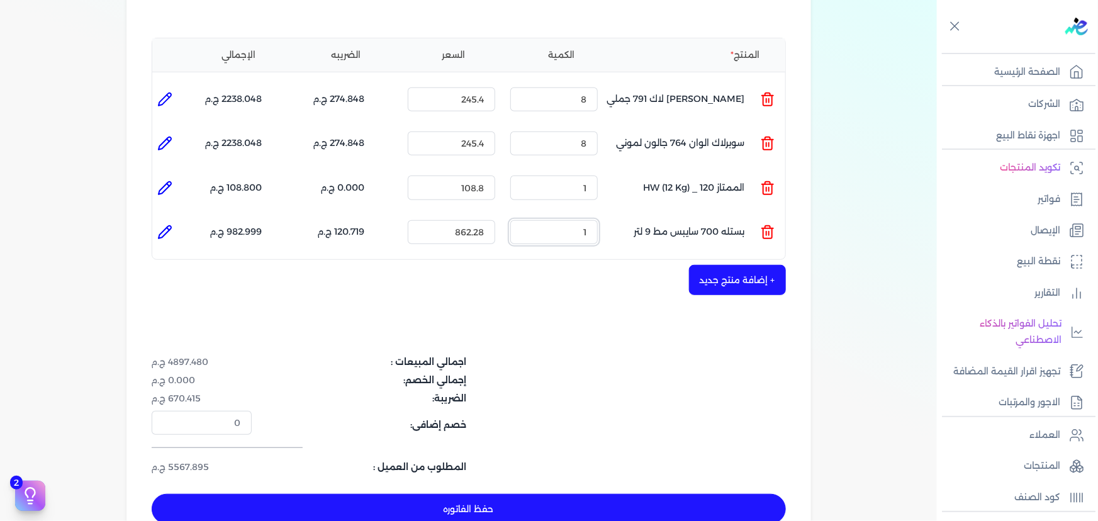
drag, startPoint x: 576, startPoint y: 208, endPoint x: 843, endPoint y: 211, distance: 266.9
click at [629, 215] on ul "المنتج : بستله 700 سايبس مط 9 لتر الكمية : 1 السعر : 862.28 الضريبه : 120.719 ج…" at bounding box center [468, 232] width 633 height 34
drag, startPoint x: 450, startPoint y: 211, endPoint x: 512, endPoint y: 215, distance: 61.8
click at [512, 215] on ul "المنتج : بستله 700 سايبس مط 9 لتر الكمية : 1 السعر : 862.28 الضريبه : 120.719 ج…" at bounding box center [468, 232] width 633 height 34
type input "840.7"
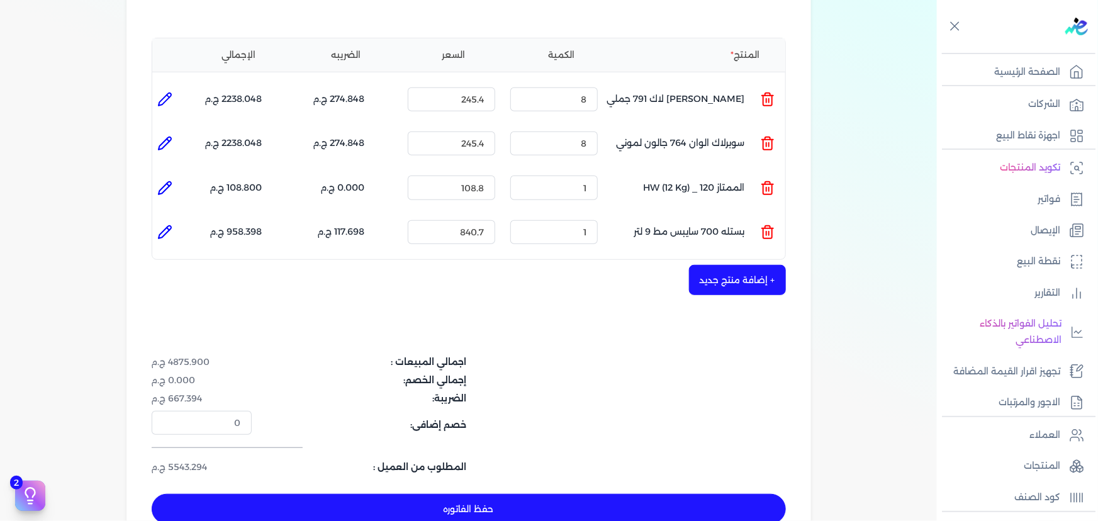
click at [472, 265] on div "+ إضافة منتج جديد" at bounding box center [469, 280] width 634 height 30
drag, startPoint x: 572, startPoint y: 214, endPoint x: 731, endPoint y: 214, distance: 159.2
click at [724, 217] on ul "المنتج : بستله 700 سايبس مط 9 لتر الكمية : 1 السعر : 840.7 الضريبه : 117.698 ج.…" at bounding box center [468, 232] width 633 height 34
type input "11"
click at [164, 225] on icon at bounding box center [164, 232] width 15 height 15
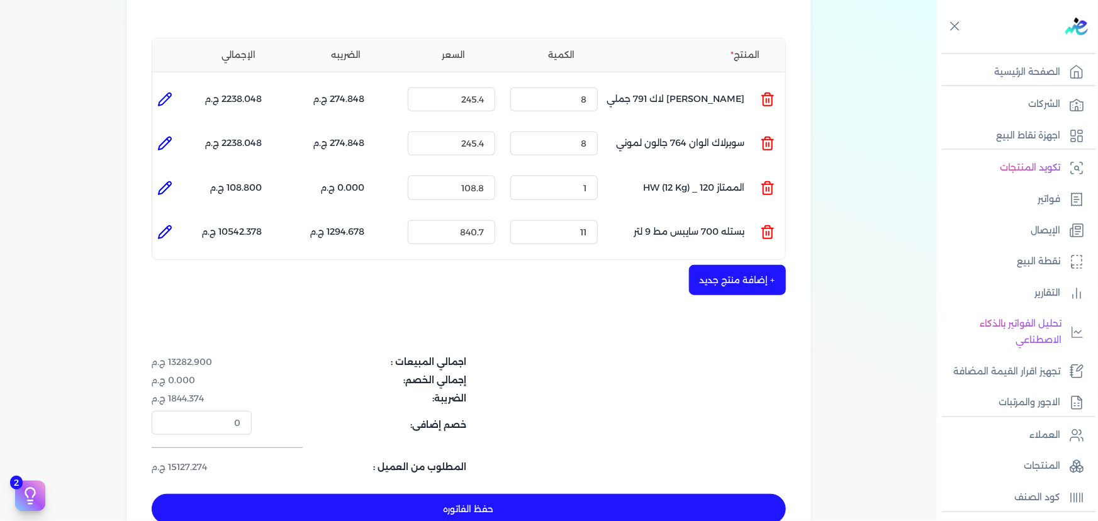
type input "بستله 700 سايبس مط 9 لتر"
type input "840.7"
type input "11"
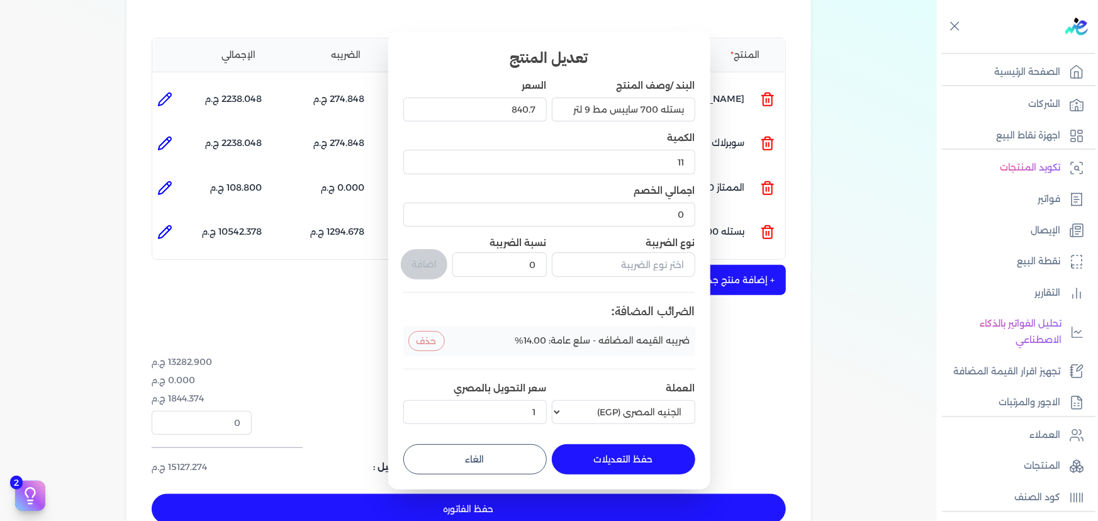
click at [768, 366] on dialog "تعديل المنتج البند /وصف المنتج بستله 700 سايبس مط 9 لتر السعر 840.7 الكمية 11 ا…" at bounding box center [549, 260] width 1098 height 521
click at [497, 466] on button "الغاء" at bounding box center [474, 459] width 143 height 30
type input "0"
type input "1"
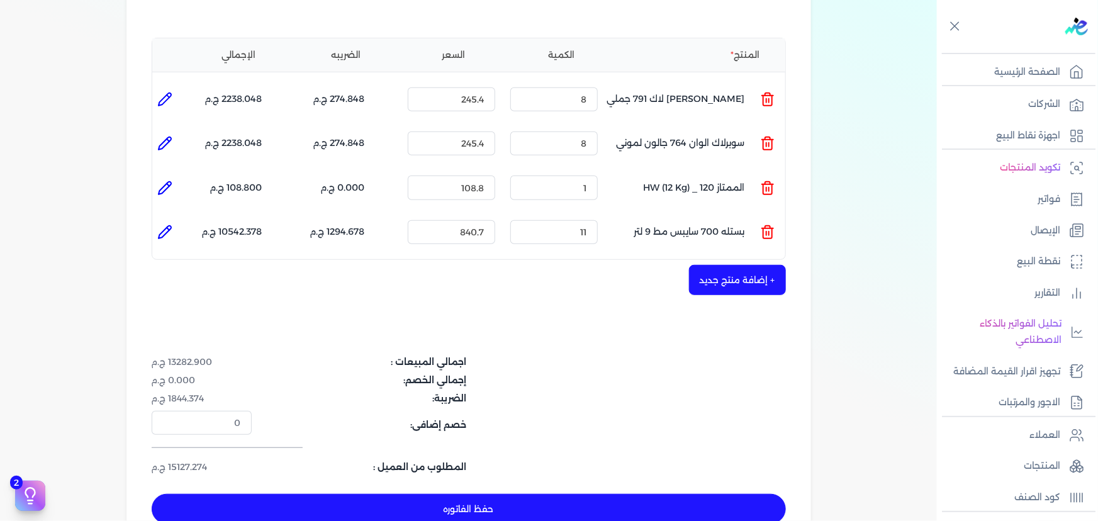
click at [733, 265] on button "+ إضافة منتج جديد" at bounding box center [737, 280] width 97 height 30
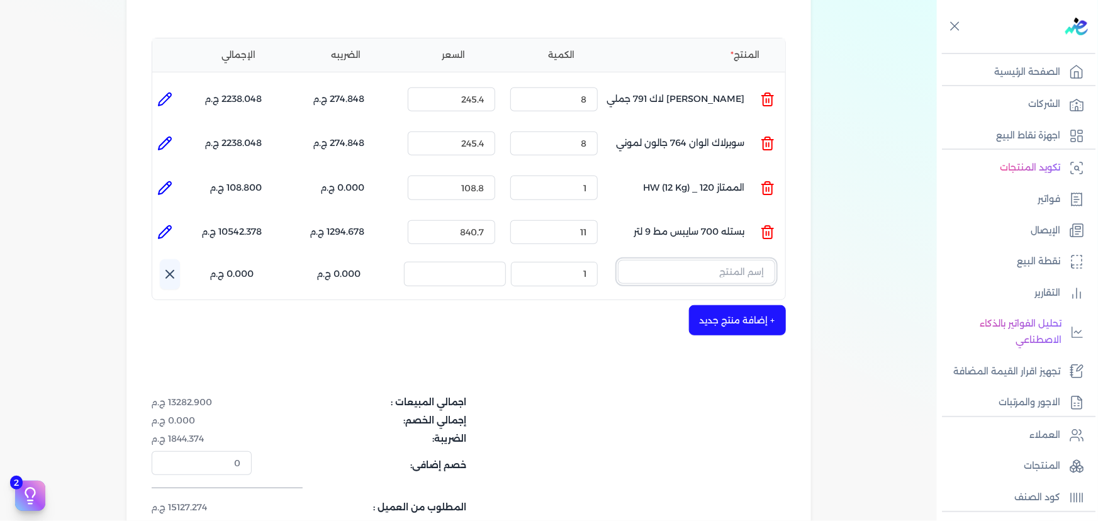
click at [649, 260] on input "text" at bounding box center [696, 272] width 157 height 24
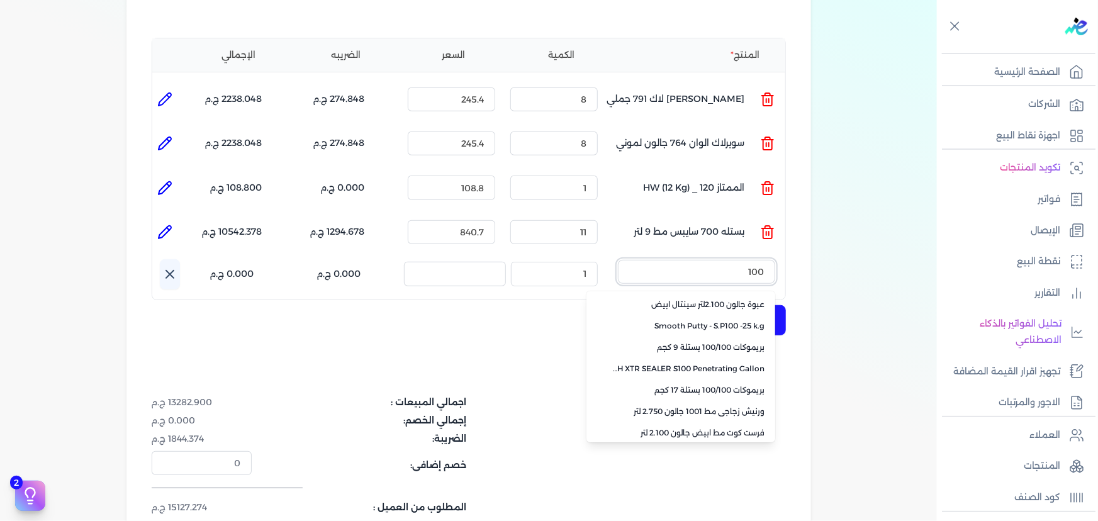
scroll to position [282, 0]
type input "100"
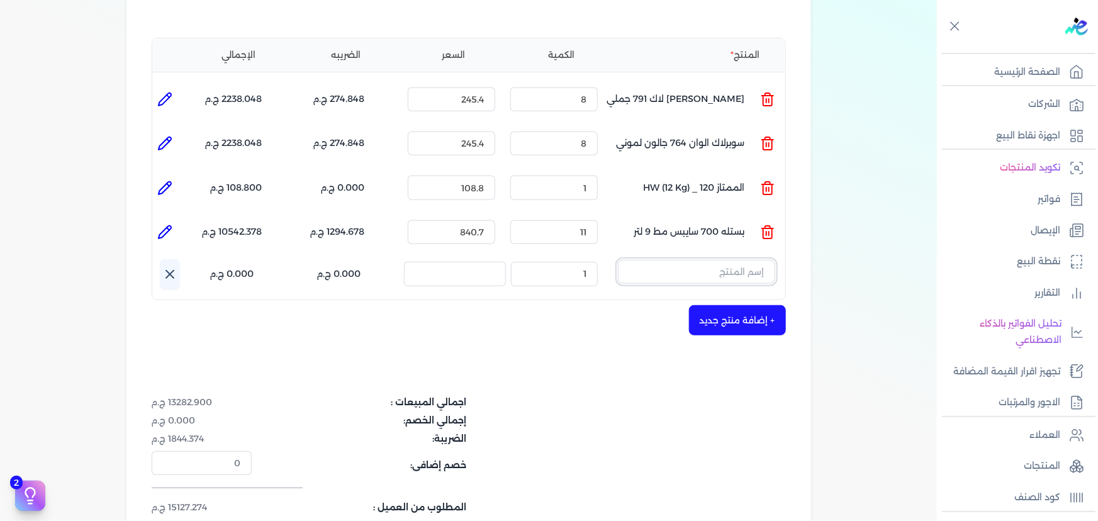
click at [712, 260] on input "text" at bounding box center [696, 272] width 157 height 24
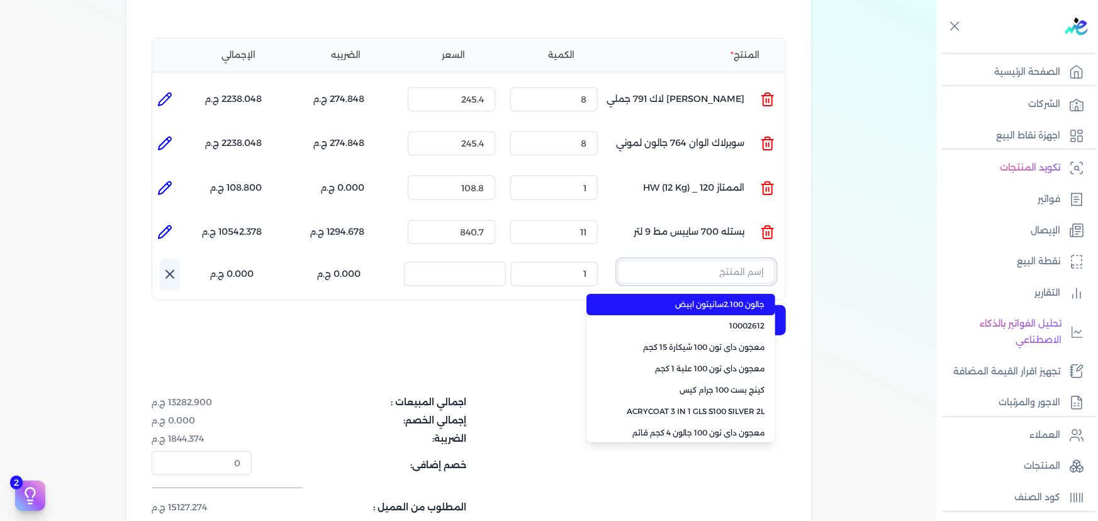
paste input "معجون داي تون 100 بستلة 15 كجم"
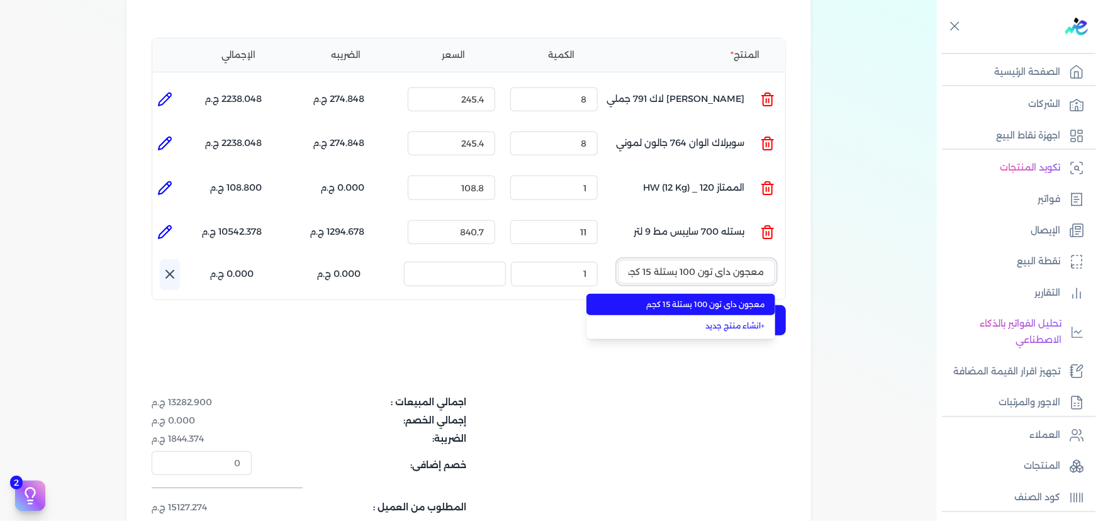
scroll to position [0, -4]
type input "معجون داي تون 100 بستلة 15 كجم"
click at [685, 299] on span "معجون داي تون 100 بستلة 15 كجم" at bounding box center [689, 304] width 154 height 11
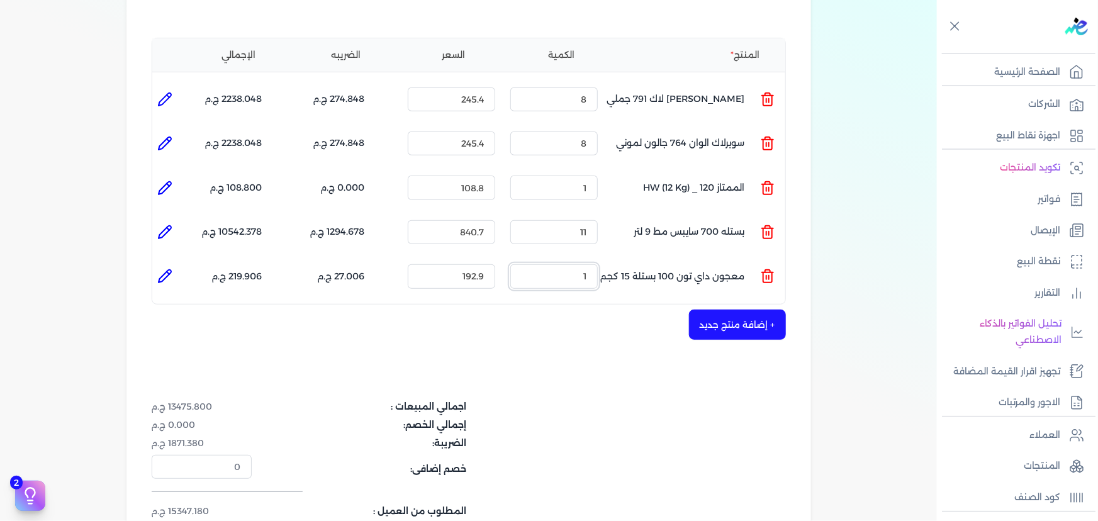
click at [721, 269] on ul "المنتج : معجون داي تون 100 بستلة 15 كجم الكمية : 1 السعر : 192.9 الضريبه : 27.0…" at bounding box center [468, 276] width 633 height 34
type input "172.2"
click at [171, 269] on icon at bounding box center [164, 276] width 15 height 15
type input "معجون داي تون 100 بستلة 15 كجم"
type input "192.9"
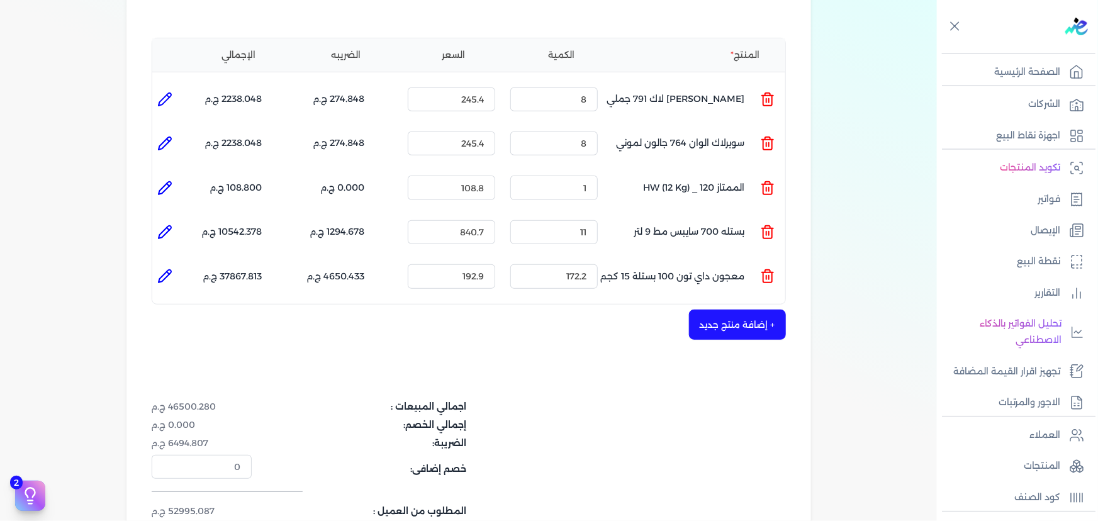
type input "172.2"
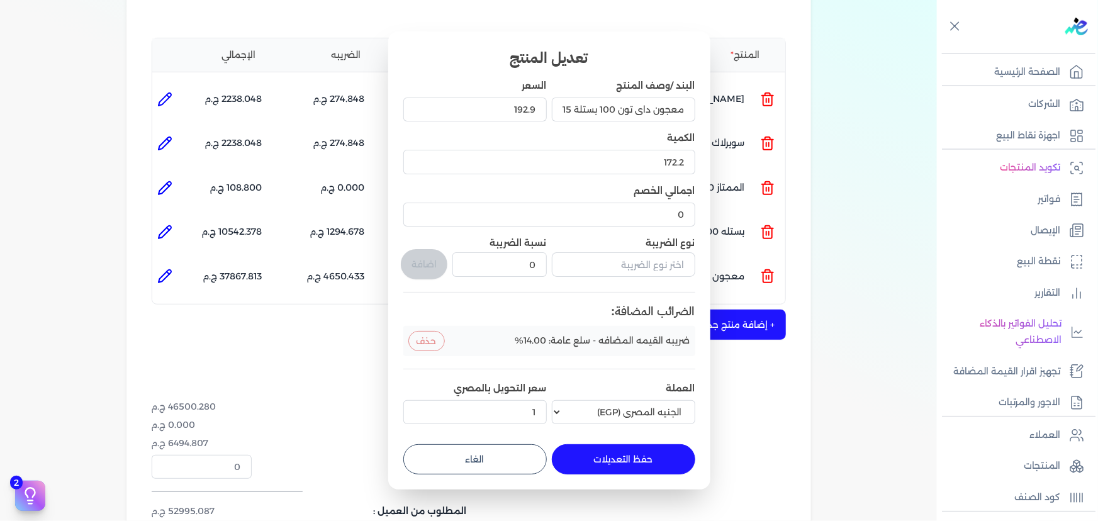
click at [350, 329] on dialog "تعديل المنتج البند /وصف المنتج معجون داي تون 100 بستلة 15 كجم السعر 192.9 الكمي…" at bounding box center [549, 260] width 1098 height 521
click at [472, 449] on button "الغاء" at bounding box center [474, 459] width 143 height 30
type input "0"
type input "1"
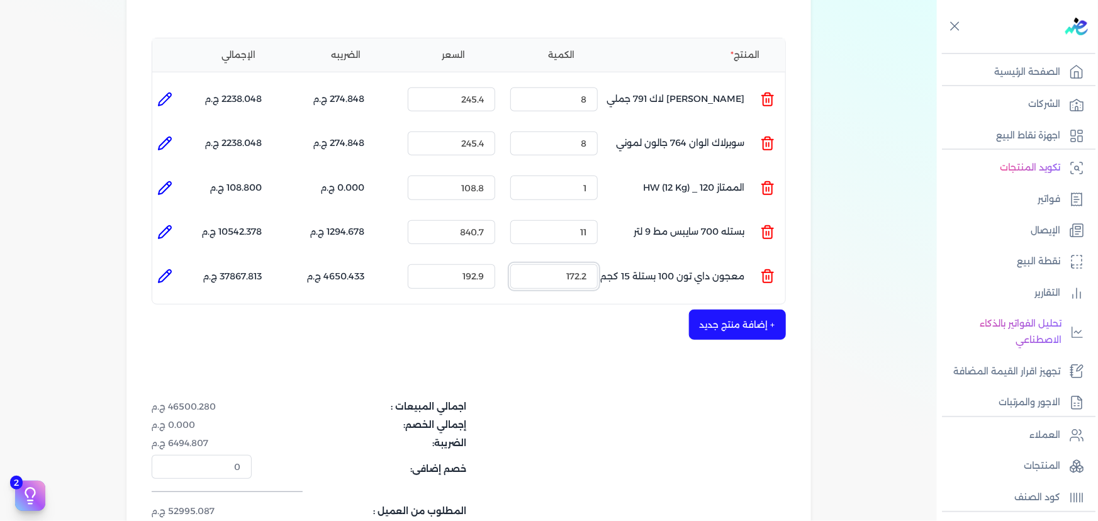
drag, startPoint x: 554, startPoint y: 255, endPoint x: 719, endPoint y: 262, distance: 165.1
click at [719, 262] on ul "المنتج : معجون داي تون 100 بستلة 15 كجم الكمية : 172.2 السعر : 192.9 الضريبه : …" at bounding box center [468, 276] width 633 height 34
drag, startPoint x: 464, startPoint y: 255, endPoint x: 558, endPoint y: 255, distance: 93.8
click at [558, 259] on ul "المنتج : معجون داي تون 100 بستلة 15 كجم الكمية : 172.2 السعر : 192.9 الضريبه : …" at bounding box center [468, 276] width 633 height 34
paste input "72.2"
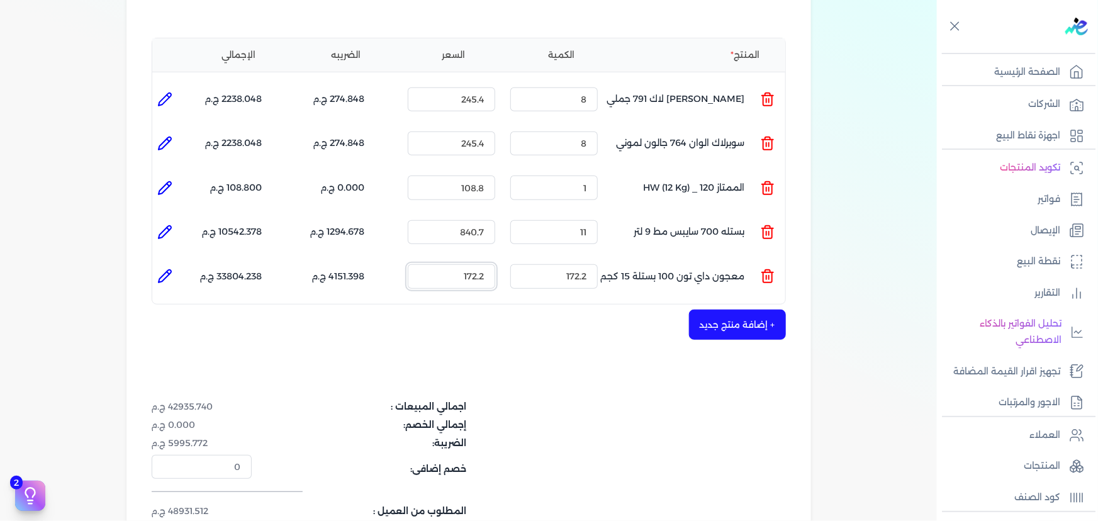
type input "172.2"
drag, startPoint x: 553, startPoint y: 247, endPoint x: 603, endPoint y: 251, distance: 50.5
click at [603, 259] on div "الكمية : 172.2" at bounding box center [554, 276] width 98 height 34
drag, startPoint x: 576, startPoint y: 249, endPoint x: 587, endPoint y: 250, distance: 10.9
click at [587, 264] on input "0" at bounding box center [553, 276] width 87 height 24
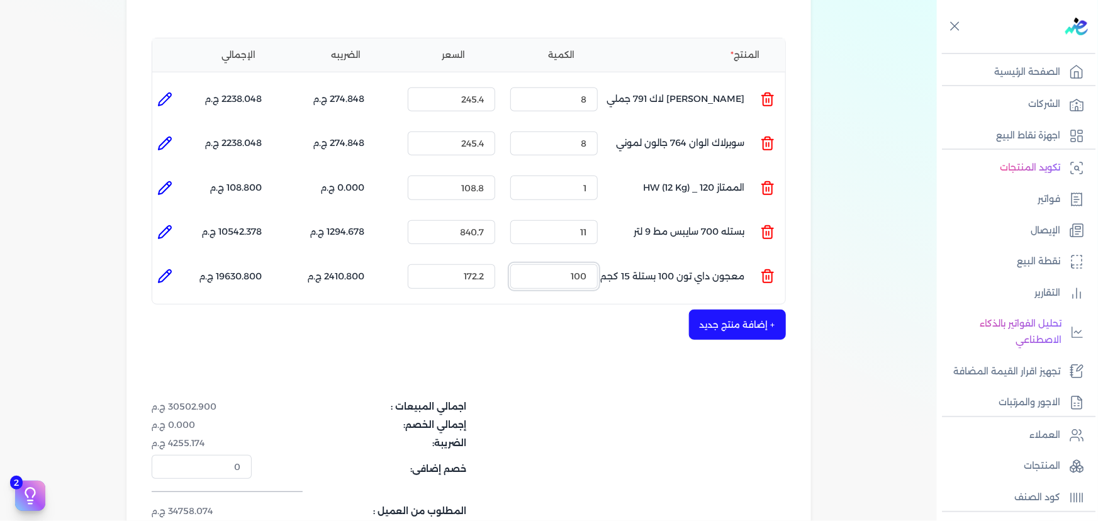
type input "100"
click at [710, 310] on button "+ إضافة منتج جديد" at bounding box center [737, 325] width 97 height 30
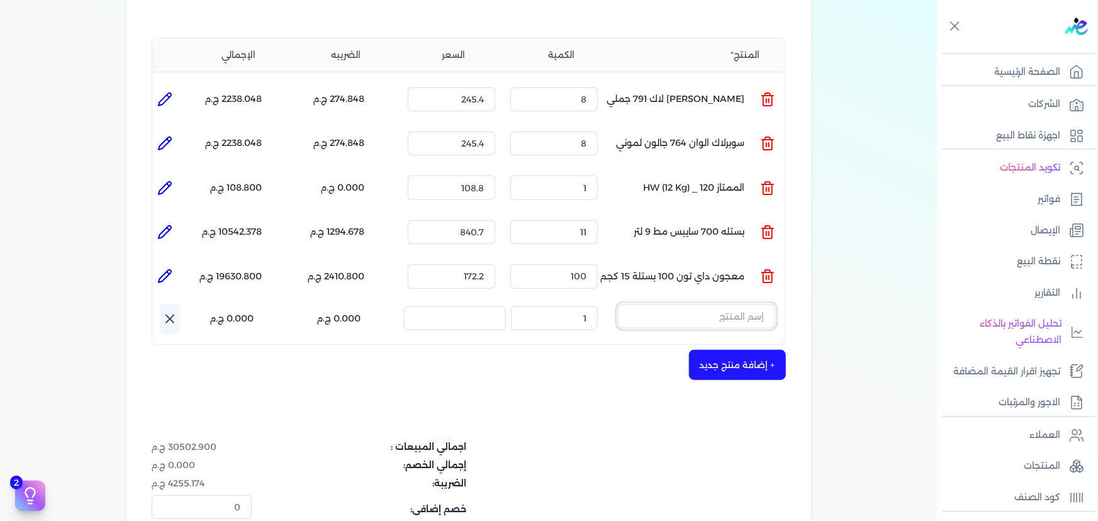
click at [718, 304] on input "text" at bounding box center [696, 316] width 157 height 24
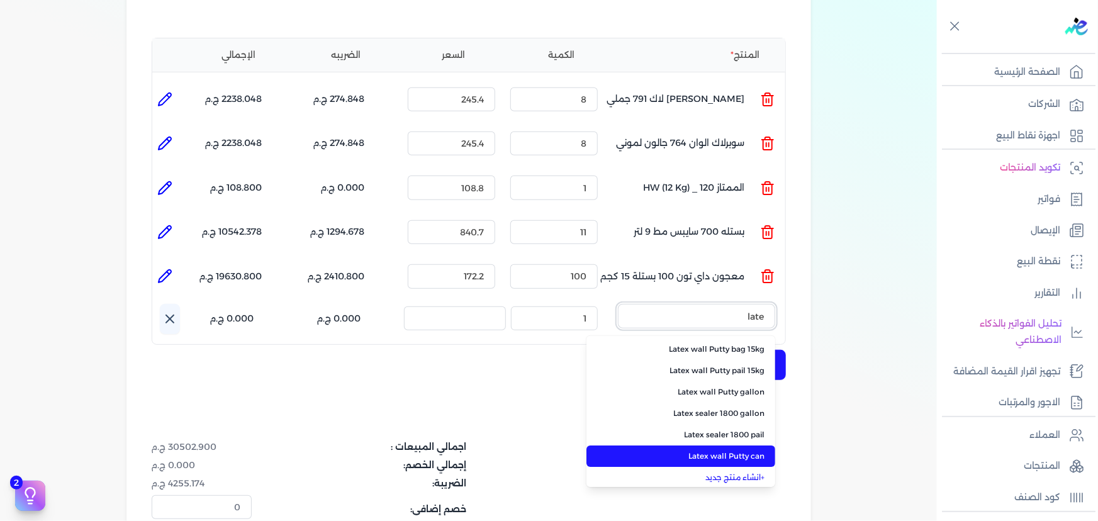
type input "late"
click at [757, 451] on span "Latex wall Putty can" at bounding box center [689, 456] width 154 height 11
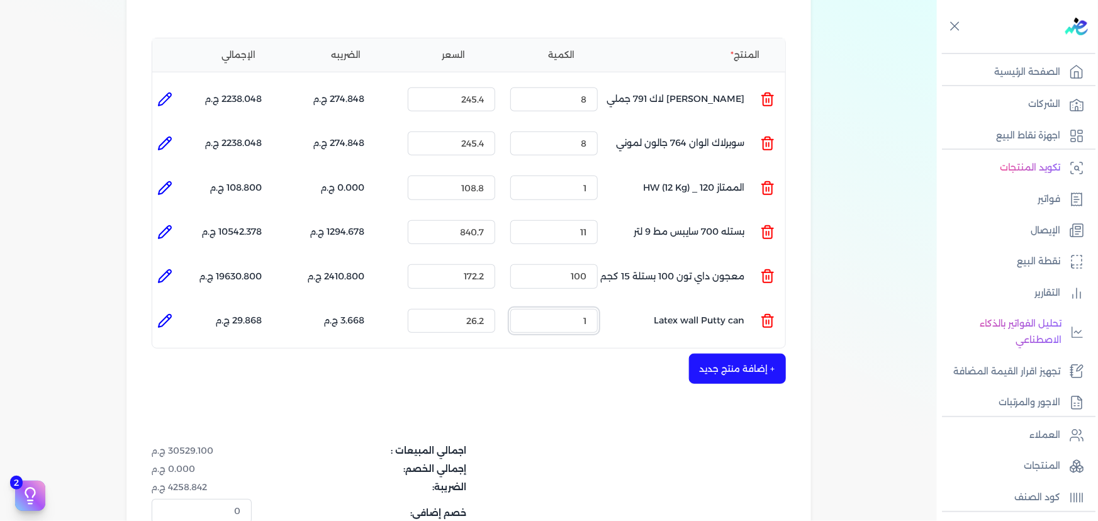
click at [718, 304] on ul "المنتج : Latex wall Putty can الكمية : 1 السعر : 26.2 الضريبه : 3.668 ج.م الإجم…" at bounding box center [468, 321] width 633 height 34
drag, startPoint x: 475, startPoint y: 299, endPoint x: 527, endPoint y: 291, distance: 52.2
click at [521, 304] on ul "المنتج : Latex wall Putty can الكمية : 1 السعر : 26.2 الضريبه : 3.668 ج.م الإجم…" at bounding box center [468, 321] width 633 height 34
type input "25.7"
drag, startPoint x: 782, startPoint y: 316, endPoint x: 834, endPoint y: 325, distance: 53.1
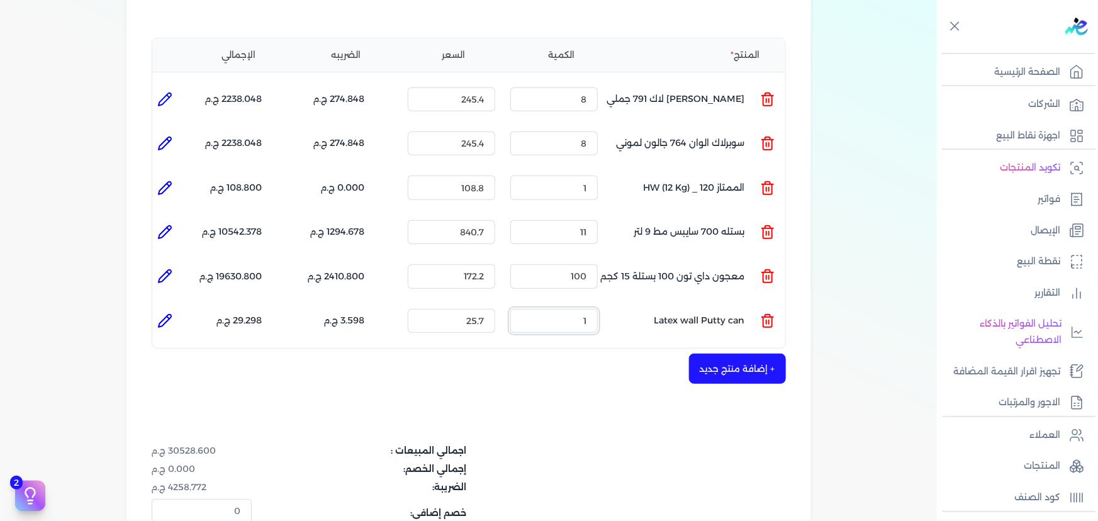
click at [817, 322] on div "بيانات إضافية شركه الاخوه الثلاثة فتحى السيد على [PERSON_NAME] 288849477 رقم ال…" at bounding box center [468, 207] width 725 height 861
click at [166, 313] on icon at bounding box center [164, 320] width 15 height 15
type input "Latex wall Putty can"
type input "25.7"
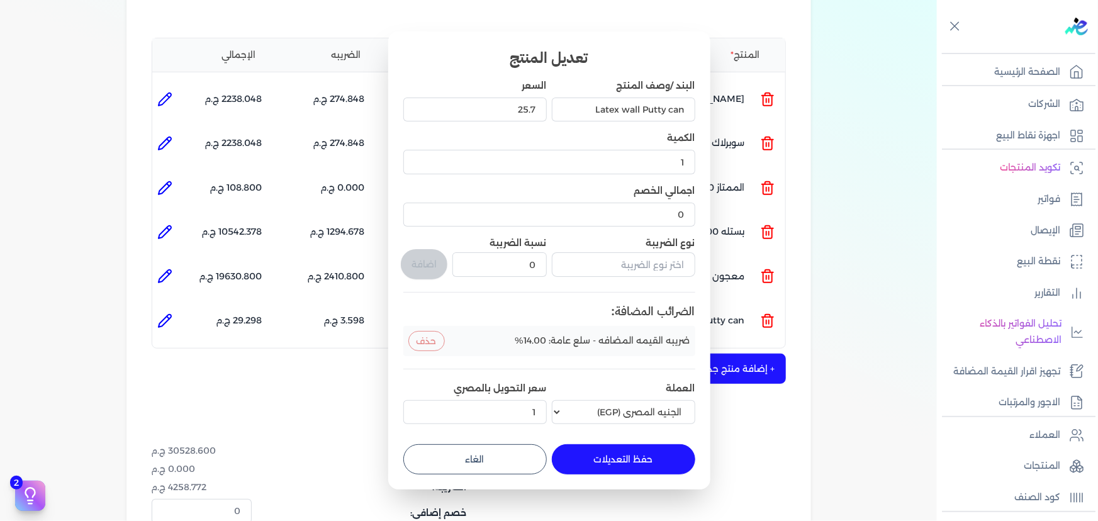
click at [284, 368] on dialog "تعديل المنتج البند /وصف المنتج Latex wall Putty can السعر 25.7 الكمية 1 اجمالي …" at bounding box center [549, 260] width 1098 height 521
click at [467, 448] on button "الغاء" at bounding box center [474, 459] width 143 height 30
type input "0"
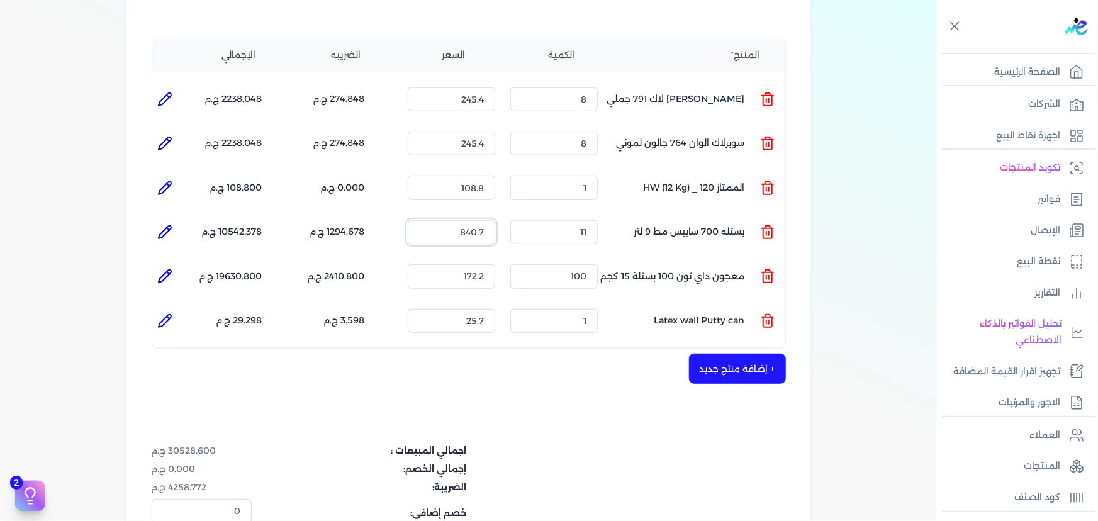
drag, startPoint x: 526, startPoint y: 213, endPoint x: 568, endPoint y: 211, distance: 42.2
click at [566, 215] on ul "المنتج : بستله 700 سايبس مط 9 لتر الكمية : 11 السعر : 840.7 الضريبه : 1294.678 …" at bounding box center [468, 232] width 633 height 34
type input "4"
type input "848.2"
click at [559, 383] on div "شركه الاخوه الثلاثة فتحى السيد على [PERSON_NAME] 288849477 رقم الفاتورة 13717 ف…" at bounding box center [468, 229] width 685 height 818
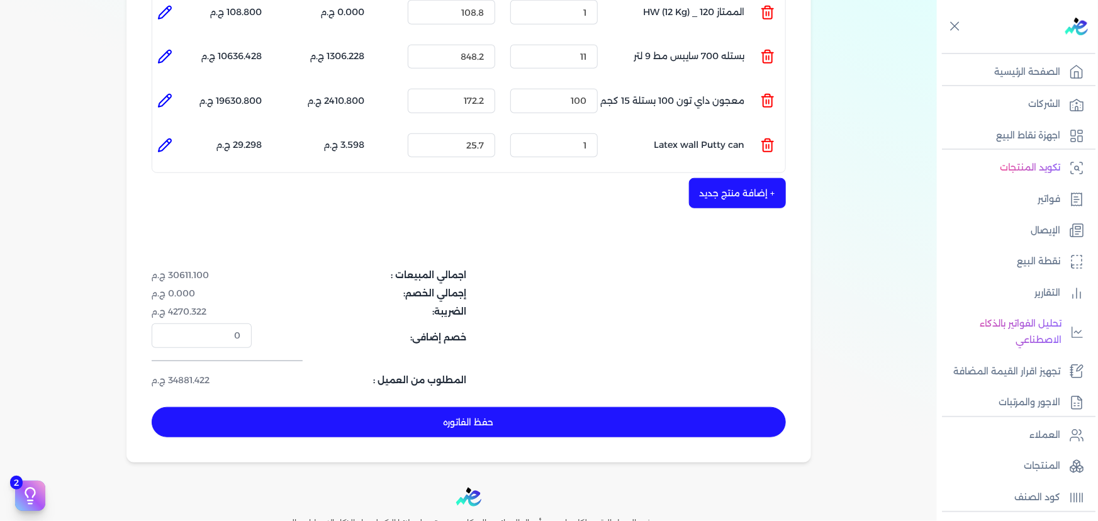
scroll to position [570, 0]
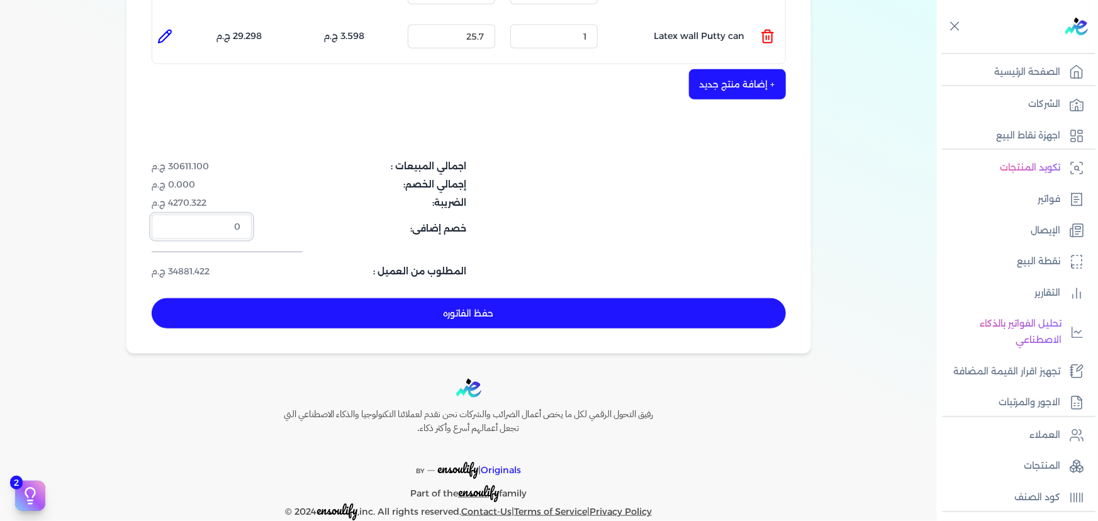
drag, startPoint x: 218, startPoint y: 206, endPoint x: 571, endPoint y: 220, distance: 353.3
click at [562, 219] on div "اجمالي المبيعات : 30611.100 ج.م إجمالي الخصم: 0.000 ج.م الضريبة: 4270.322 ج.م خ…" at bounding box center [363, 219] width 423 height 118
click at [166, 215] on input "-1" at bounding box center [202, 227] width 100 height 24
click at [166, 215] on input "-2" at bounding box center [202, 227] width 100 height 24
click at [166, 215] on input "-3" at bounding box center [202, 227] width 100 height 24
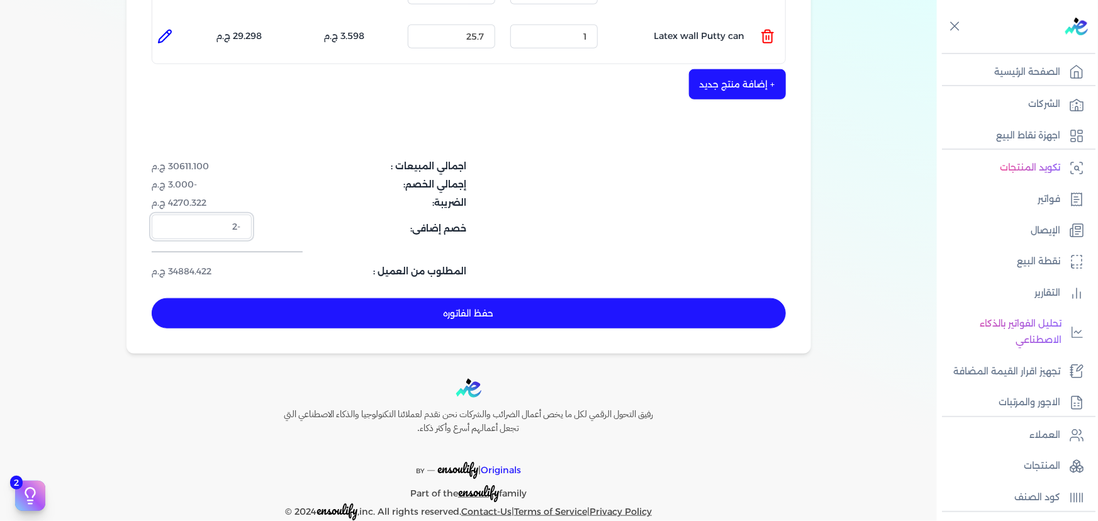
click at [168, 215] on input "-2" at bounding box center [202, 227] width 100 height 24
click at [168, 215] on input "-1" at bounding box center [202, 227] width 100 height 24
click at [168, 215] on input "0" at bounding box center [202, 227] width 100 height 24
click at [168, 215] on input "1" at bounding box center [202, 227] width 100 height 24
click at [168, 215] on input "2" at bounding box center [202, 227] width 100 height 24
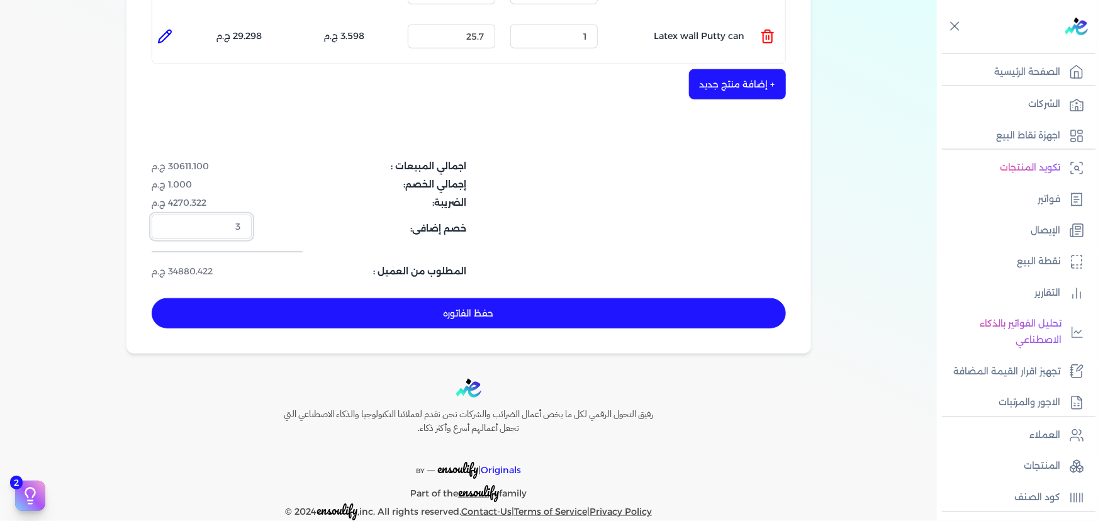
click at [168, 215] on input "3" at bounding box center [202, 227] width 100 height 24
click at [168, 215] on input "4" at bounding box center [202, 227] width 100 height 24
click at [168, 215] on input "5" at bounding box center [202, 227] width 100 height 24
type input "6"
click at [168, 215] on input "6" at bounding box center [202, 227] width 100 height 24
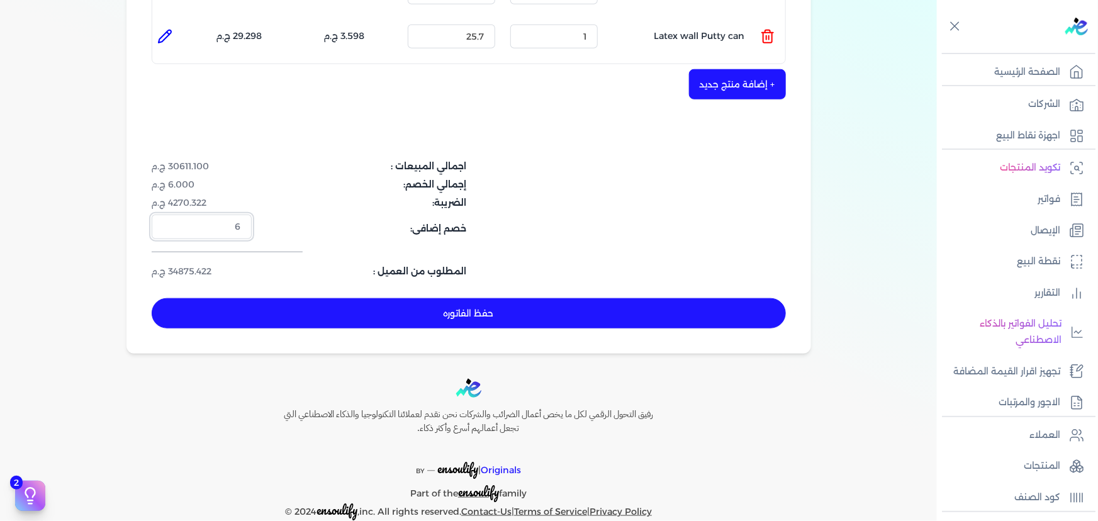
drag, startPoint x: 233, startPoint y: 203, endPoint x: 319, endPoint y: 217, distance: 87.3
click at [319, 217] on div "اجمالي المبيعات : 30611.100 ج.م إجمالي الخصم: 6.000 ج.م الضريبة: 4270.322 ج.م خ…" at bounding box center [363, 219] width 423 height 118
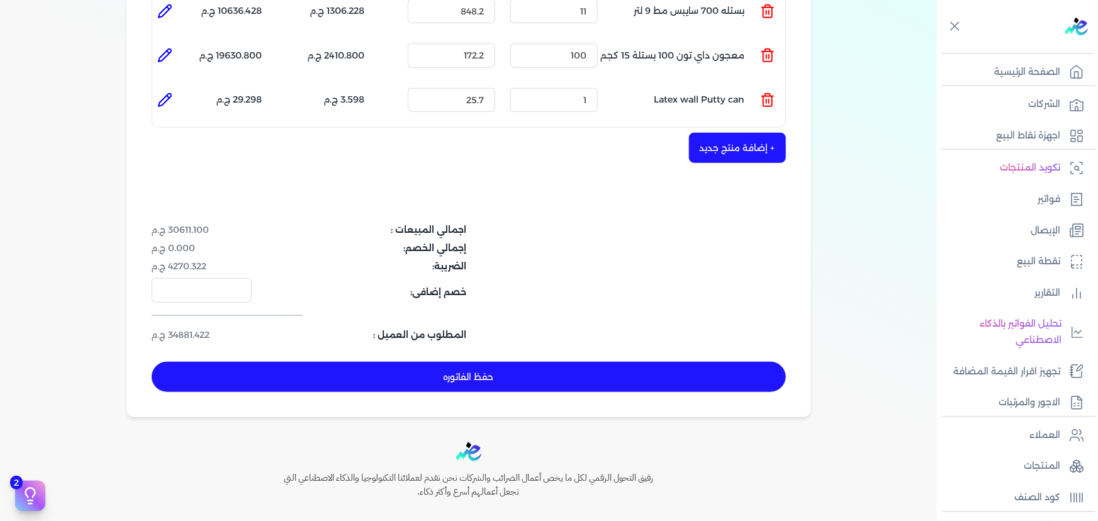
scroll to position [513, 0]
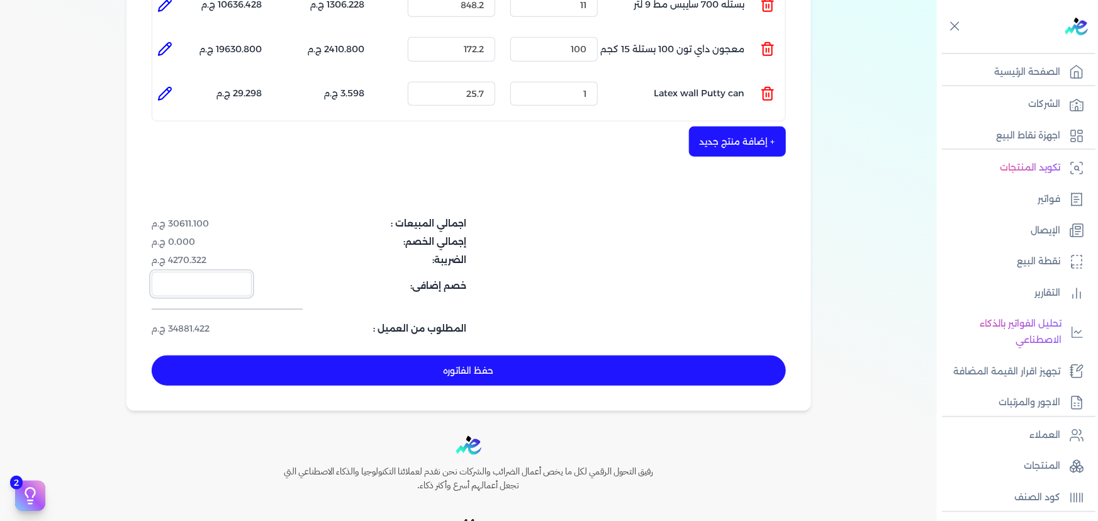
click at [215, 272] on input "number" at bounding box center [202, 284] width 100 height 24
type input "306.11"
drag, startPoint x: 211, startPoint y: 261, endPoint x: 264, endPoint y: 267, distance: 53.9
click at [264, 272] on dl "خصم إضافى: 306.11" at bounding box center [363, 284] width 423 height 24
click at [207, 272] on input "number" at bounding box center [202, 284] width 100 height 24
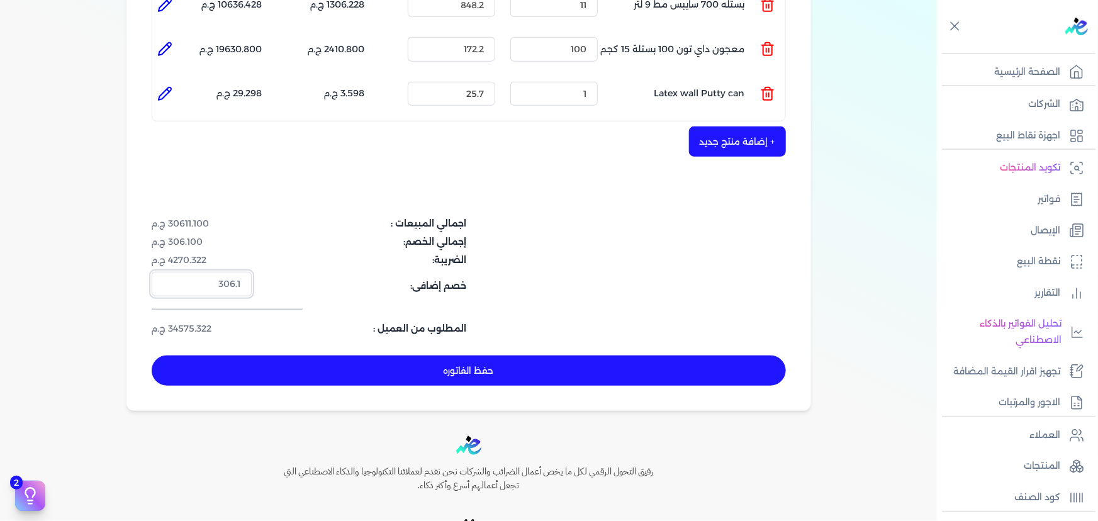
type input "306.11"
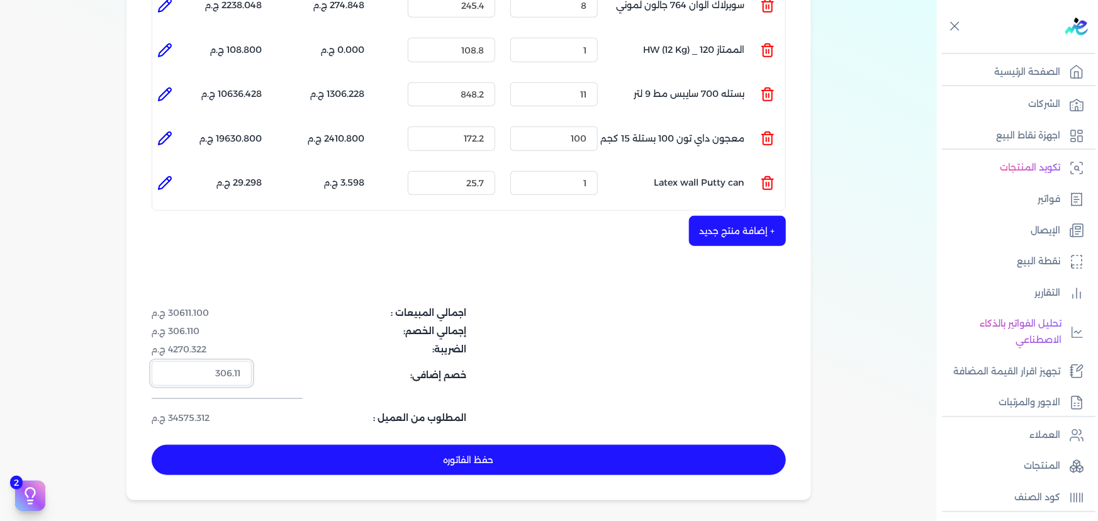
scroll to position [570, 0]
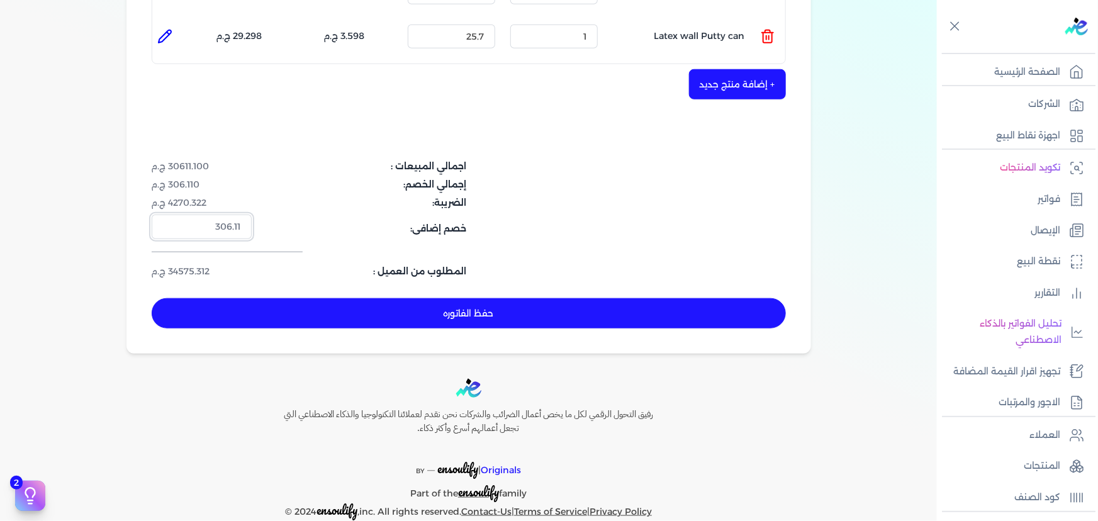
drag, startPoint x: 245, startPoint y: 201, endPoint x: 258, endPoint y: 202, distance: 13.2
click at [252, 215] on input "306.11" at bounding box center [202, 227] width 100 height 24
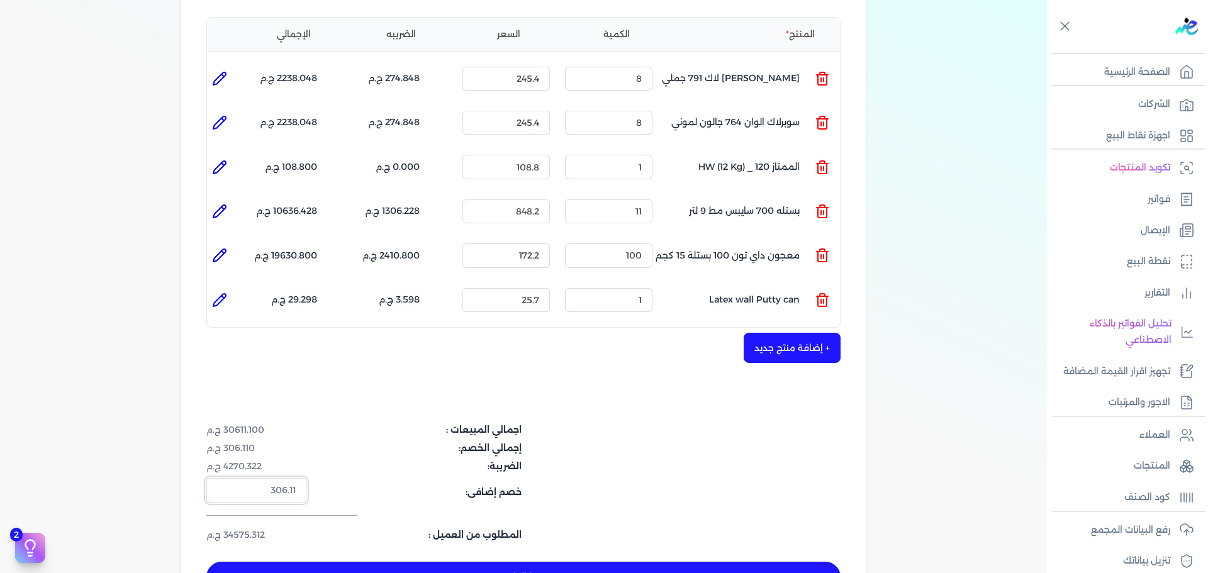
scroll to position [279, 0]
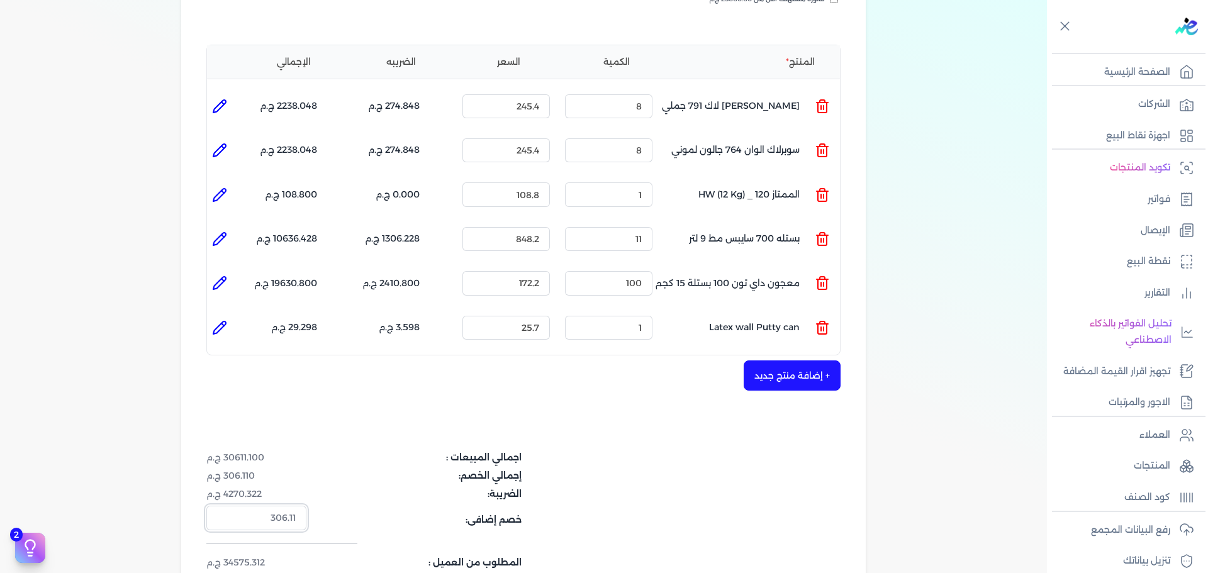
type input "306.11"
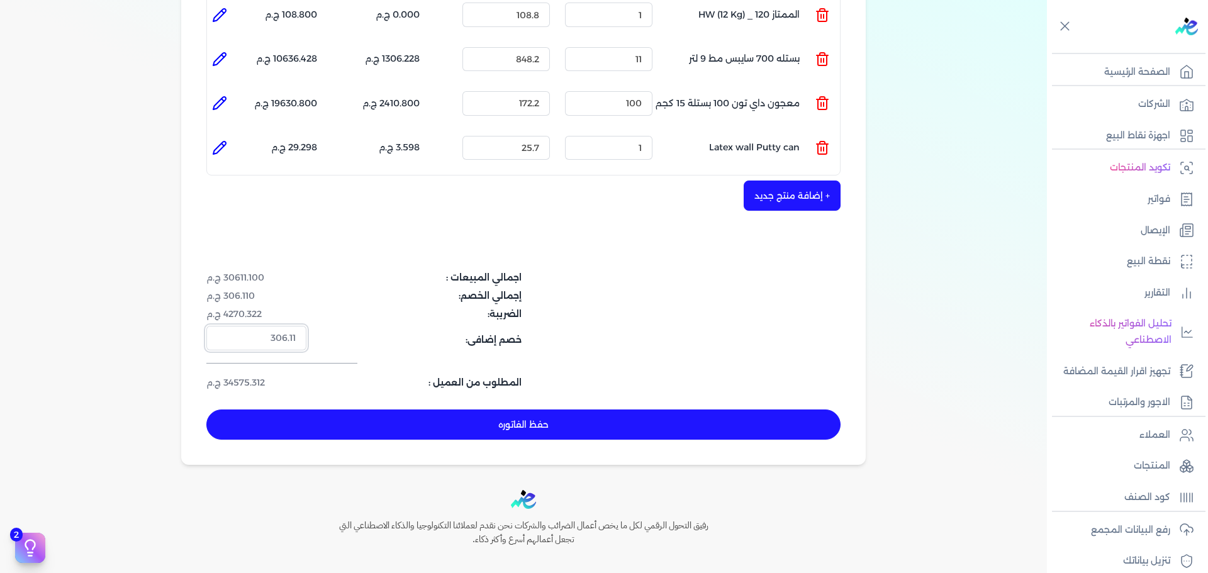
scroll to position [519, 0]
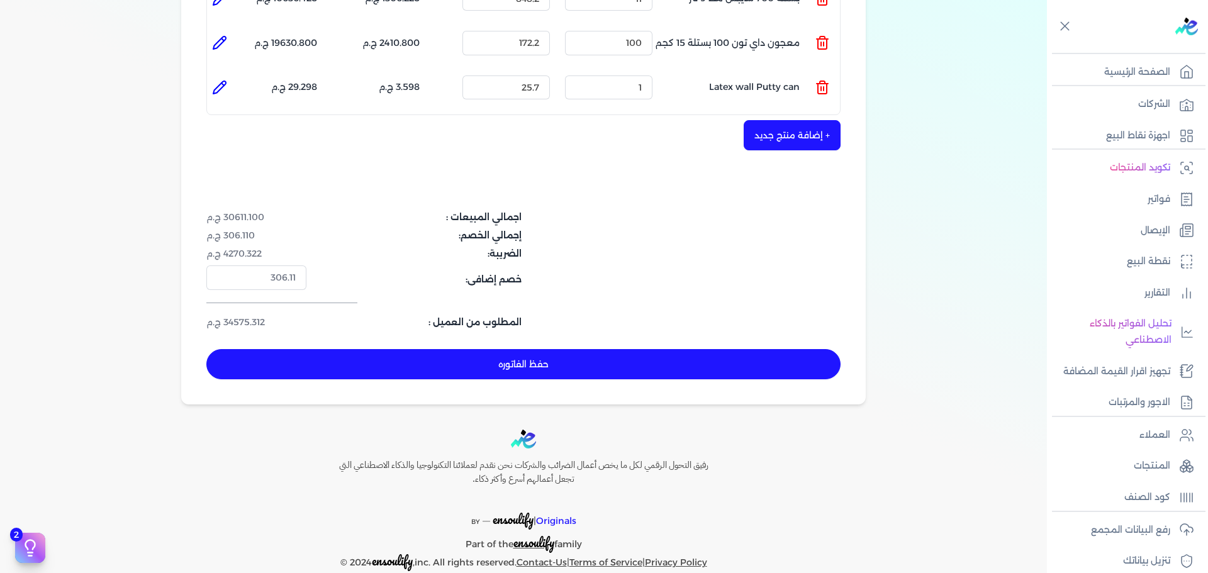
click at [607, 349] on button "حفظ الفاتوره" at bounding box center [523, 364] width 634 height 30
type input "[DATE]"
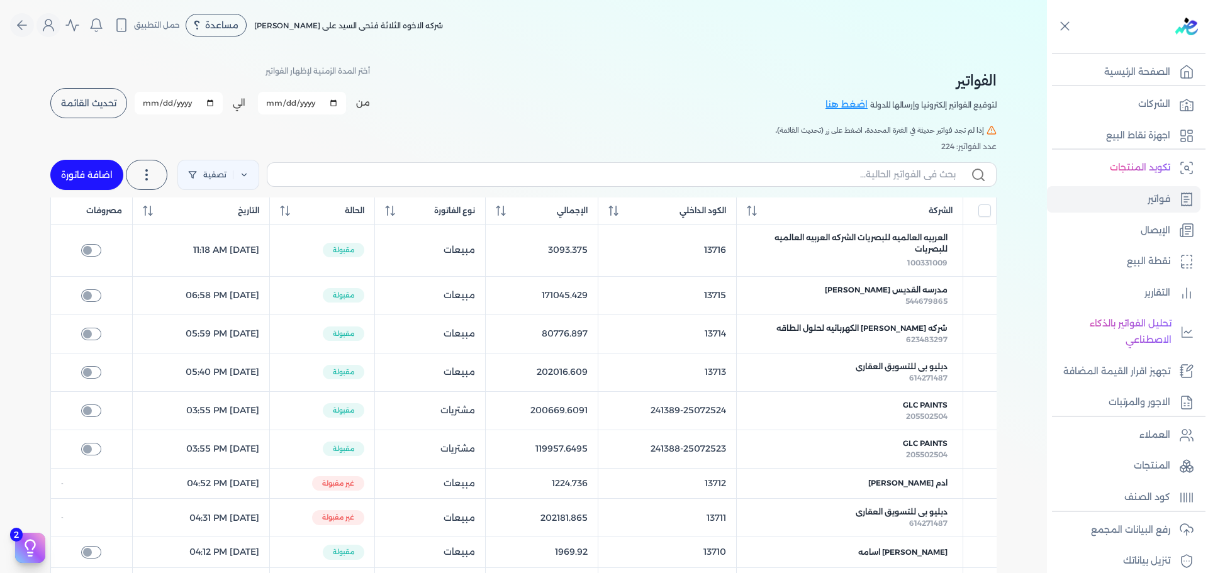
click at [81, 89] on button "تحديث القائمة" at bounding box center [88, 103] width 77 height 30
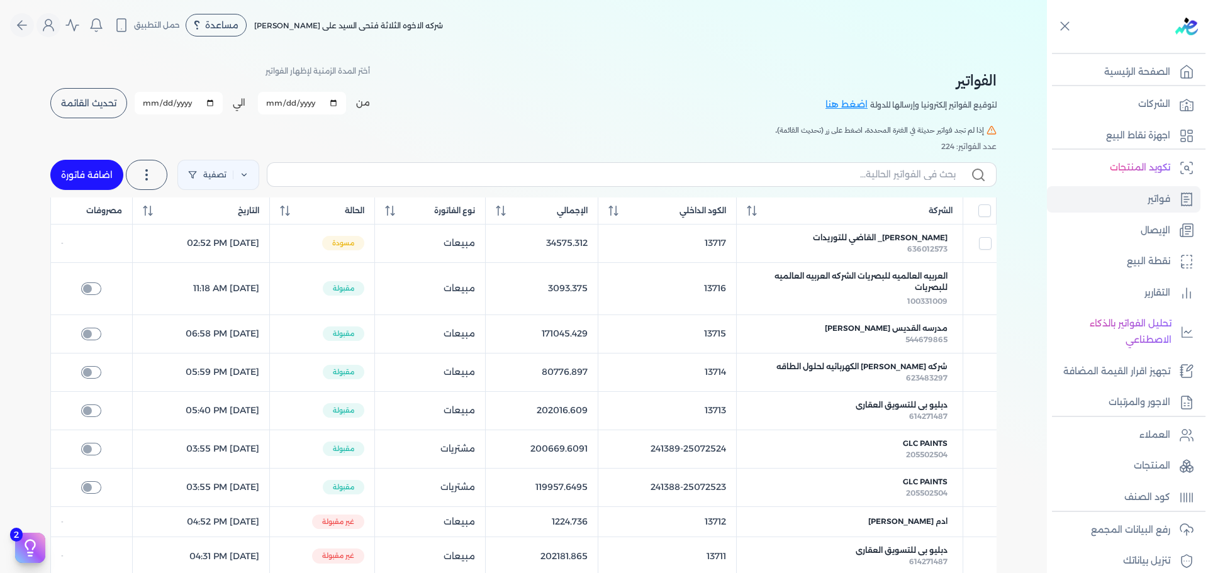
checkbox input "false"
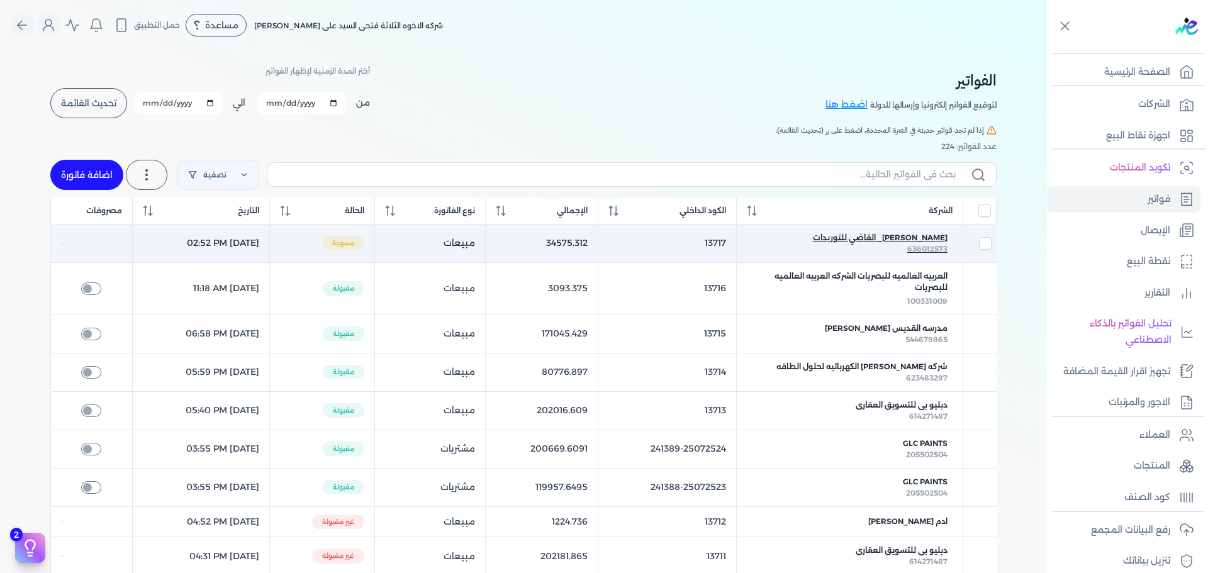
click at [882, 239] on span "[PERSON_NAME]_ القاضي للتوريدات" at bounding box center [880, 237] width 135 height 11
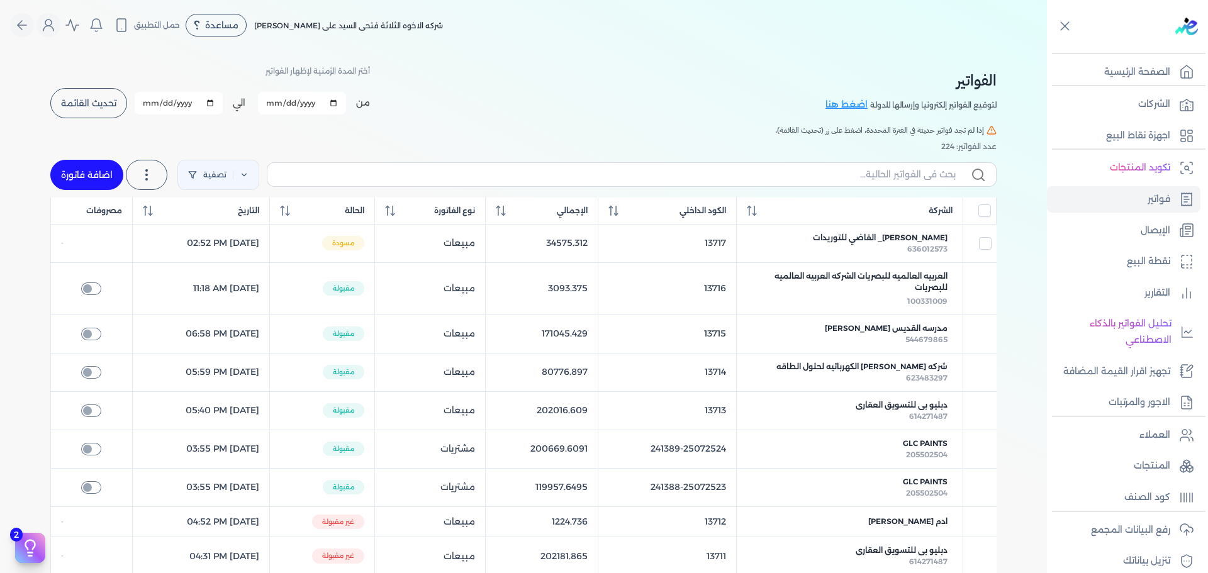
select select "EGP"
select select "B"
select select "EGS"
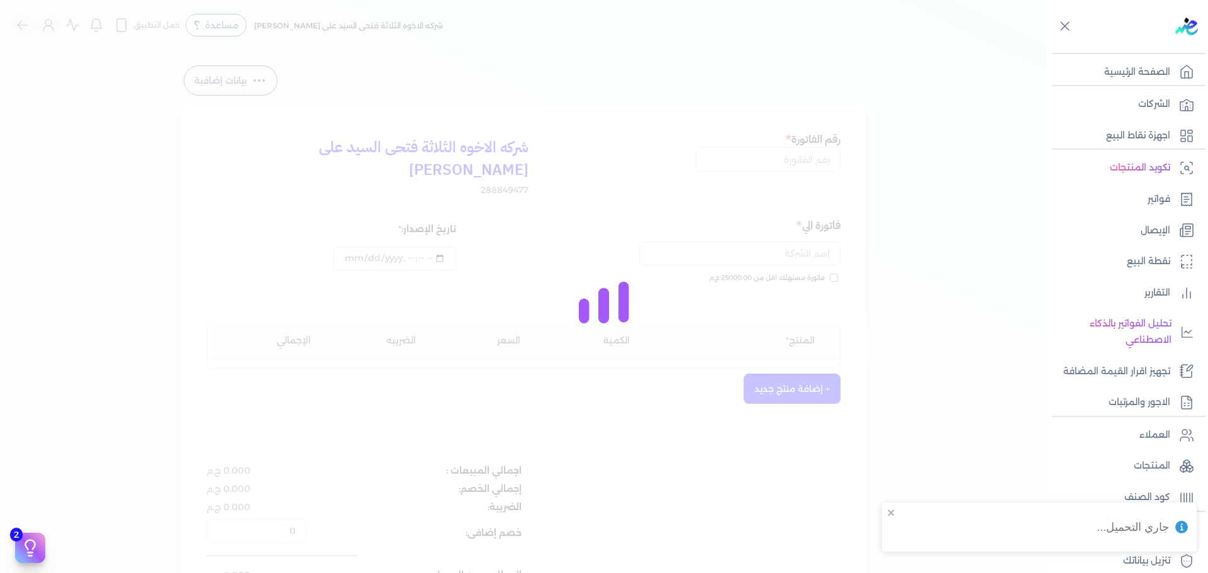
type input "13717"
type input "[PERSON_NAME]_ القاضي للتوريدات"
type input "[DATE]T14:52:50"
type input "306.11"
type input "[DATE]"
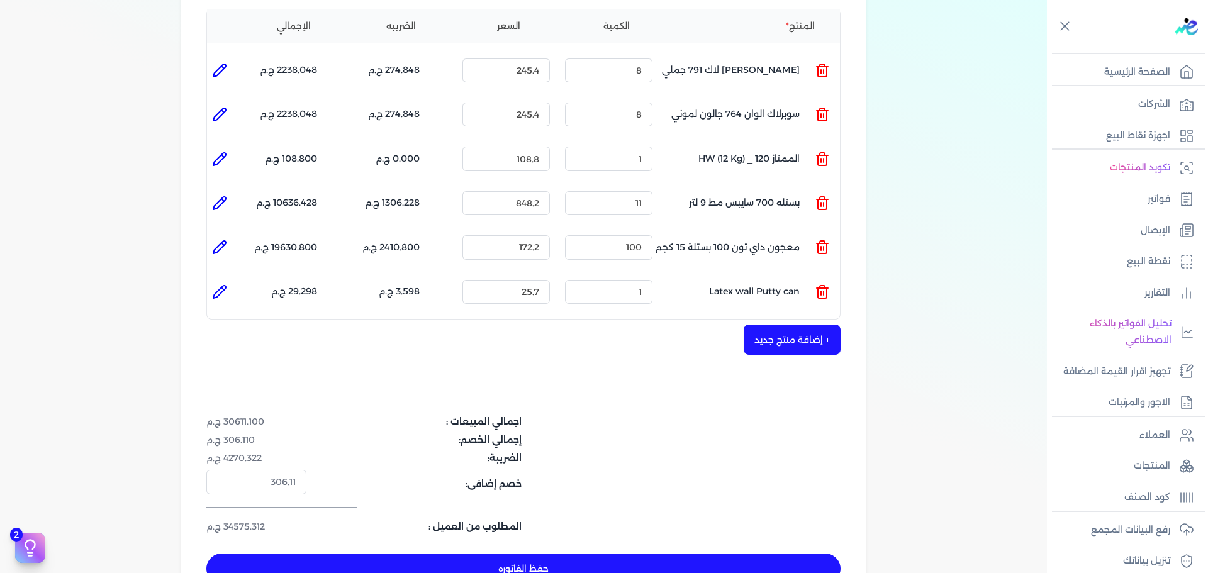
scroll to position [378, 0]
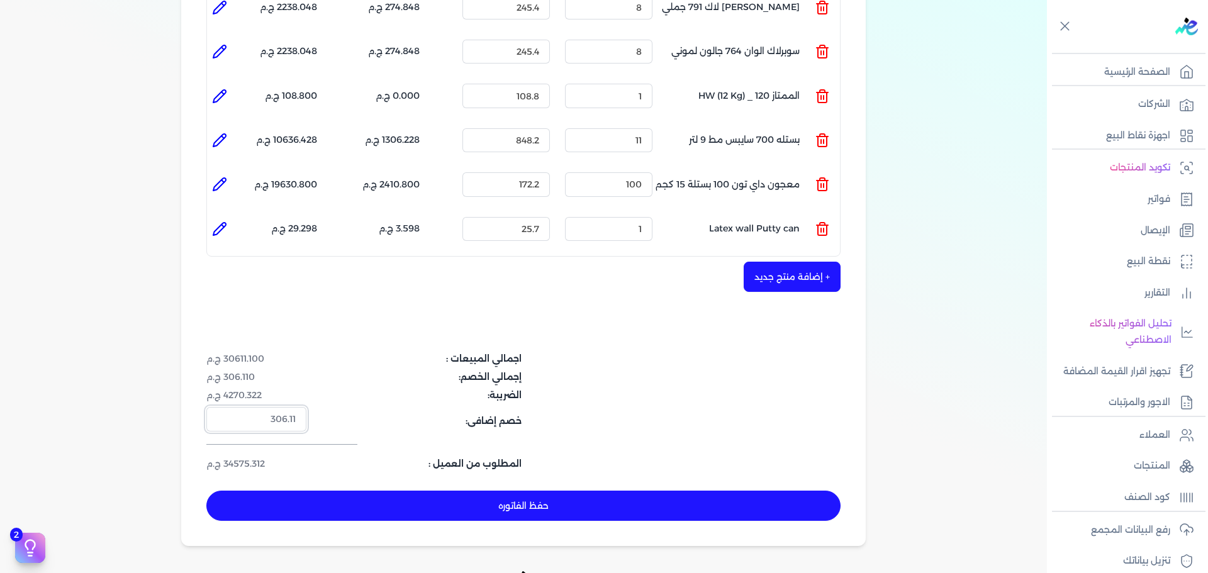
drag, startPoint x: 270, startPoint y: 391, endPoint x: 323, endPoint y: 392, distance: 52.9
click at [322, 407] on dl "خصم إضافى: 306.11" at bounding box center [417, 419] width 423 height 24
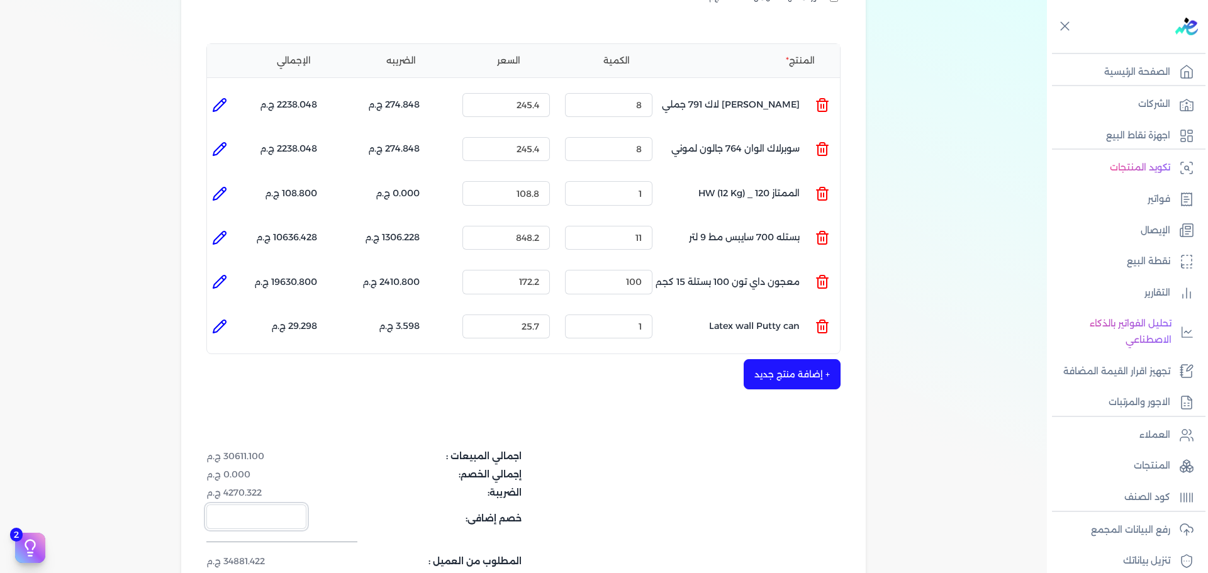
scroll to position [252, 0]
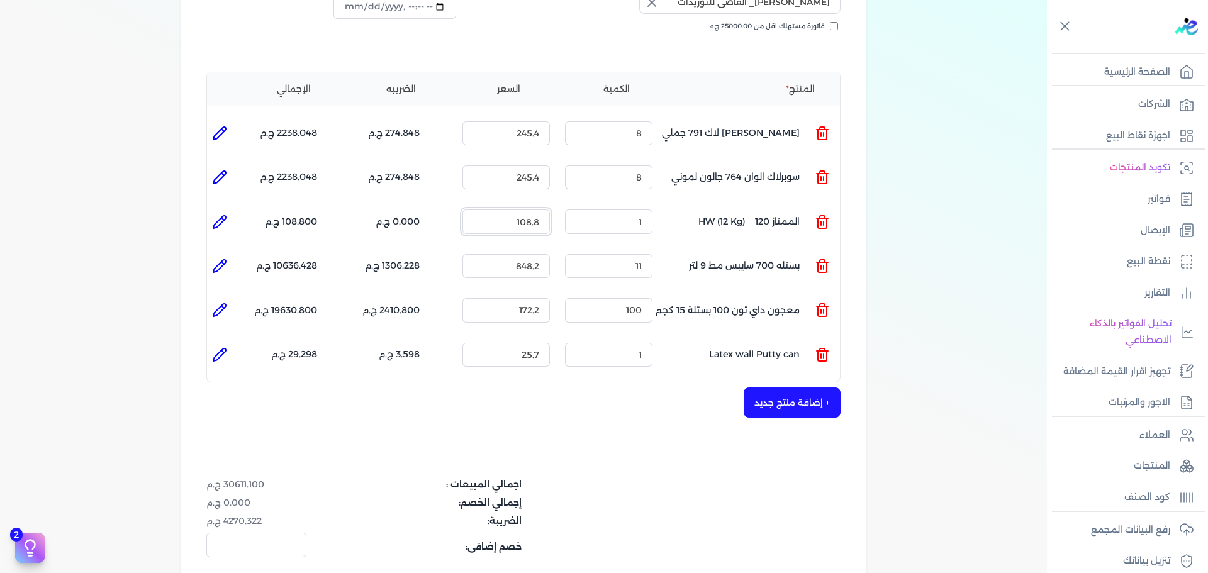
drag, startPoint x: 509, startPoint y: 196, endPoint x: 568, endPoint y: 207, distance: 60.1
click at [568, 207] on ul "المنتج : الممتاز 120 _ HW (12 Kg) الكمية : 1 السعر : 108.8 الضريبه : 0.000 ج.م …" at bounding box center [523, 222] width 633 height 34
type input "123"
click at [674, 205] on ul "المنتج : الممتاز 120 _ HW (12 Kg) الكمية : 1 السعر : 123 الضريبه : 0.000 ج.م ال…" at bounding box center [523, 222] width 633 height 34
type input "10"
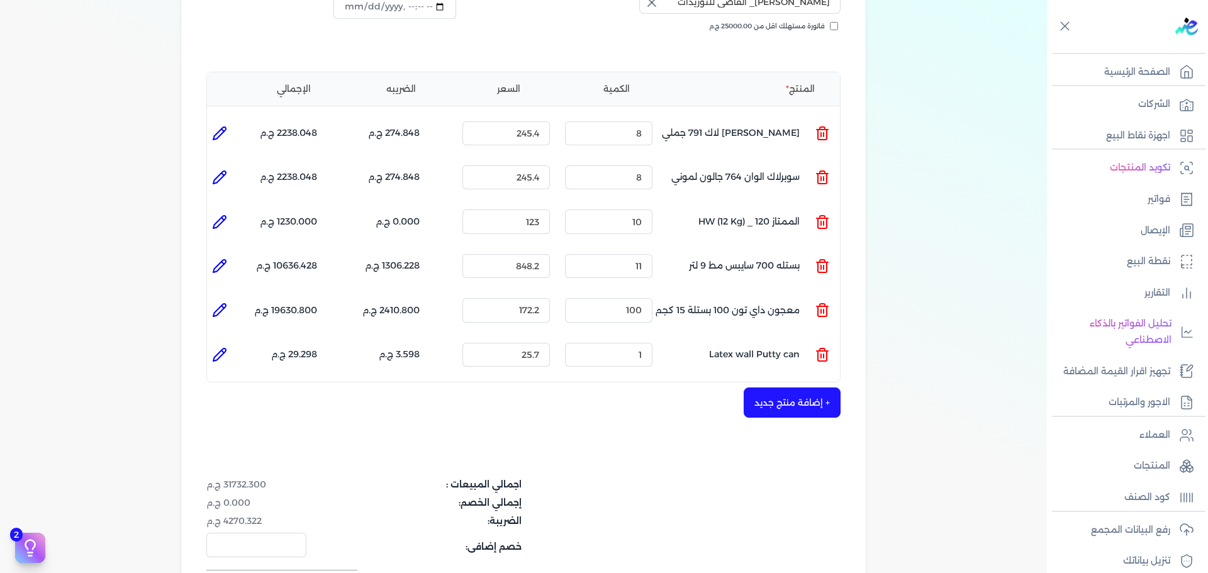
click at [620, 423] on div "شركه الاخوه الثلاثة فتحى السيد على [PERSON_NAME] 288849477 رقم الفاتورة 13717 ف…" at bounding box center [523, 263] width 685 height 818
click at [255, 520] on input "number" at bounding box center [256, 545] width 100 height 24
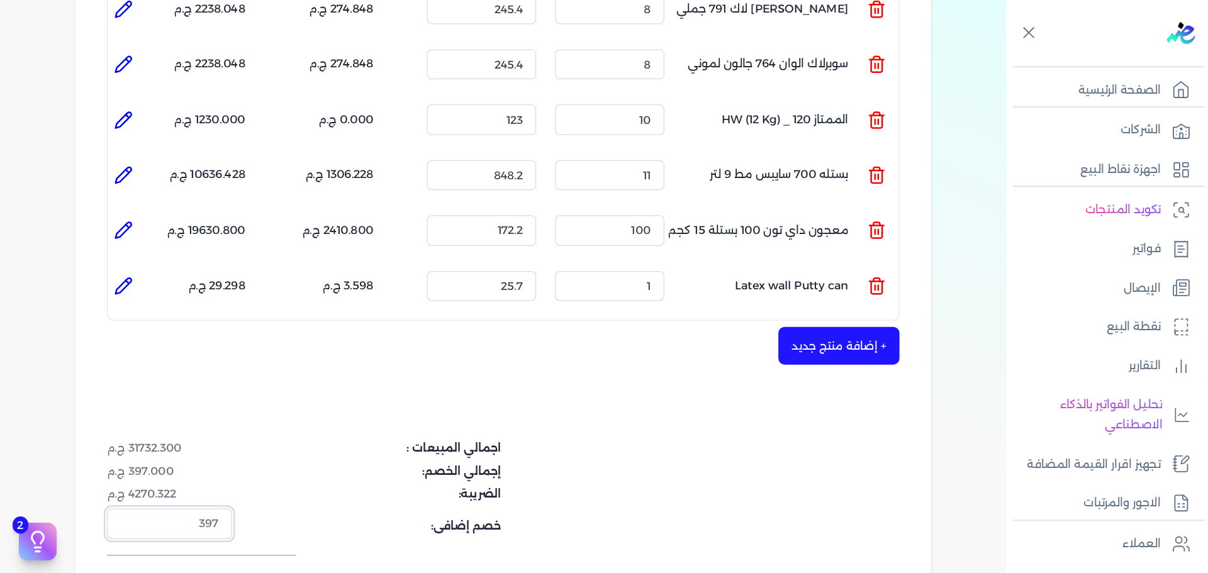
scroll to position [378, 0]
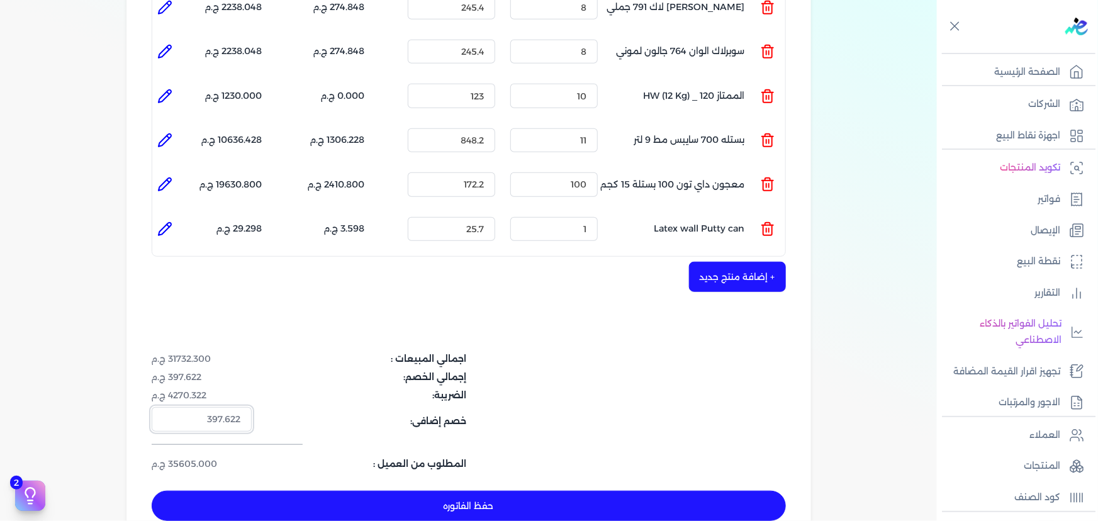
type input "397.622"
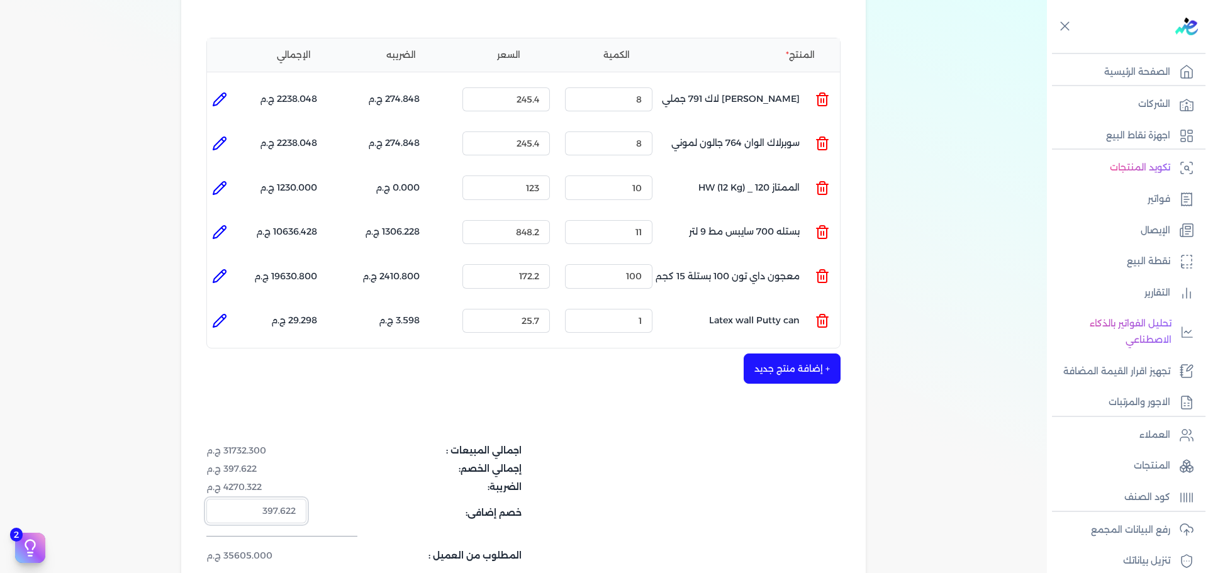
scroll to position [315, 0]
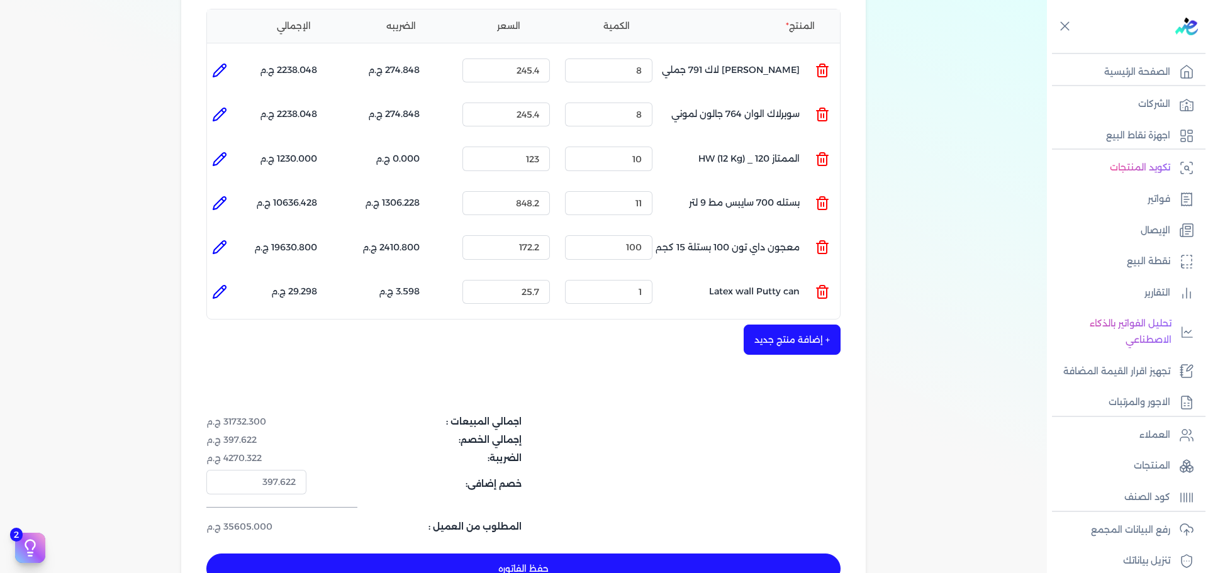
click at [831, 520] on button "حفظ الفاتوره" at bounding box center [523, 569] width 634 height 30
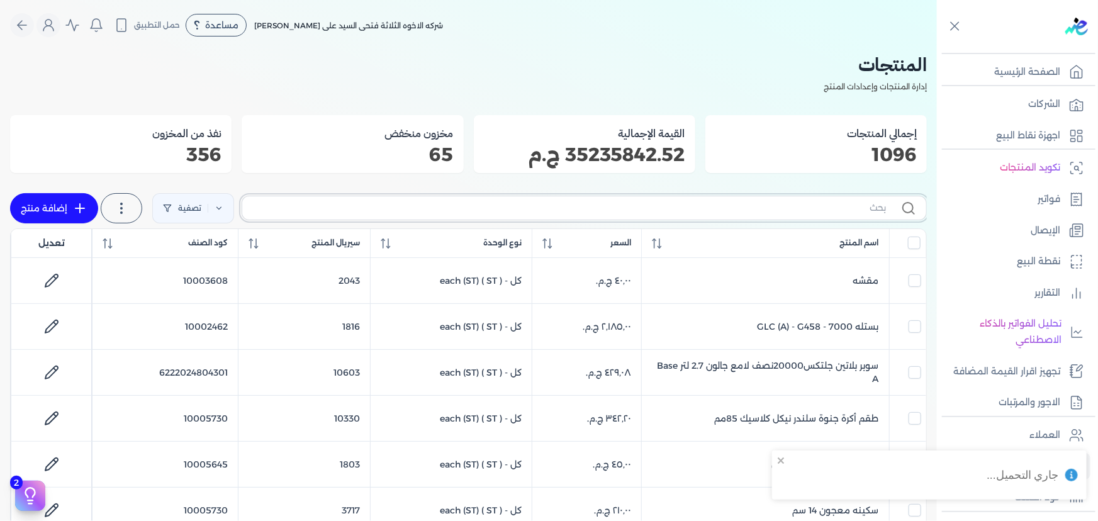
click at [770, 211] on input "text" at bounding box center [569, 207] width 634 height 13
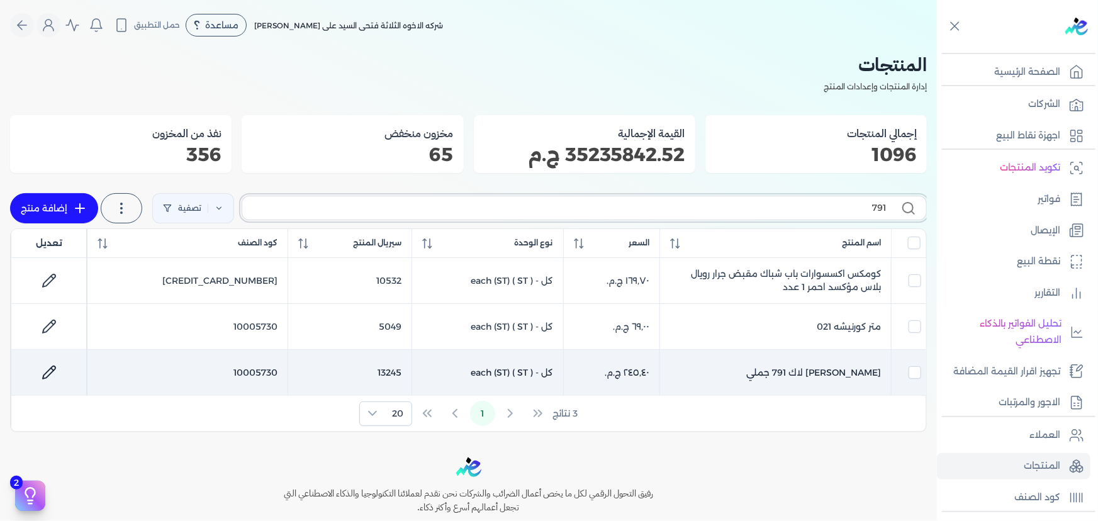
type input "791"
click at [43, 371] on link at bounding box center [49, 372] width 30 height 30
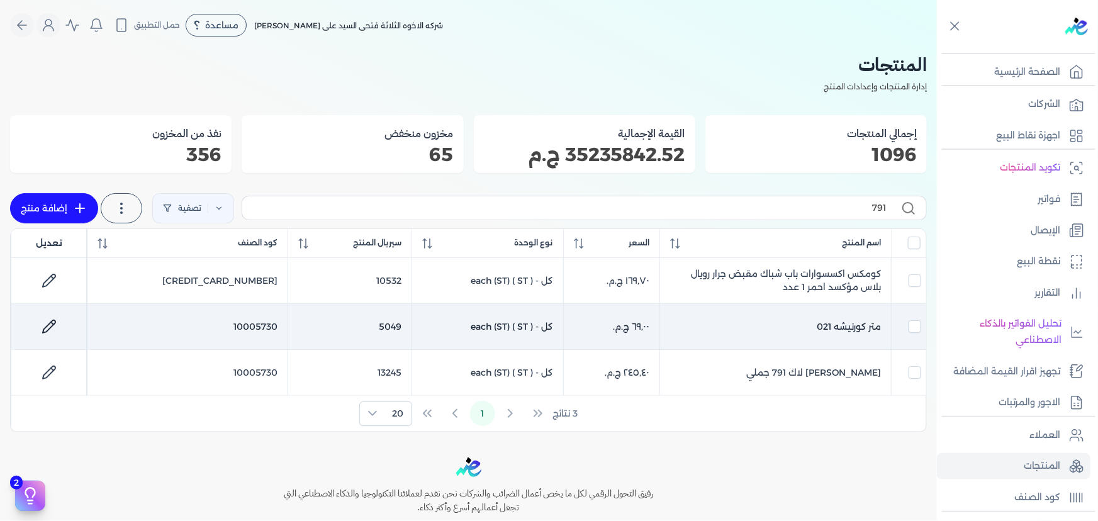
select select "GS1"
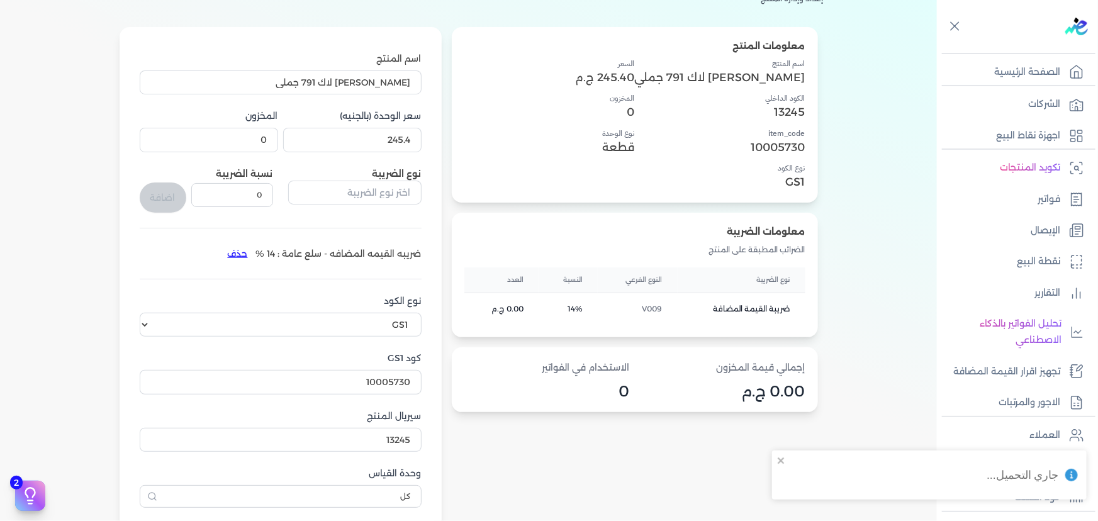
scroll to position [114, 0]
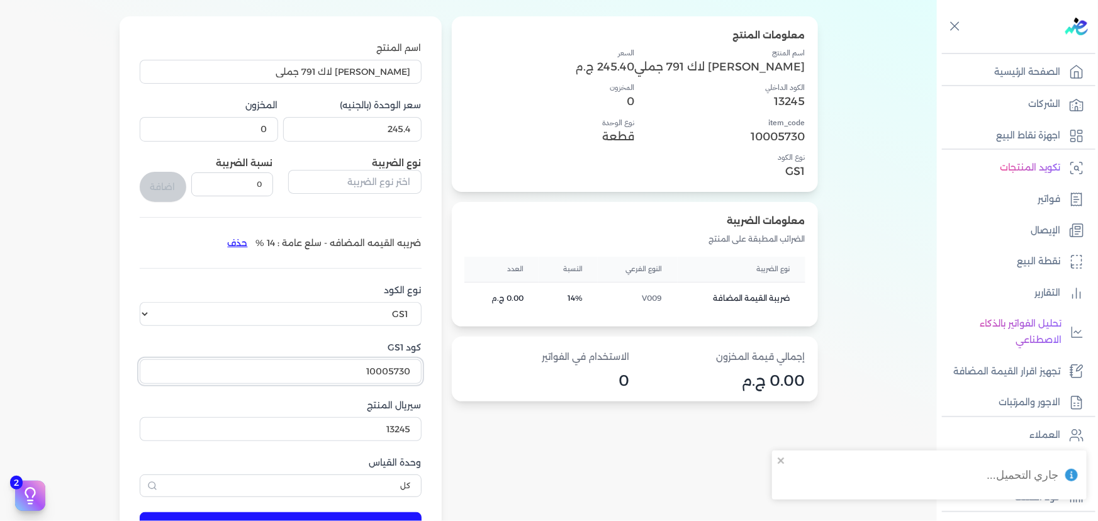
click at [386, 378] on input "10005730" at bounding box center [281, 371] width 282 height 24
paste input "6222024802765"
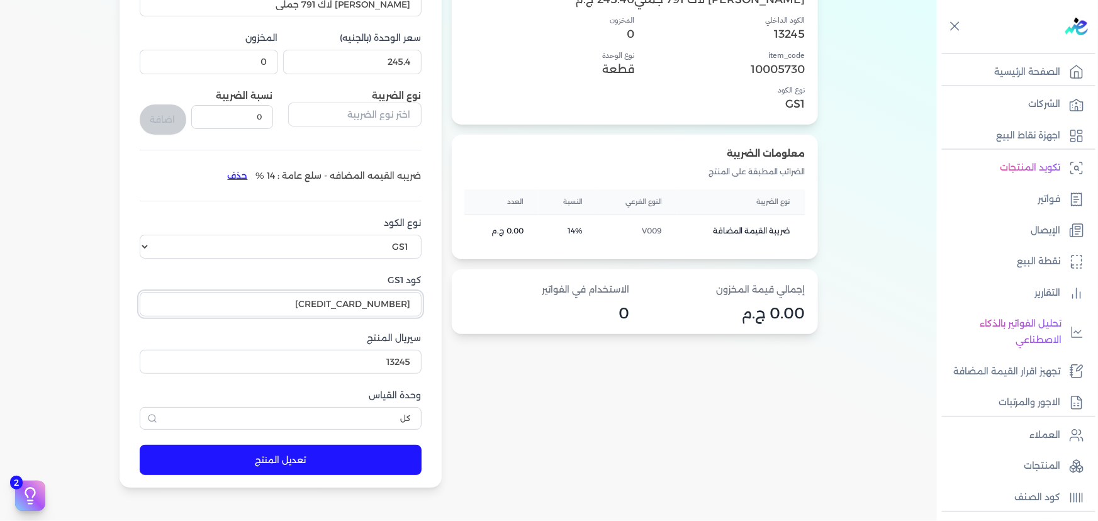
scroll to position [286, 0]
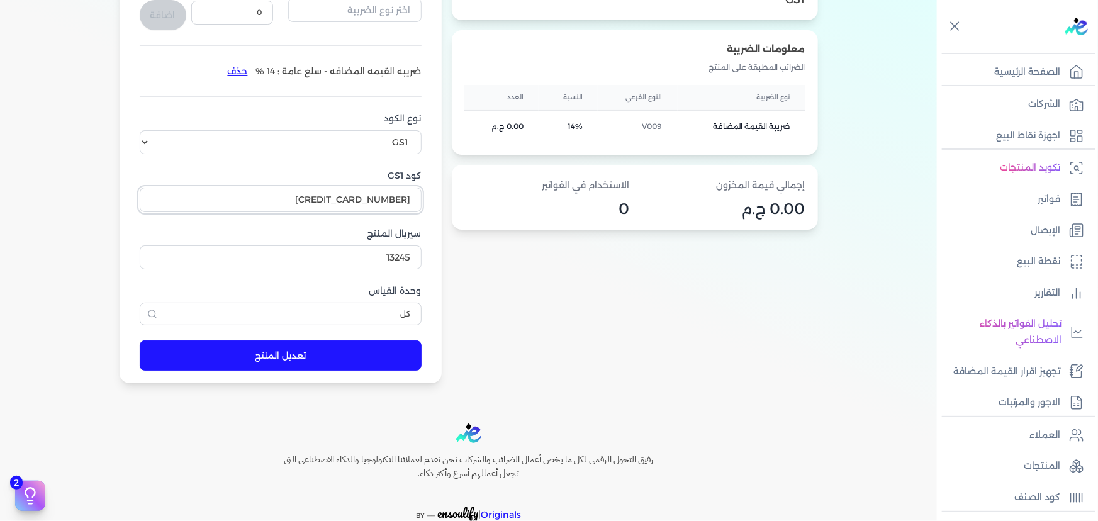
type input "6222024802765"
click at [398, 363] on button "تعديل المنتج" at bounding box center [281, 355] width 282 height 30
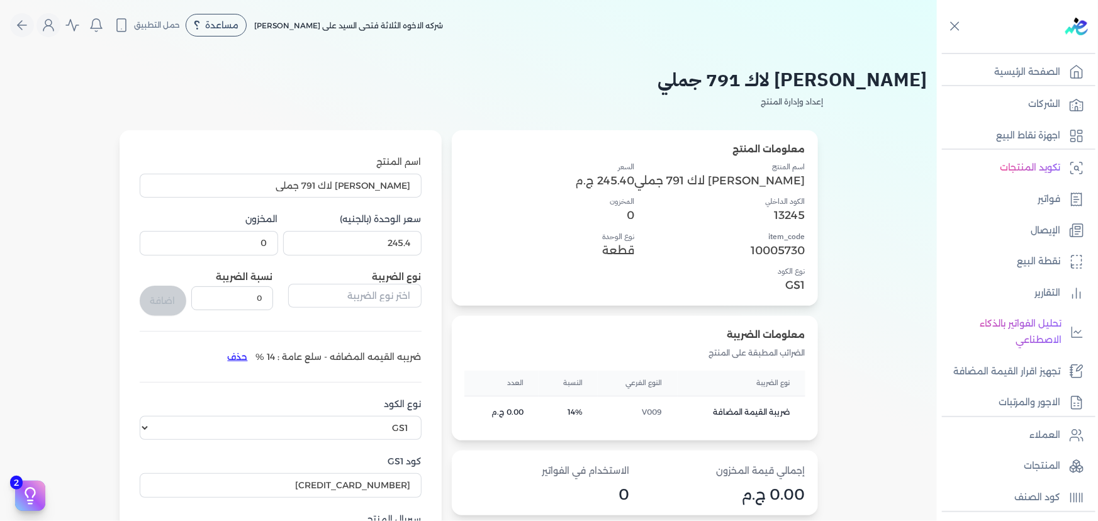
scroll to position [0, 0]
click at [30, 26] on icon "Global" at bounding box center [21, 25] width 15 height 15
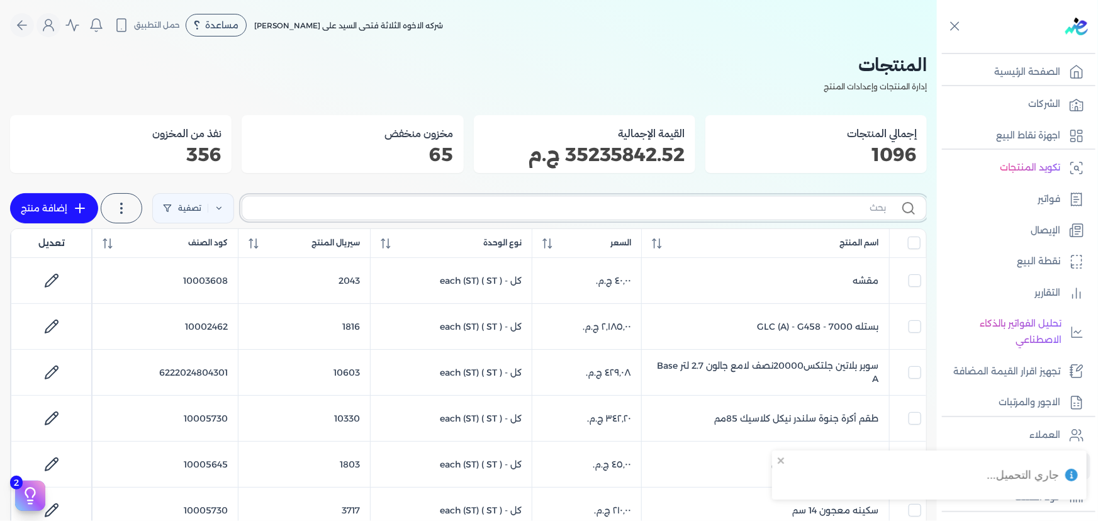
click at [702, 206] on input "text" at bounding box center [569, 207] width 634 height 13
type input "700"
checkbox input "false"
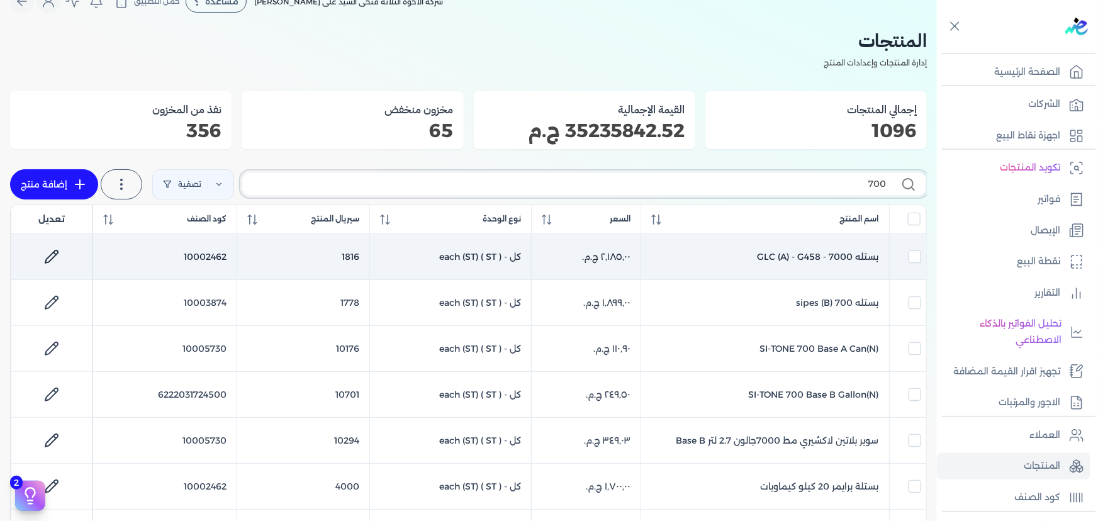
scroll to position [23, 0]
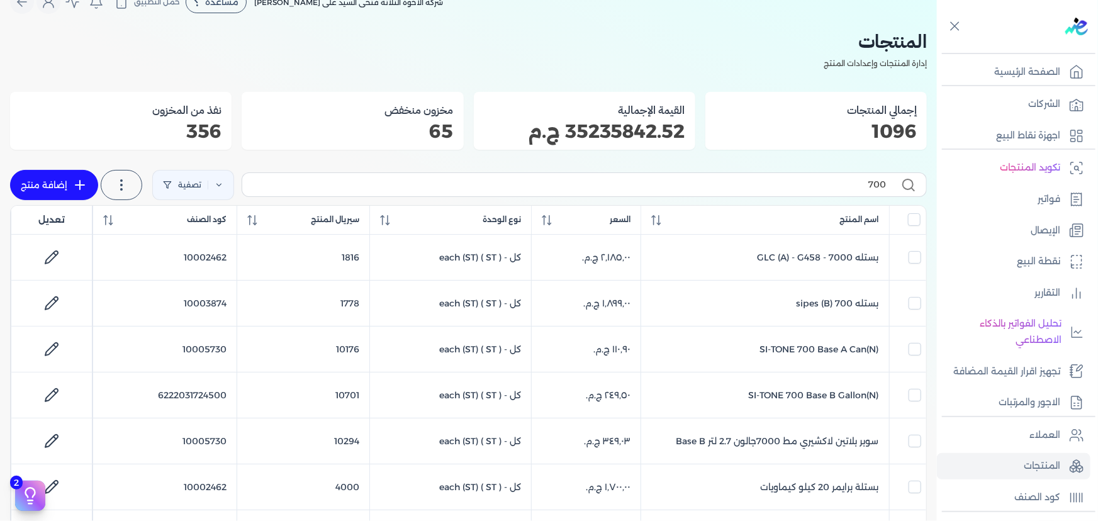
click at [787, 174] on label "700" at bounding box center [584, 184] width 685 height 24
click at [787, 178] on input "700" at bounding box center [569, 184] width 634 height 13
type input "700"
checkbox input "false"
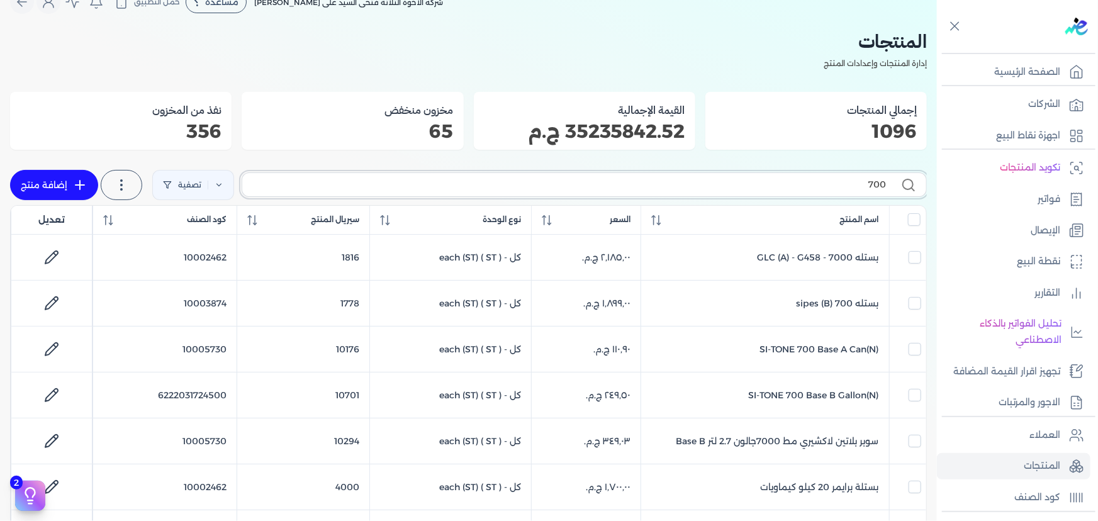
checkbox input "false"
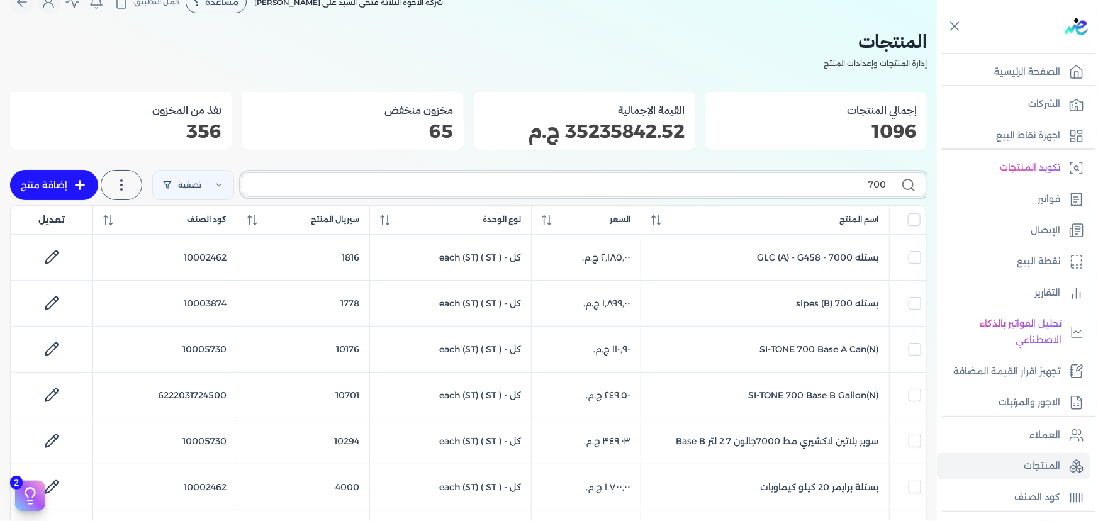
checkbox input "false"
type input "700 مط"
checkbox input "false"
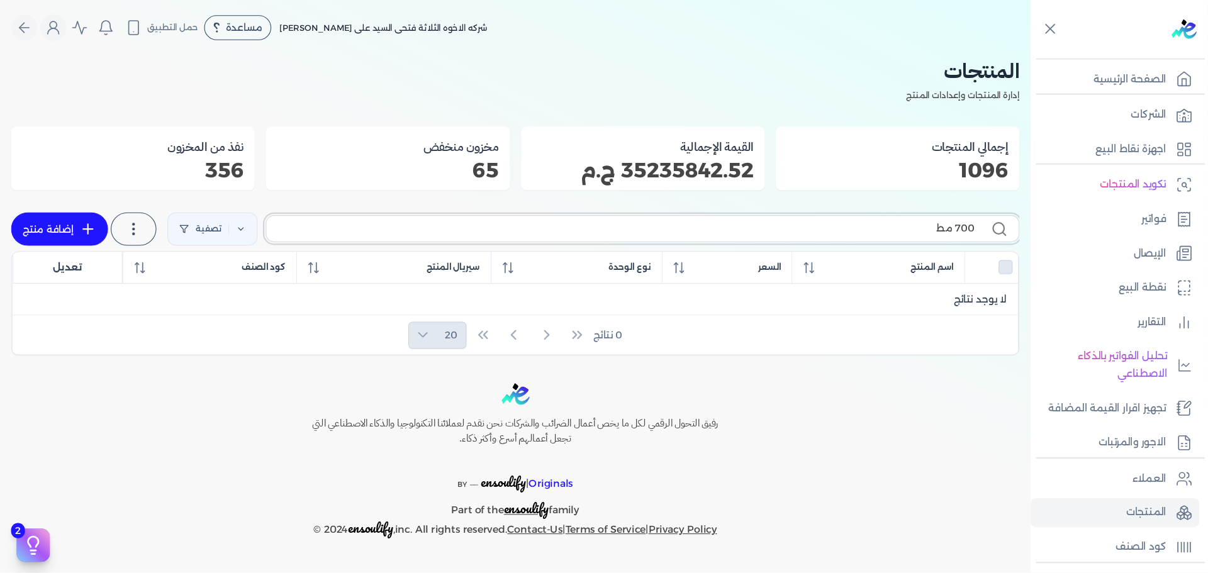
scroll to position [0, 0]
type input "700"
checkbox input "false"
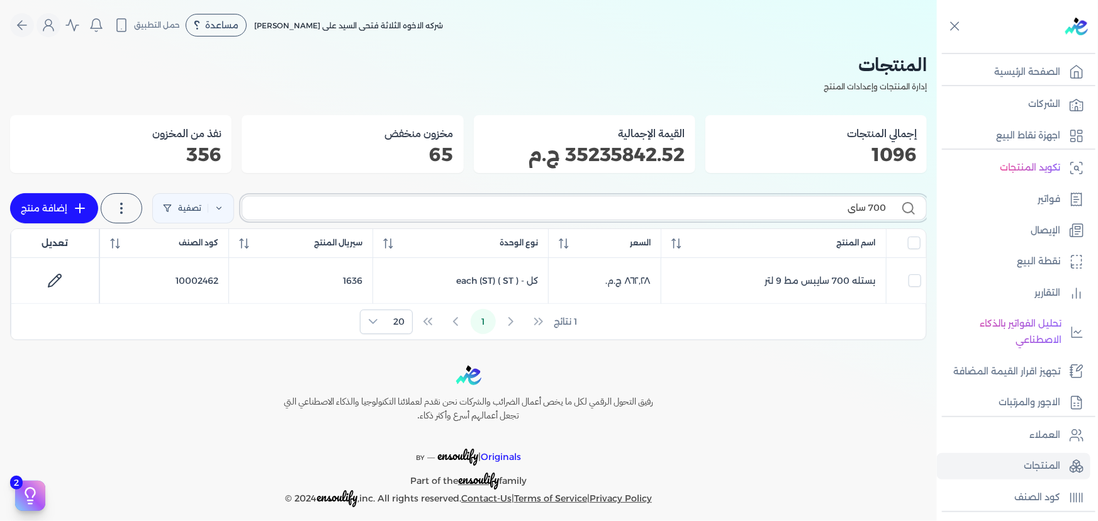
type input "700 سايب"
checkbox input "false"
type input "700 سايب"
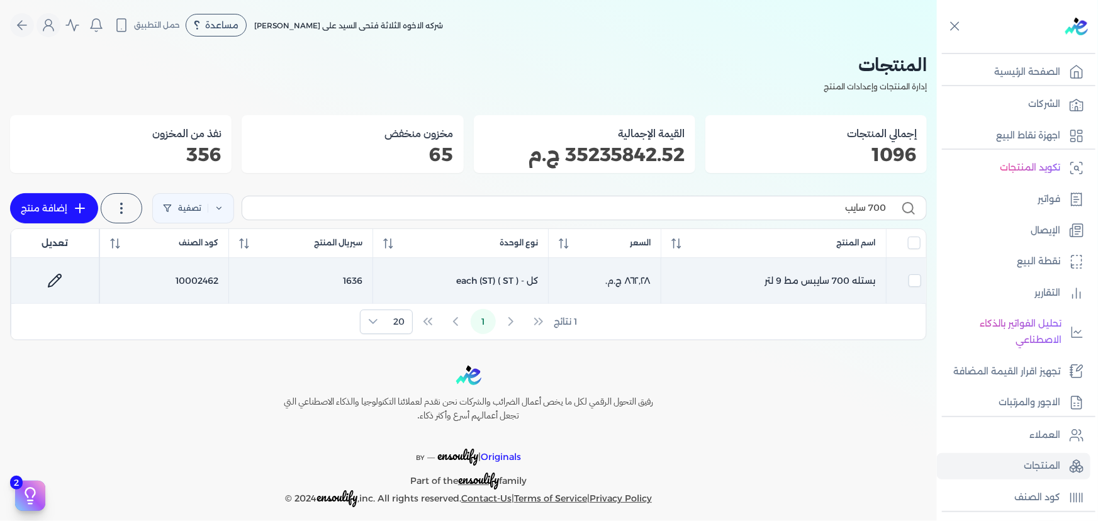
click at [62, 276] on icon at bounding box center [54, 280] width 15 height 15
select select "GS1"
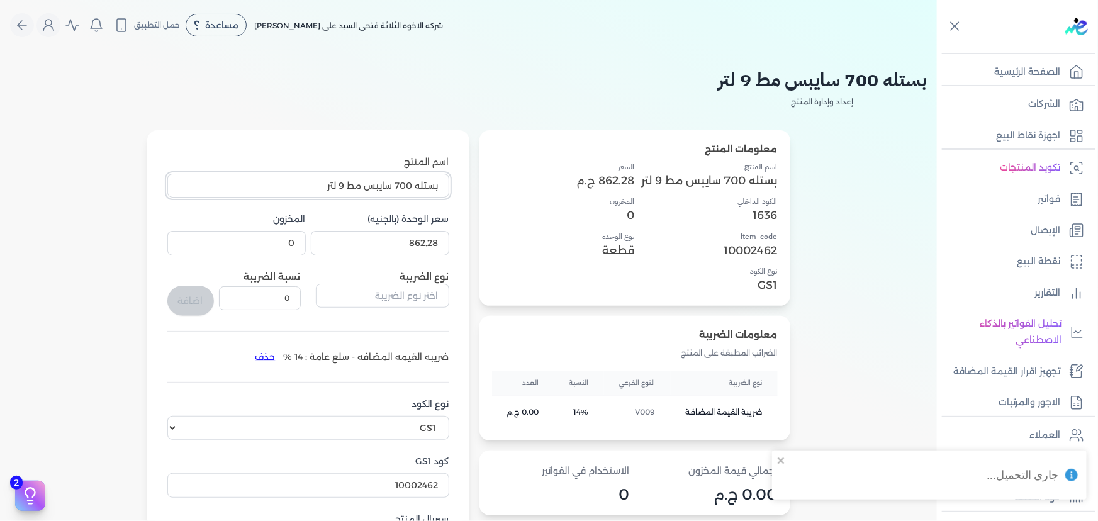
click at [332, 185] on input "بستله 700 سايبس مط 9 لتر" at bounding box center [308, 186] width 282 height 24
click at [25, 26] on icon "Global" at bounding box center [21, 25] width 15 height 15
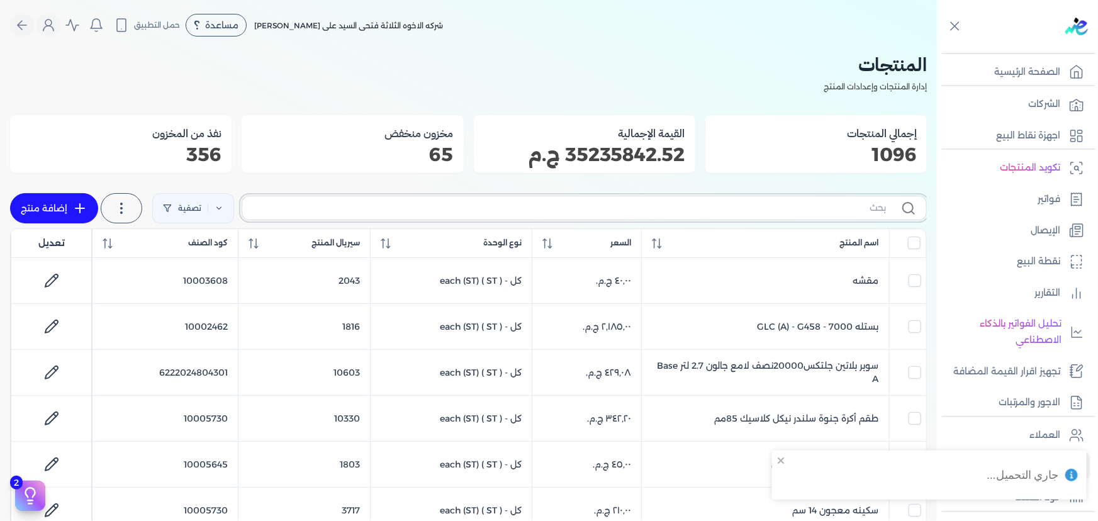
click at [656, 210] on input "text" at bounding box center [569, 207] width 634 height 13
click at [656, 211] on input "text" at bounding box center [569, 207] width 634 height 13
type input "100"
checkbox input "false"
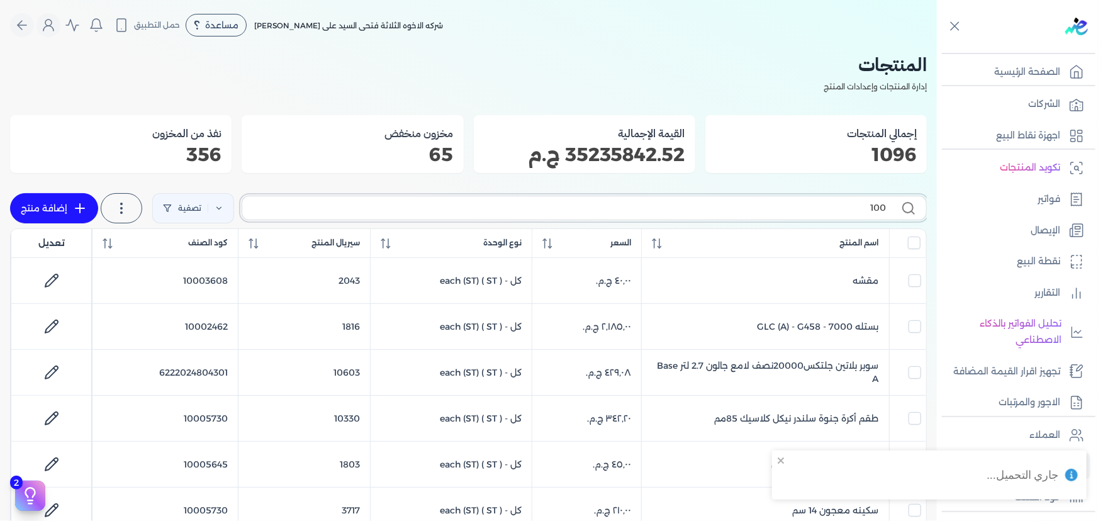
checkbox input "false"
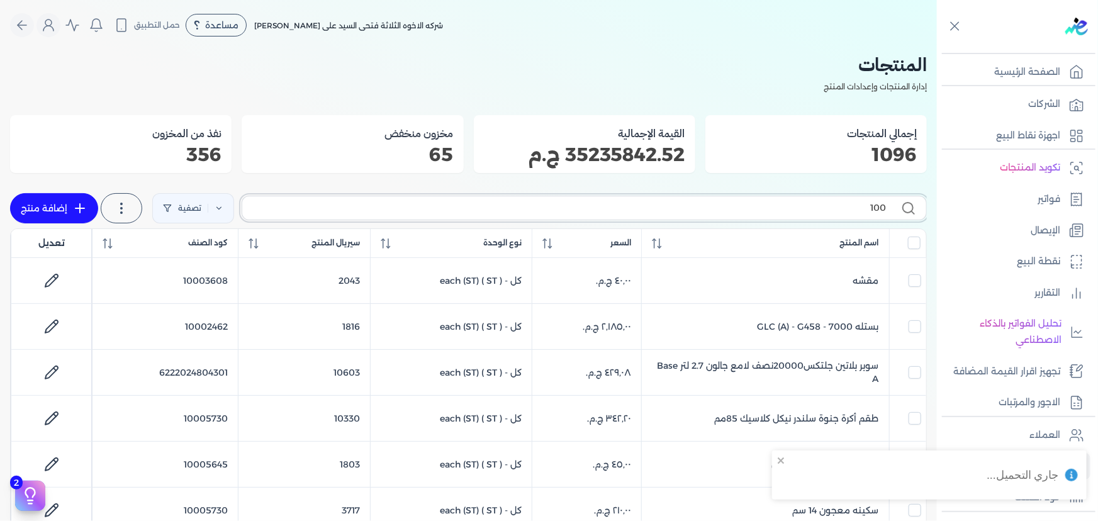
checkbox input "false"
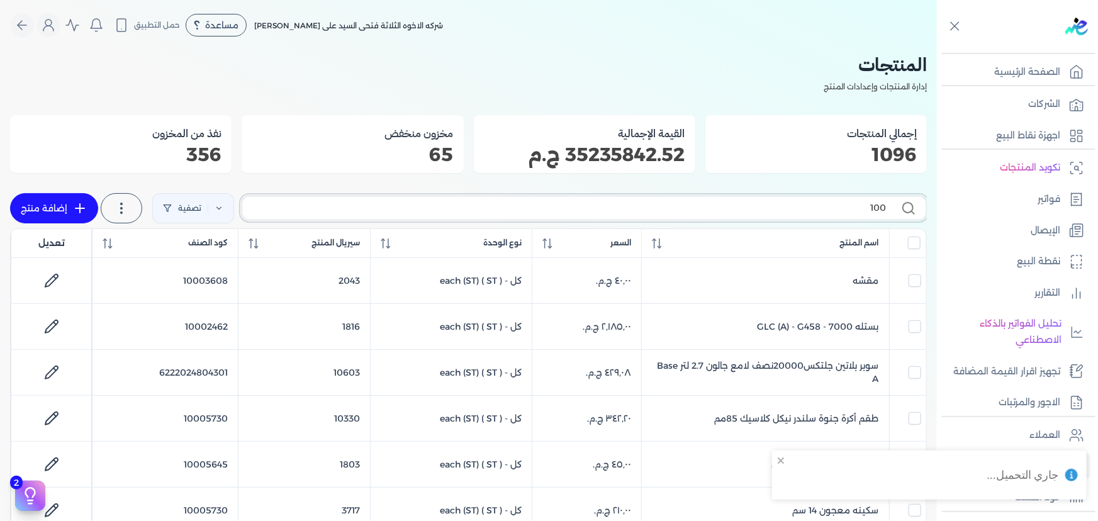
checkbox input "false"
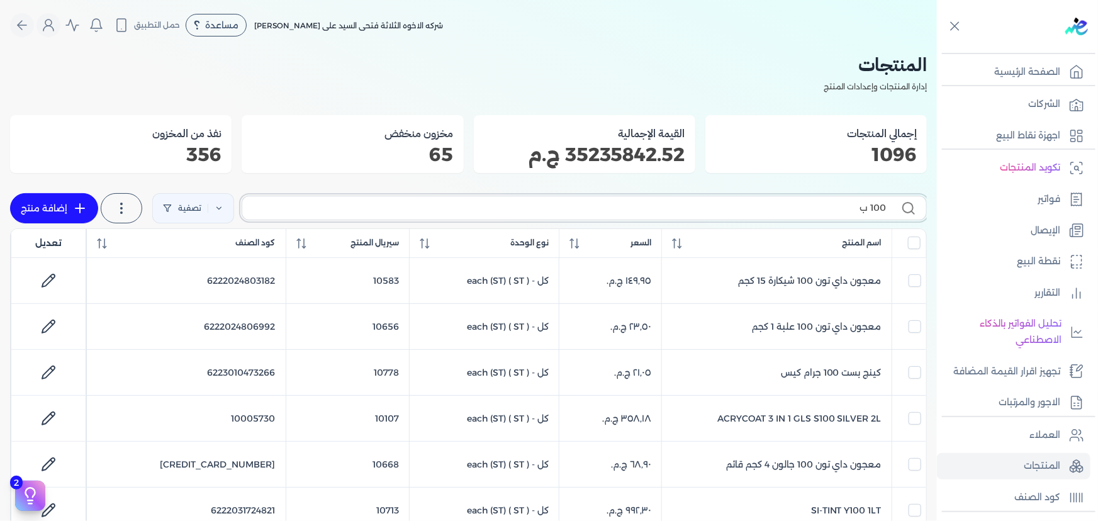
type input "100 بس"
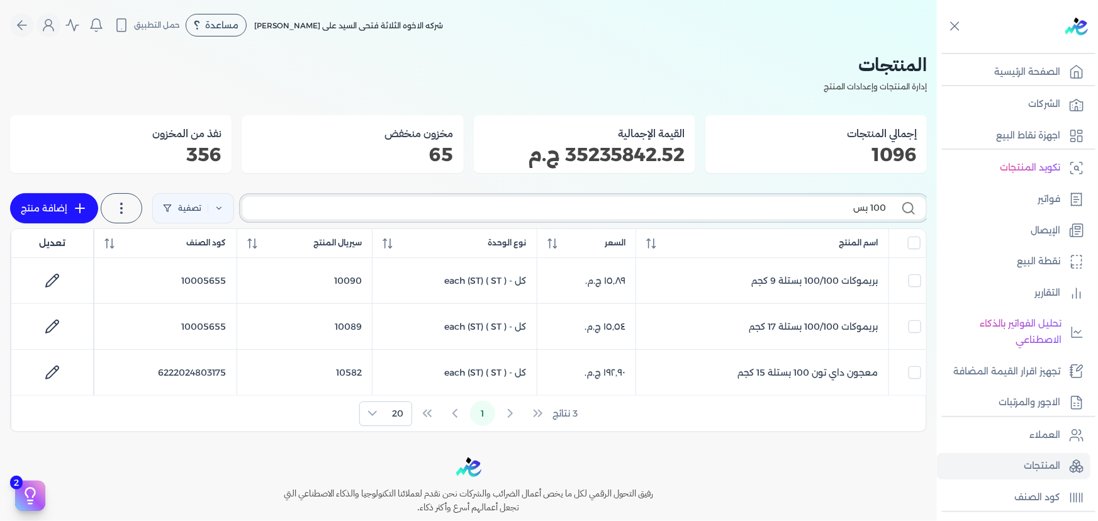
checkbox input "false"
type input "100 بستله"
checkbox input "false"
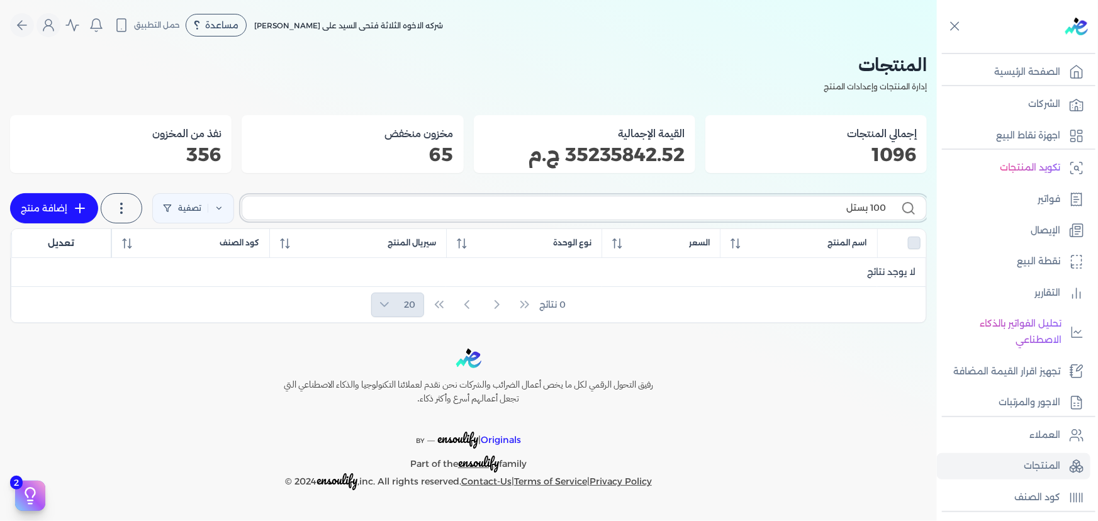
type input "100 بست"
checkbox input "false"
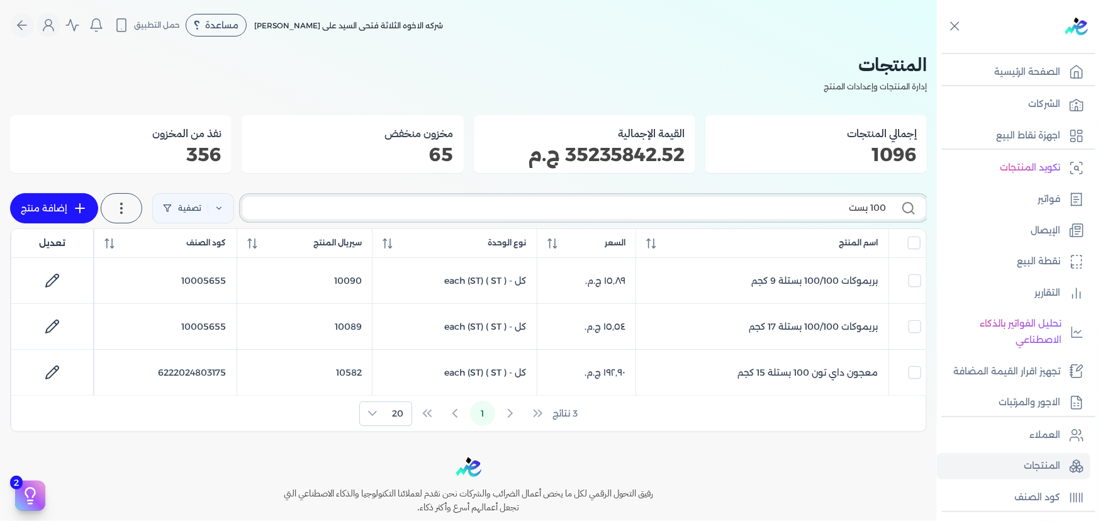
type input "100 بس"
checkbox input "false"
type input "100 ب"
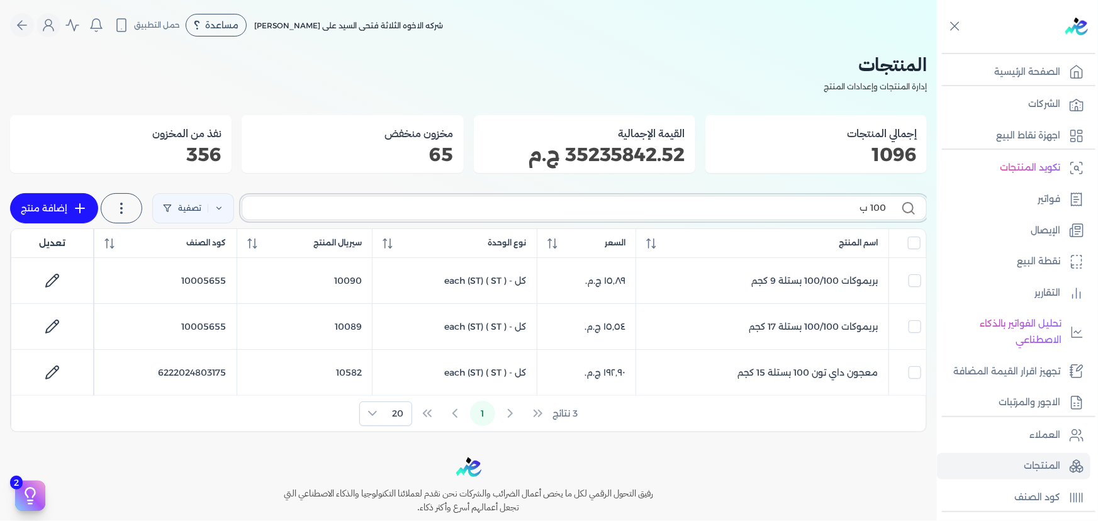
checkbox input "false"
type input "1"
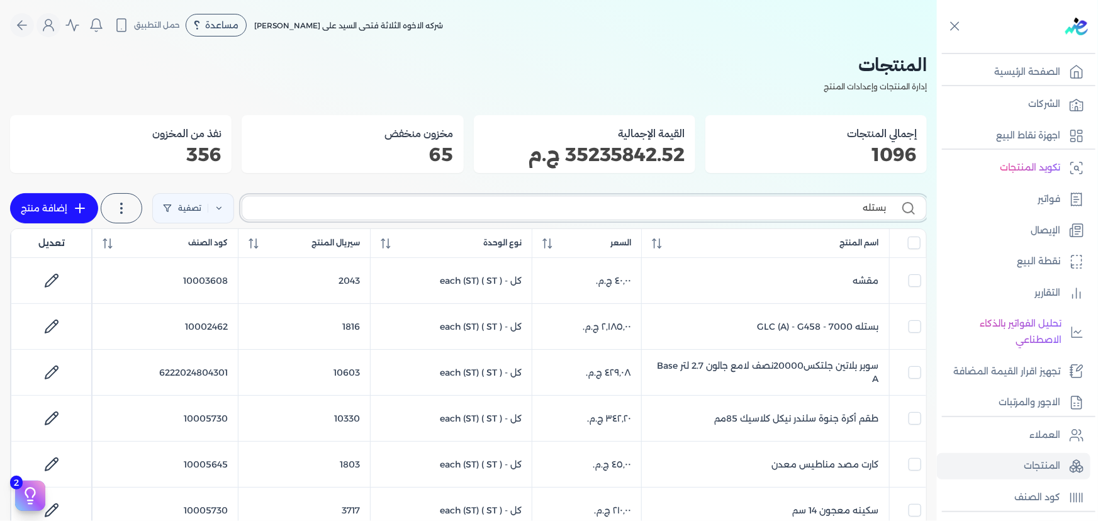
type input "بستله"
checkbox input "false"
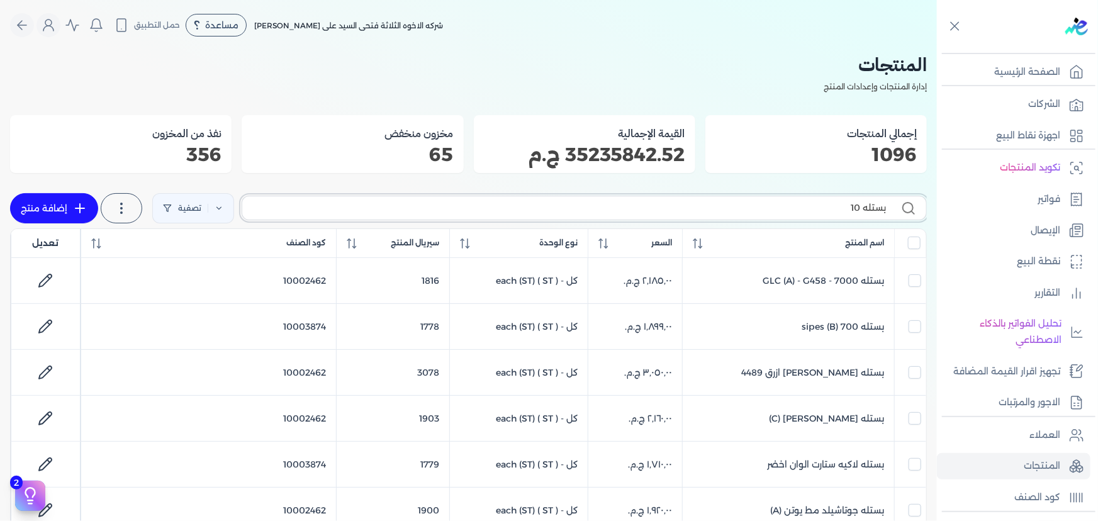
type input "بستله 100"
checkbox input "false"
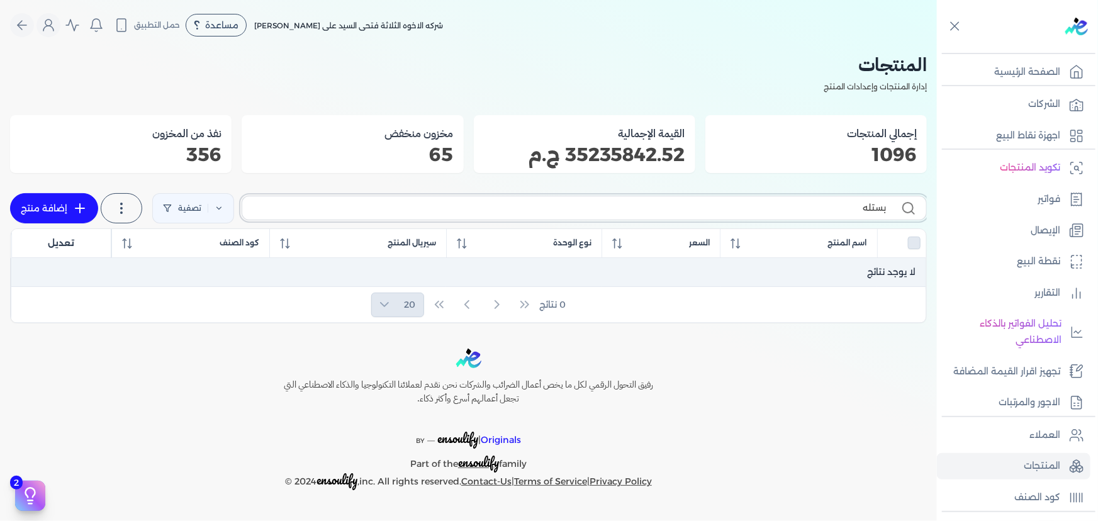
type input "بستله"
checkbox input "false"
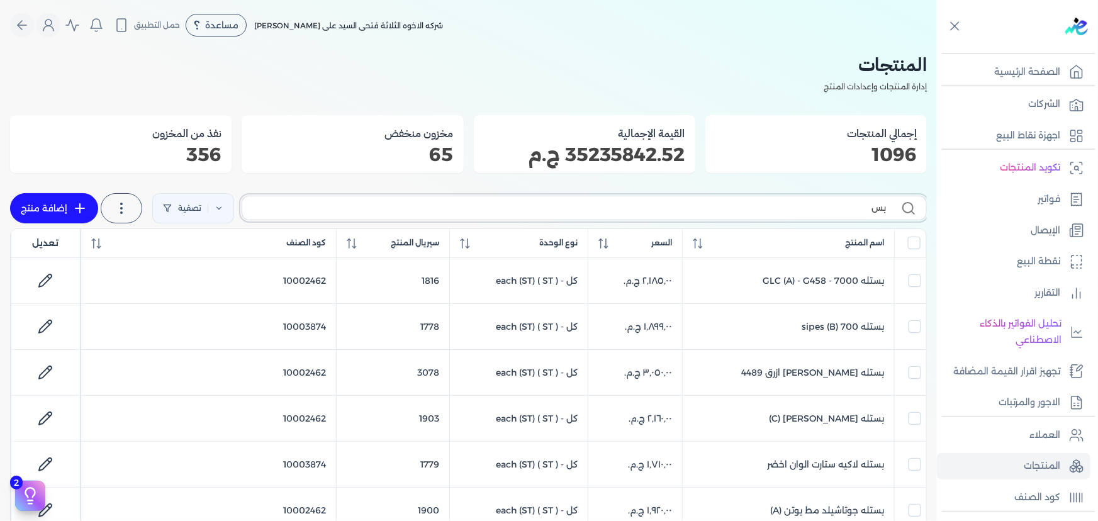
type input "ب"
checkbox input "false"
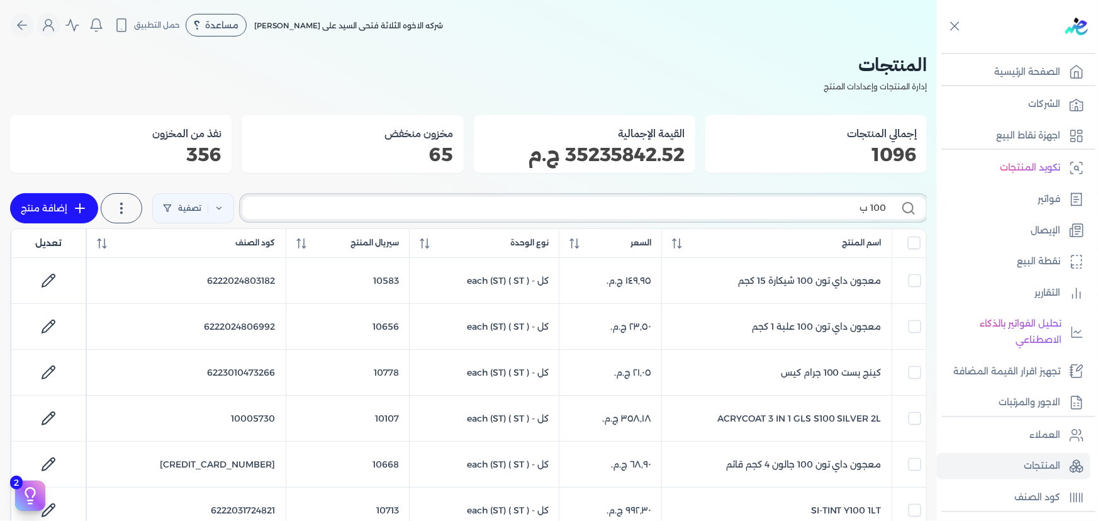
type input "100 بس"
checkbox input "false"
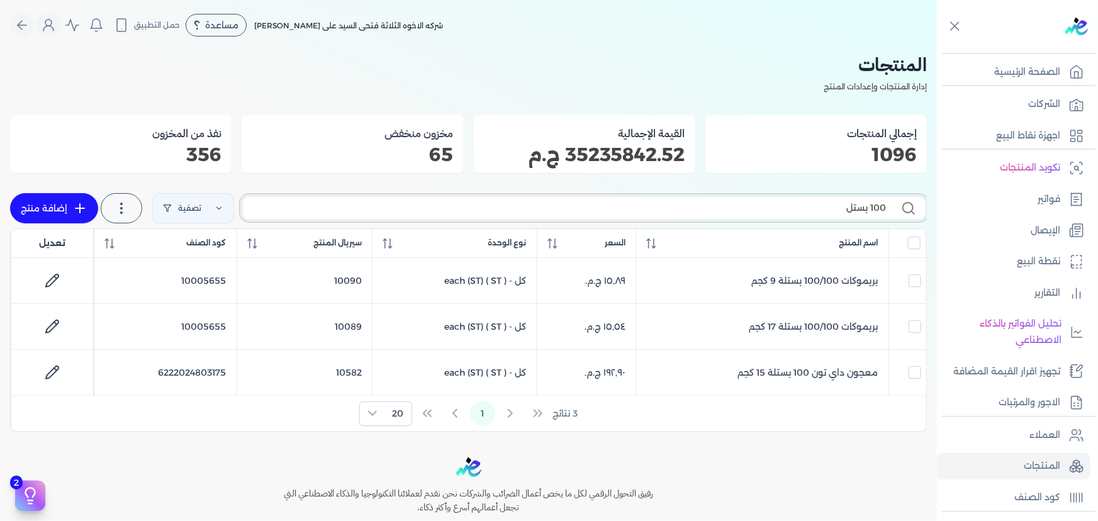
type input "100 بستله"
checkbox input "false"
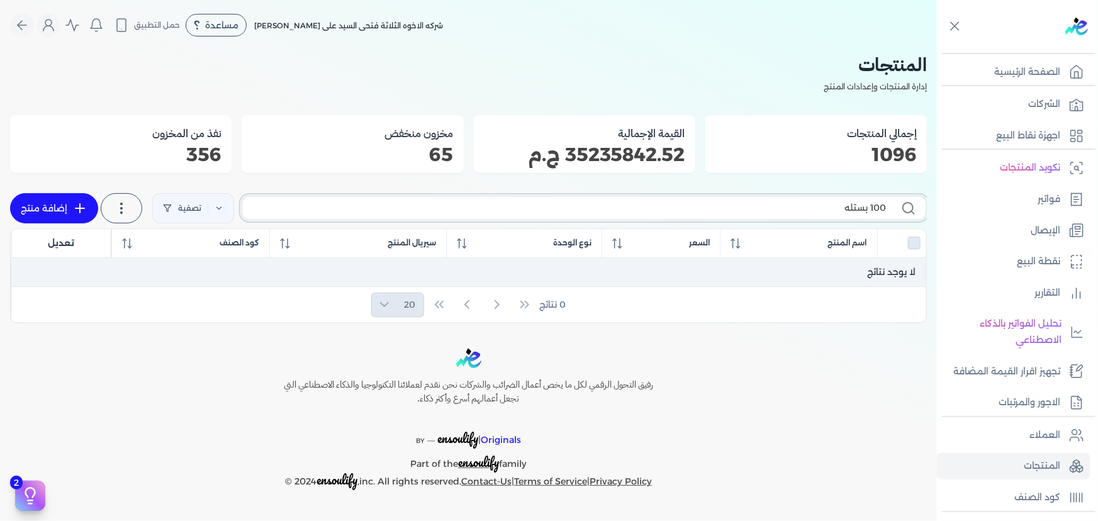
type input "100 بستل"
checkbox input "false"
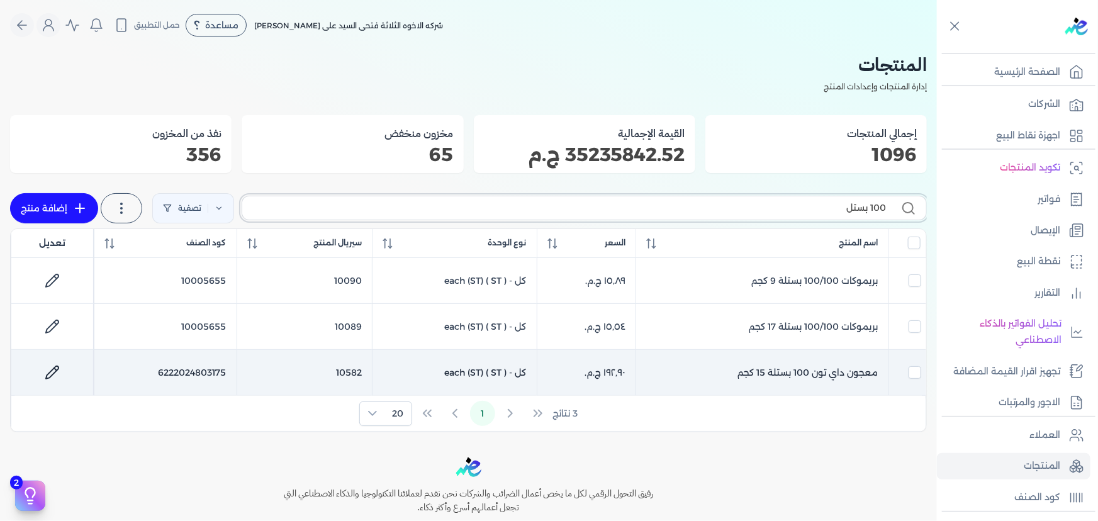
type input "100 بستل"
click at [45, 365] on link at bounding box center [52, 372] width 30 height 30
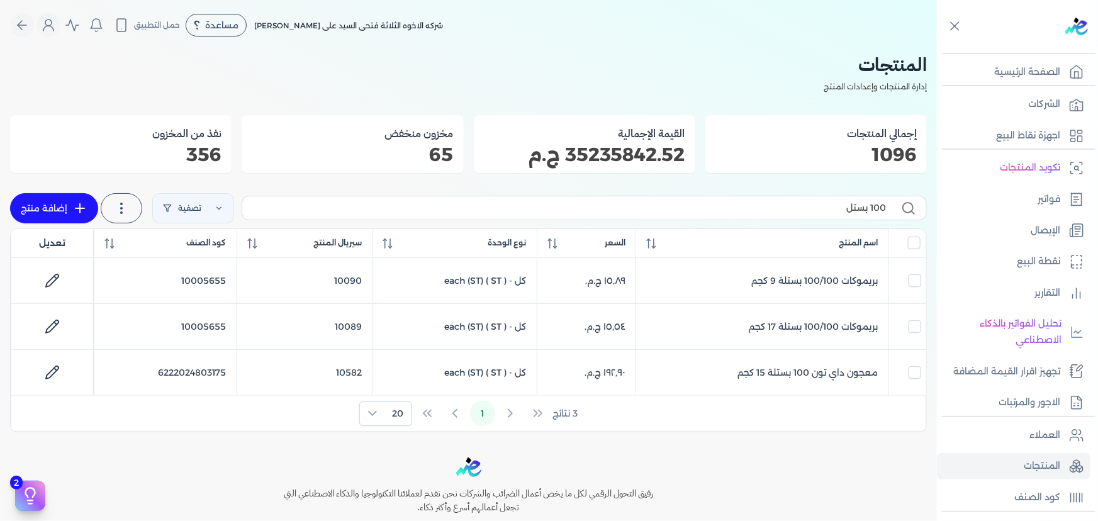
select select "GS1"
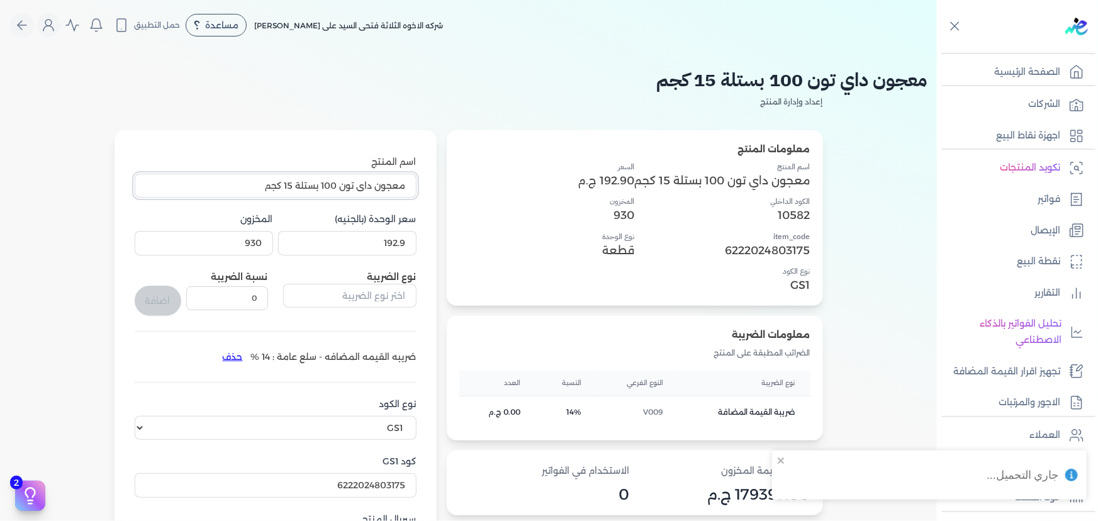
click at [244, 191] on input "معجون داي تون 100 بستلة 15 كجم" at bounding box center [276, 186] width 282 height 24
click at [30, 19] on icon "Global" at bounding box center [21, 25] width 15 height 15
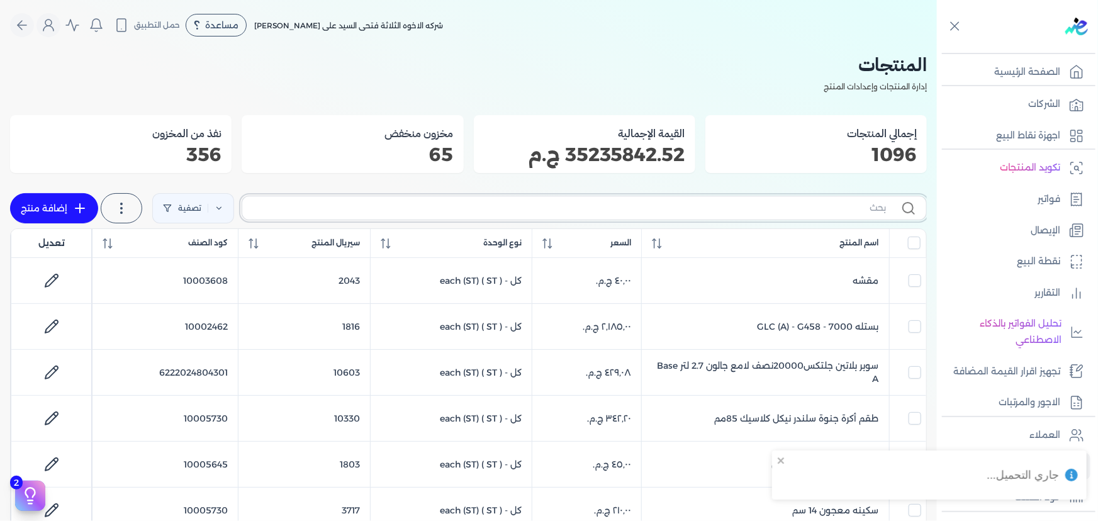
click at [722, 203] on input "text" at bounding box center [569, 207] width 634 height 13
type input "مع"
checkbox input "false"
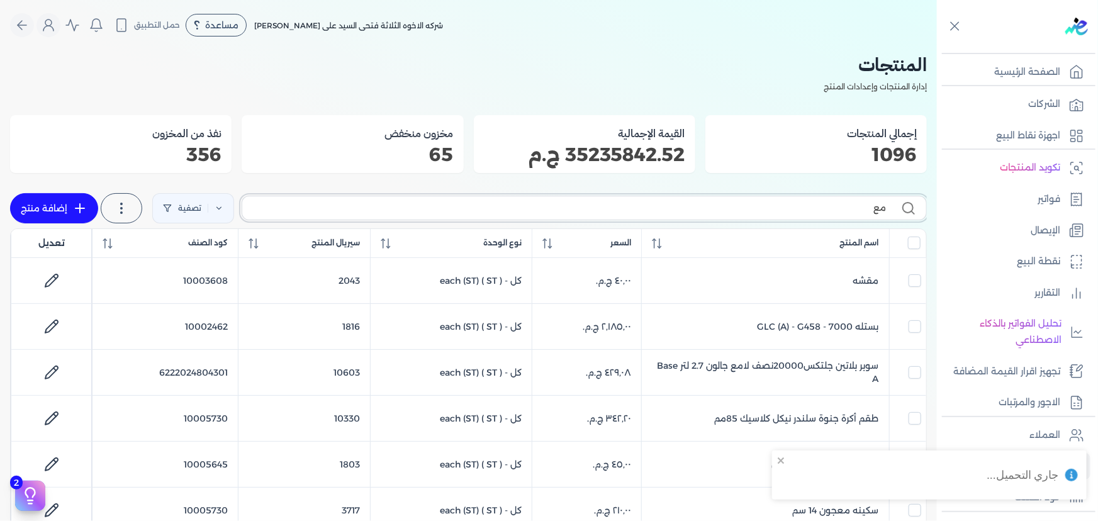
checkbox input "false"
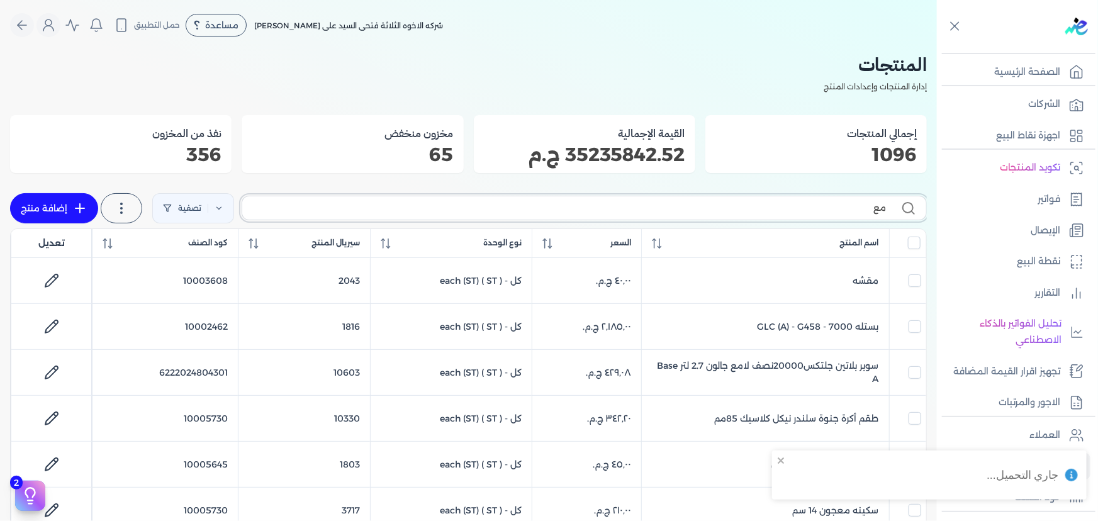
checkbox input "false"
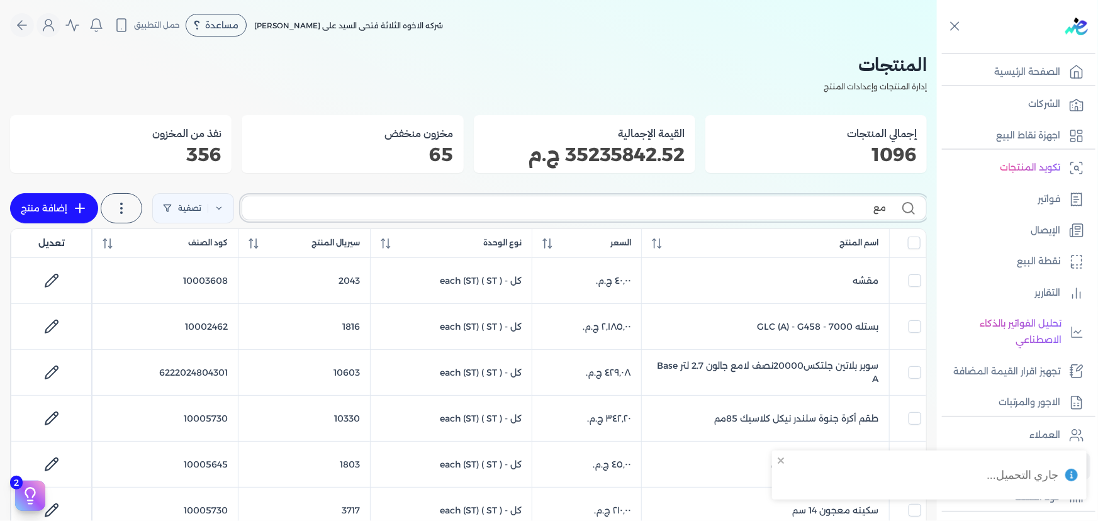
checkbox input "false"
type input "معج"
checkbox input "false"
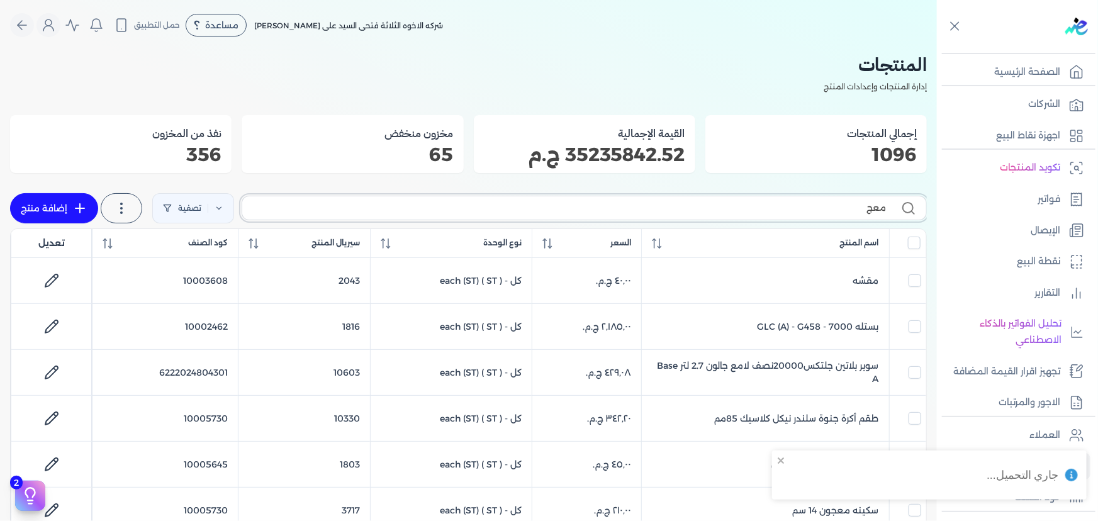
checkbox input "false"
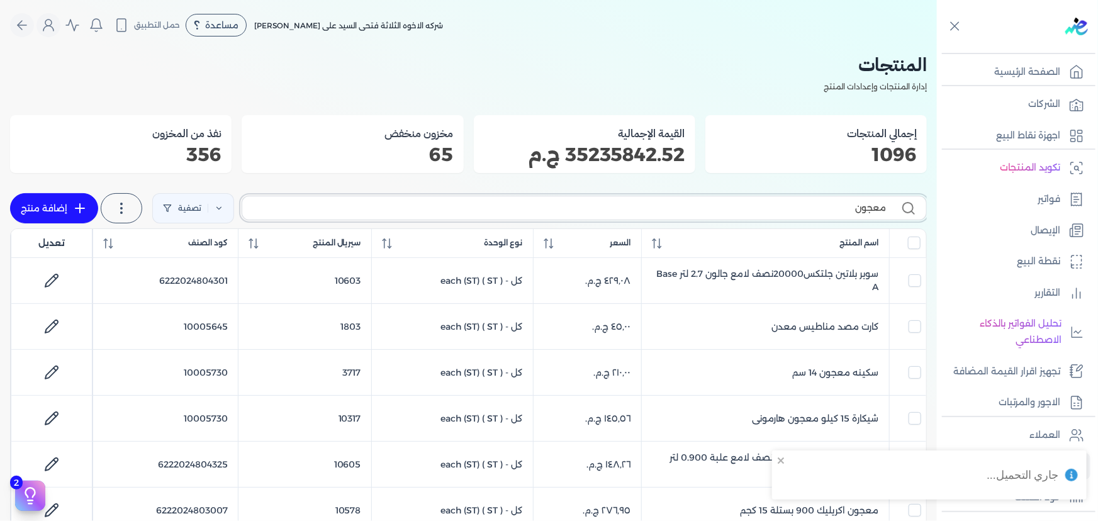
type input "معجون"
checkbox input "false"
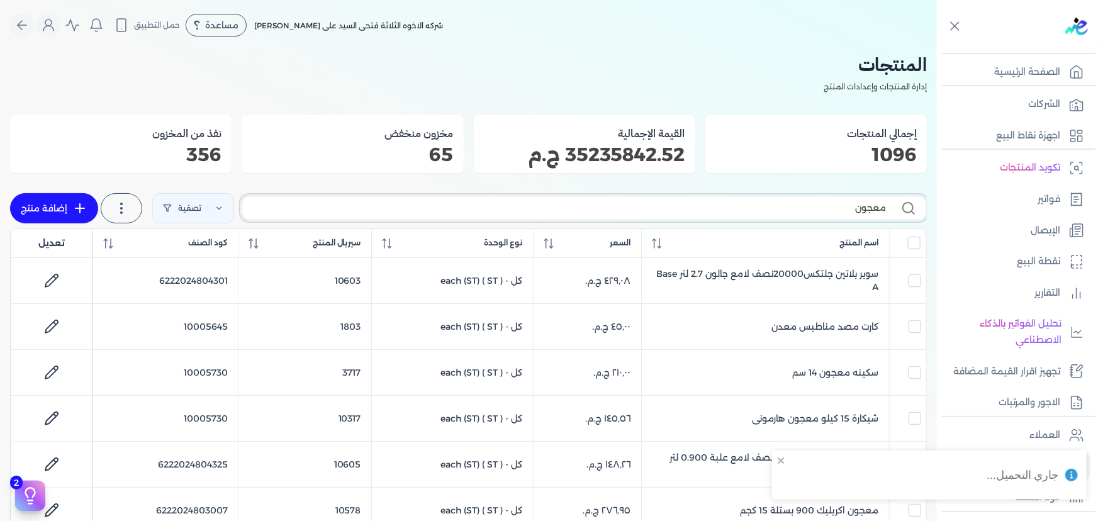
checkbox input "false"
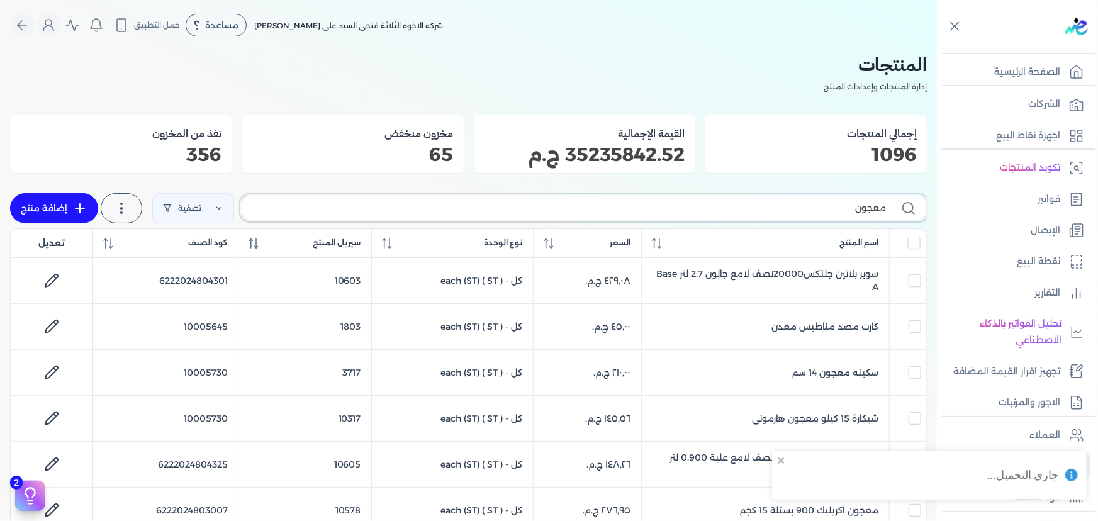
checkbox input "false"
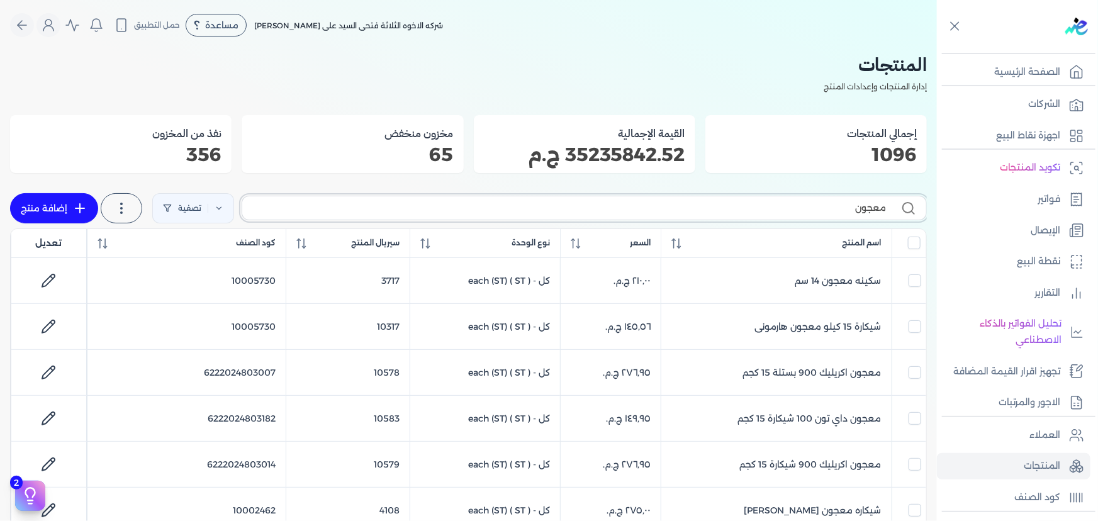
type input "معجون س"
checkbox input "false"
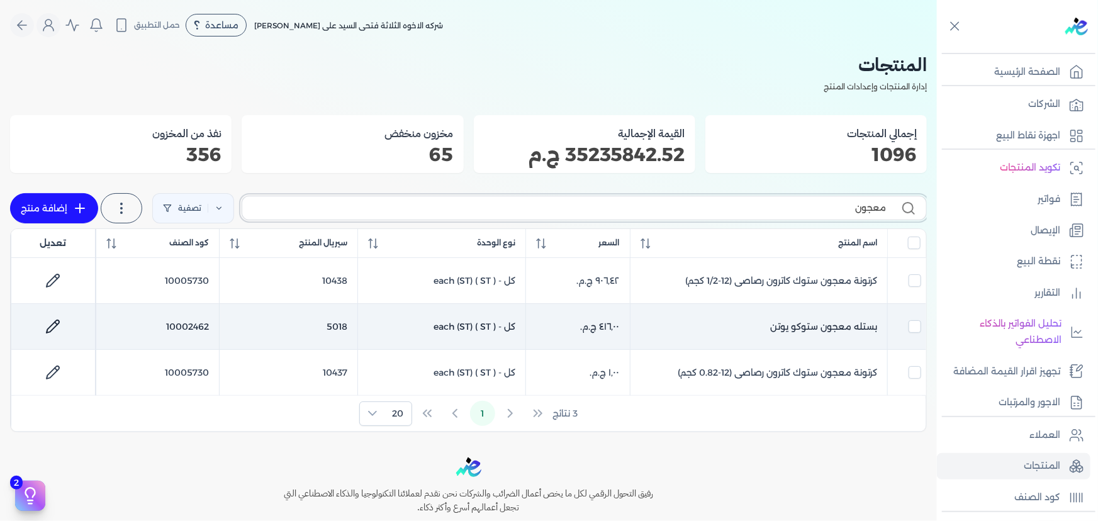
type input "معجون"
checkbox input "false"
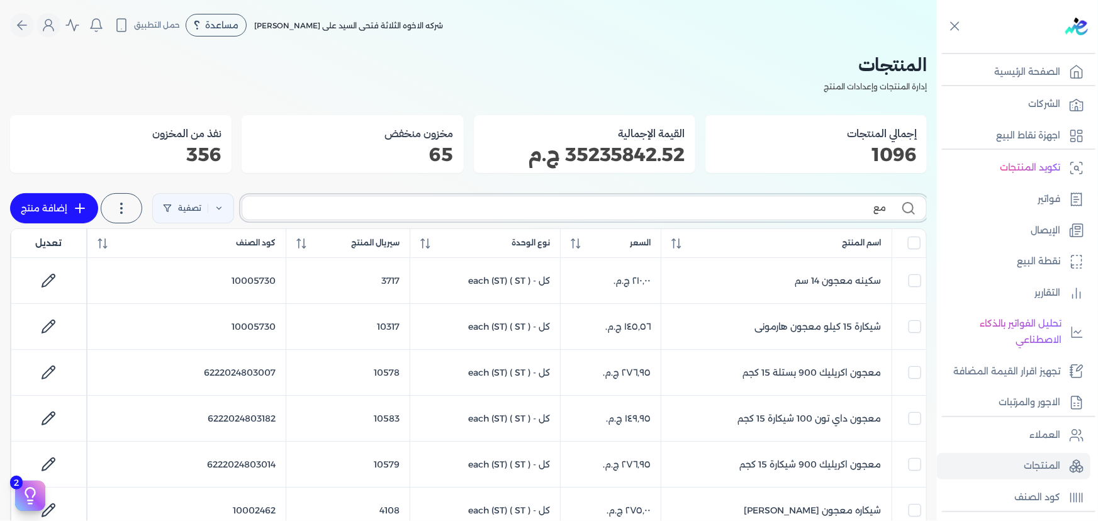
type input "م"
checkbox input "false"
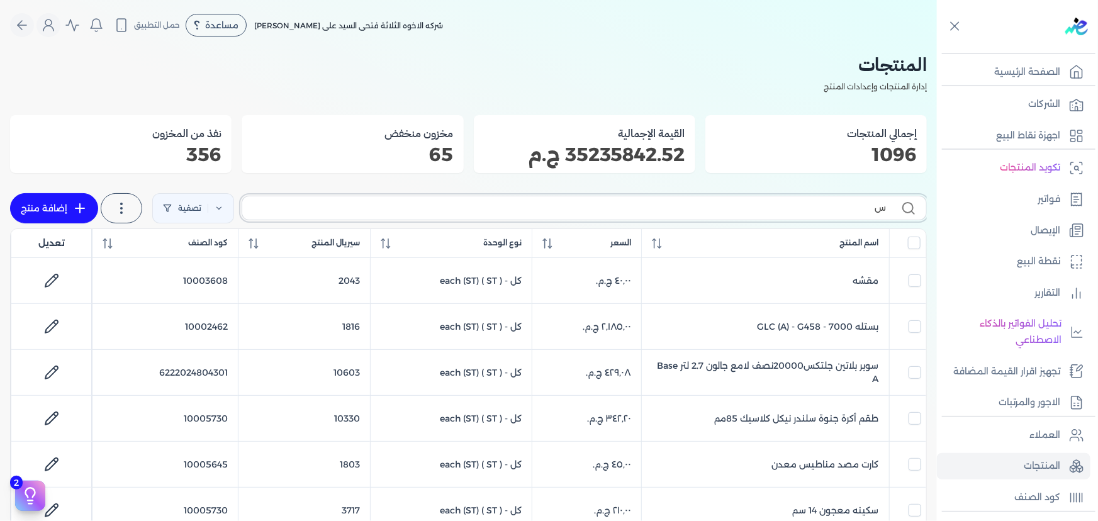
type input "سا"
checkbox input "false"
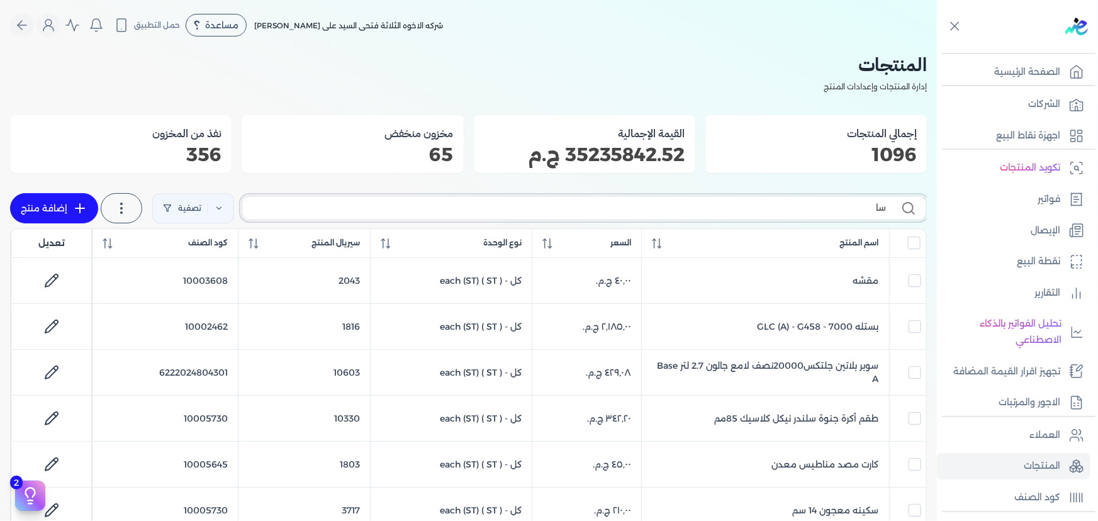
checkbox input "false"
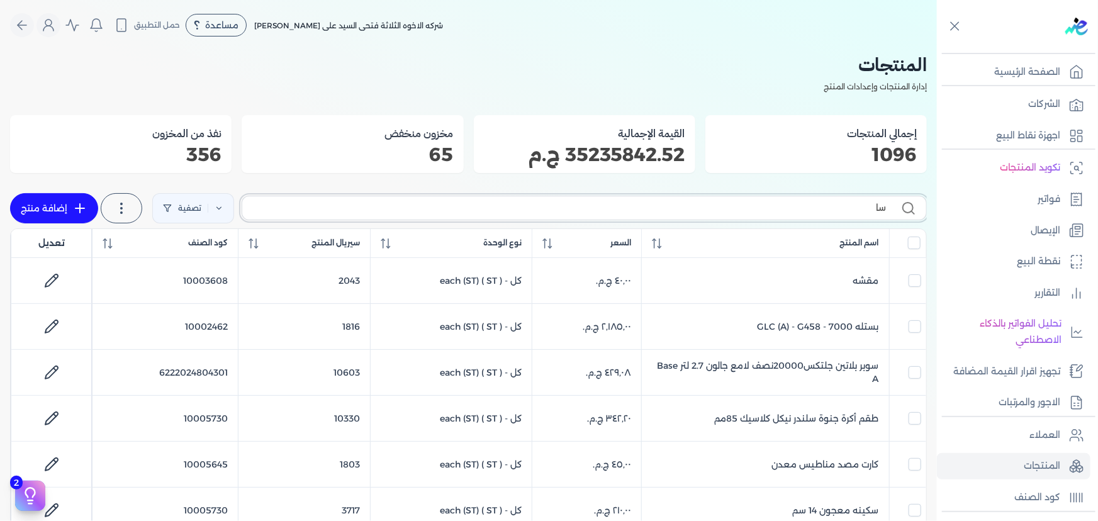
checkbox input "false"
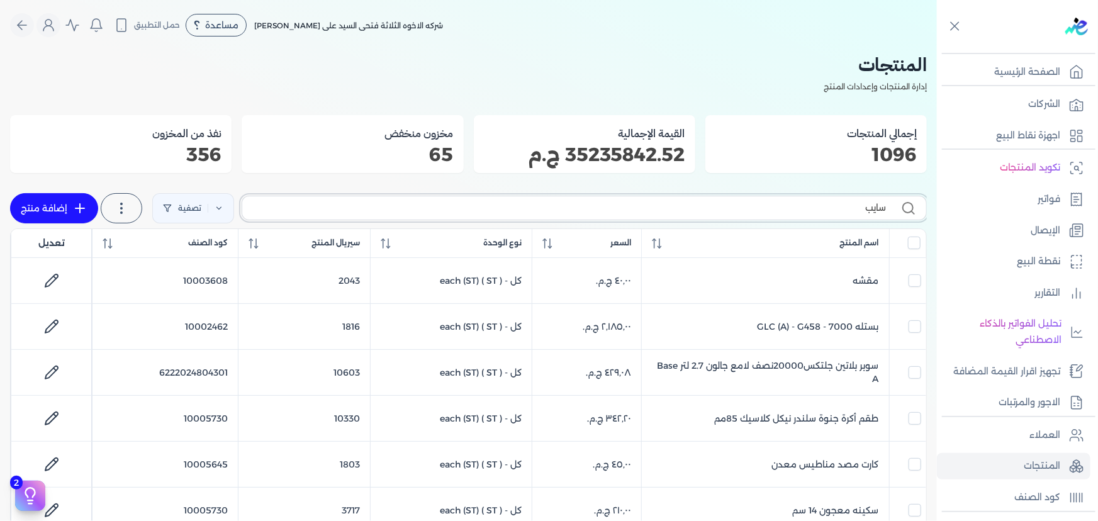
type input "سايبس"
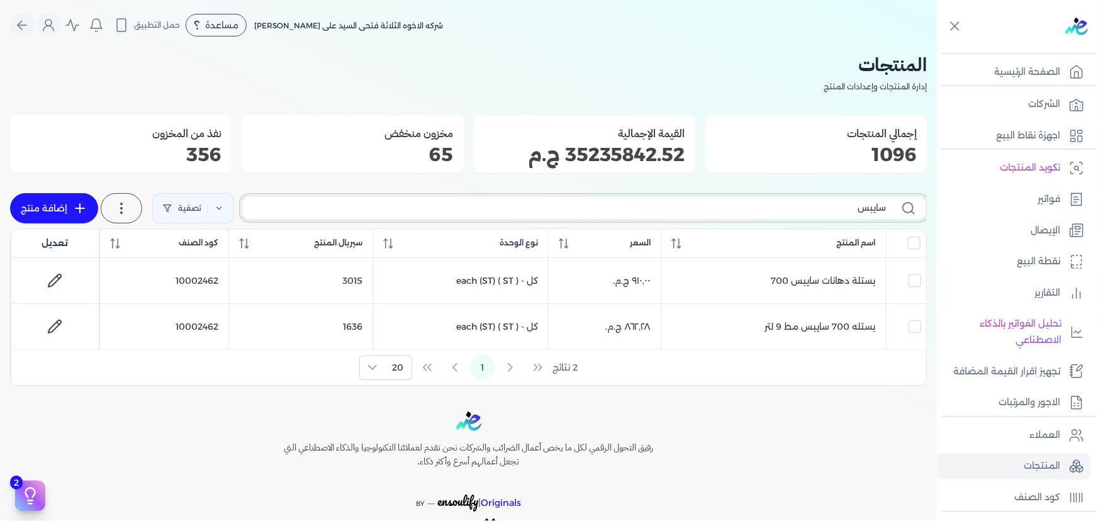
checkbox input "false"
drag, startPoint x: 582, startPoint y: 210, endPoint x: 983, endPoint y: 220, distance: 401.0
click at [988, 220] on div "Toggle Navigation الصفحة الرئيسية الشركات اجهزة نقاط البيع تكويد المنتجات فواتي…" at bounding box center [549, 260] width 1098 height 521
